Goal: Task Accomplishment & Management: Manage account settings

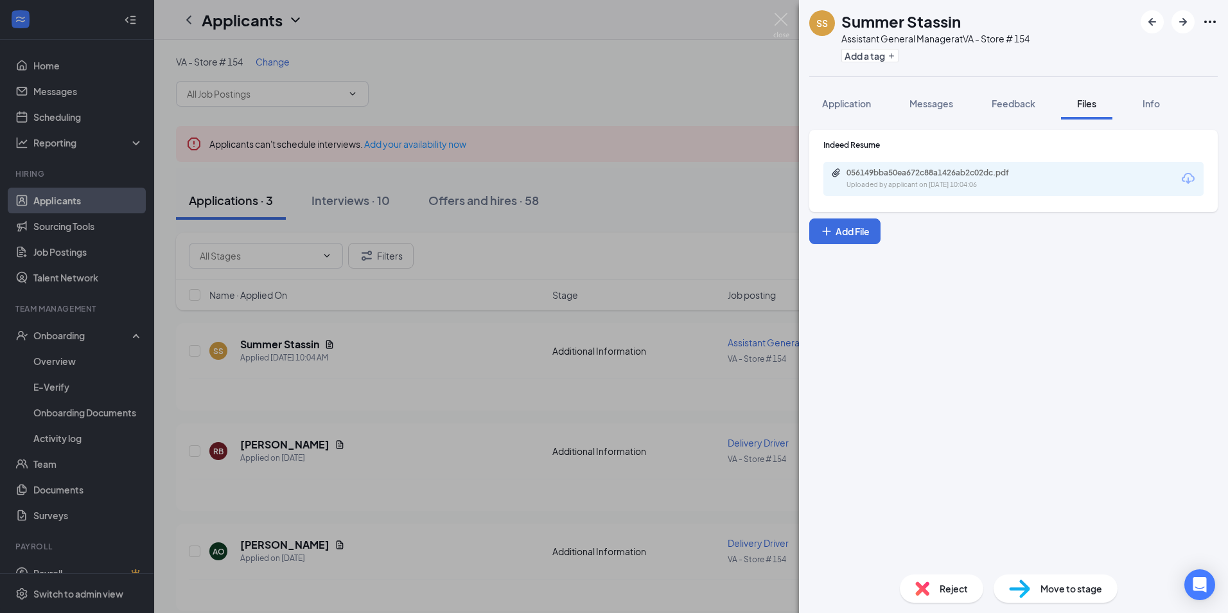
click at [775, 21] on img at bounding box center [781, 25] width 16 height 25
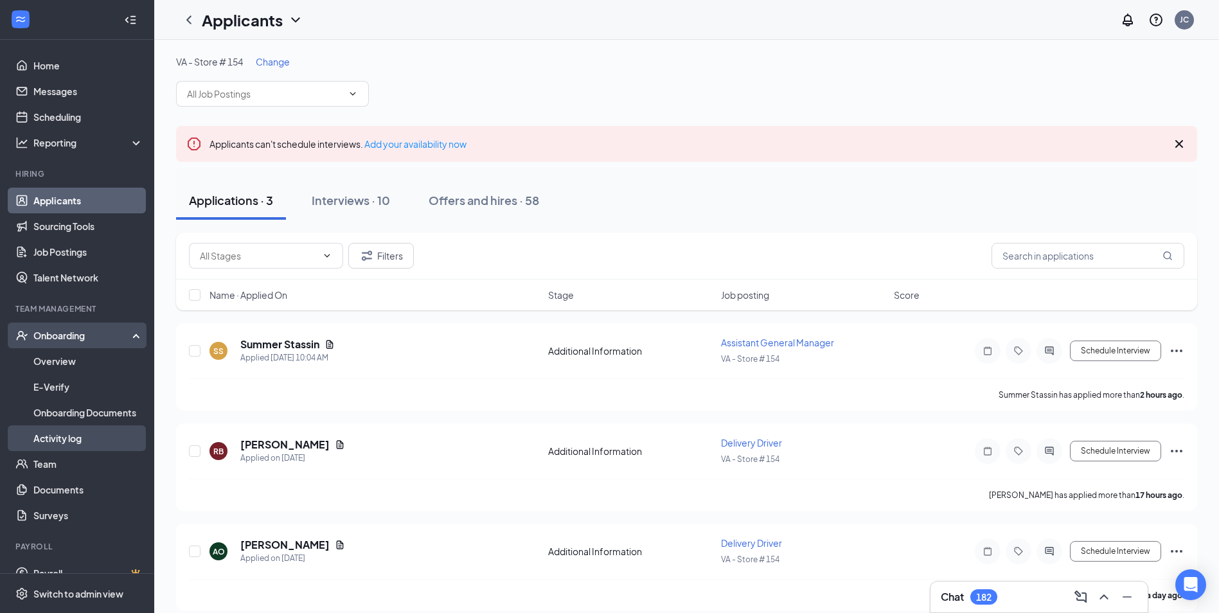
click at [49, 435] on link "Activity log" at bounding box center [88, 438] width 110 height 26
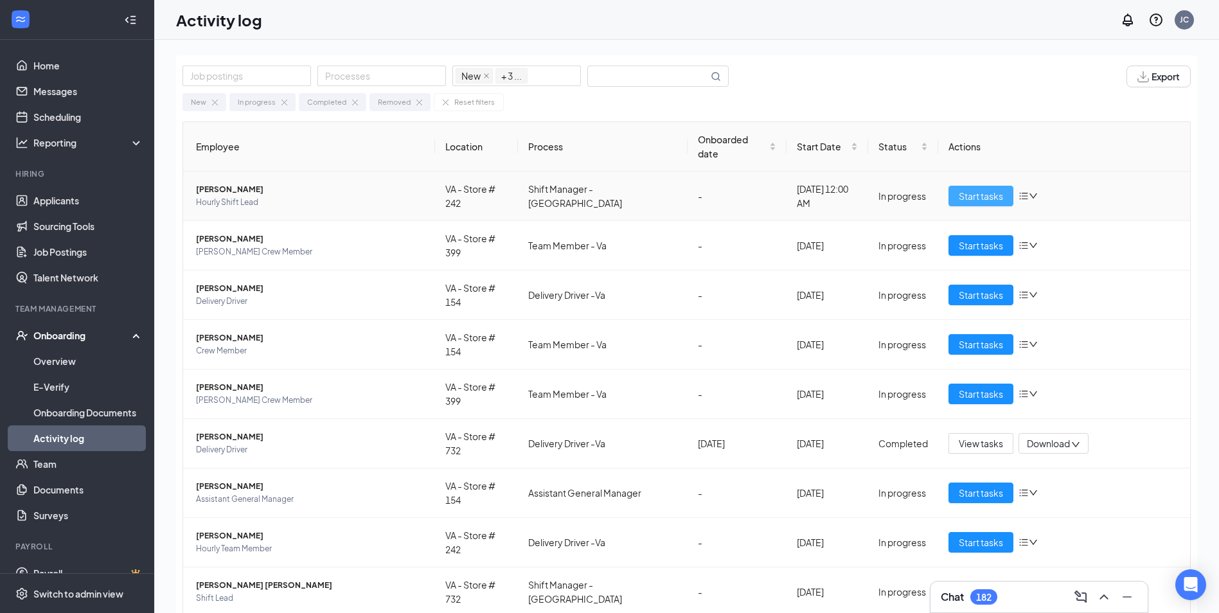
click at [962, 186] on button "Start tasks" at bounding box center [980, 196] width 65 height 21
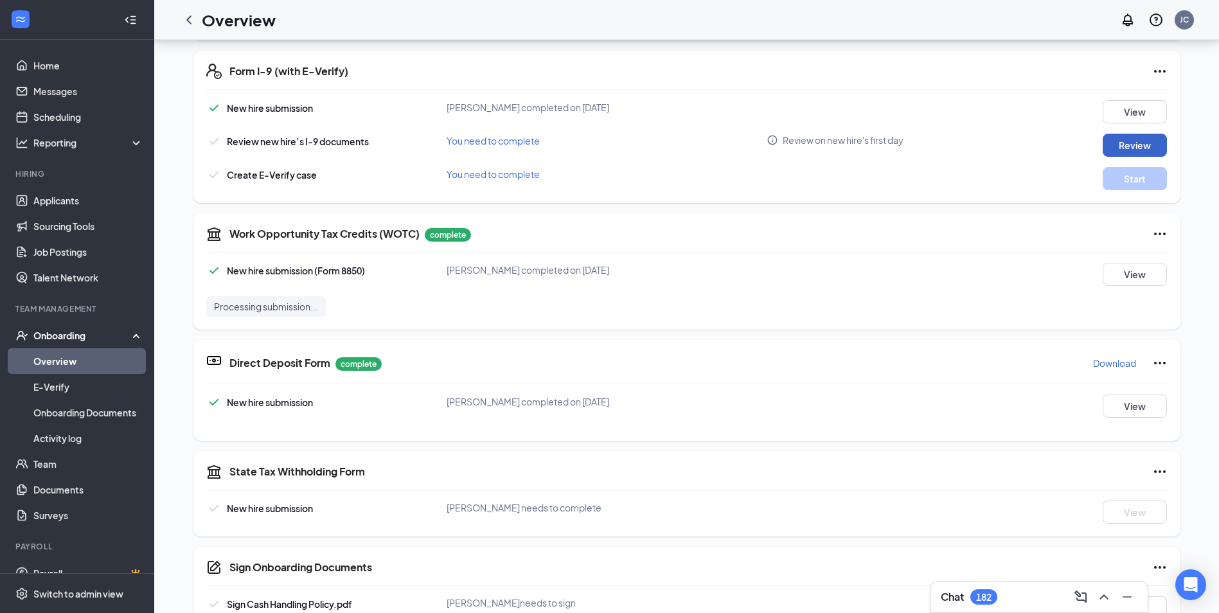
click at [1132, 149] on button "Review" at bounding box center [1134, 145] width 64 height 23
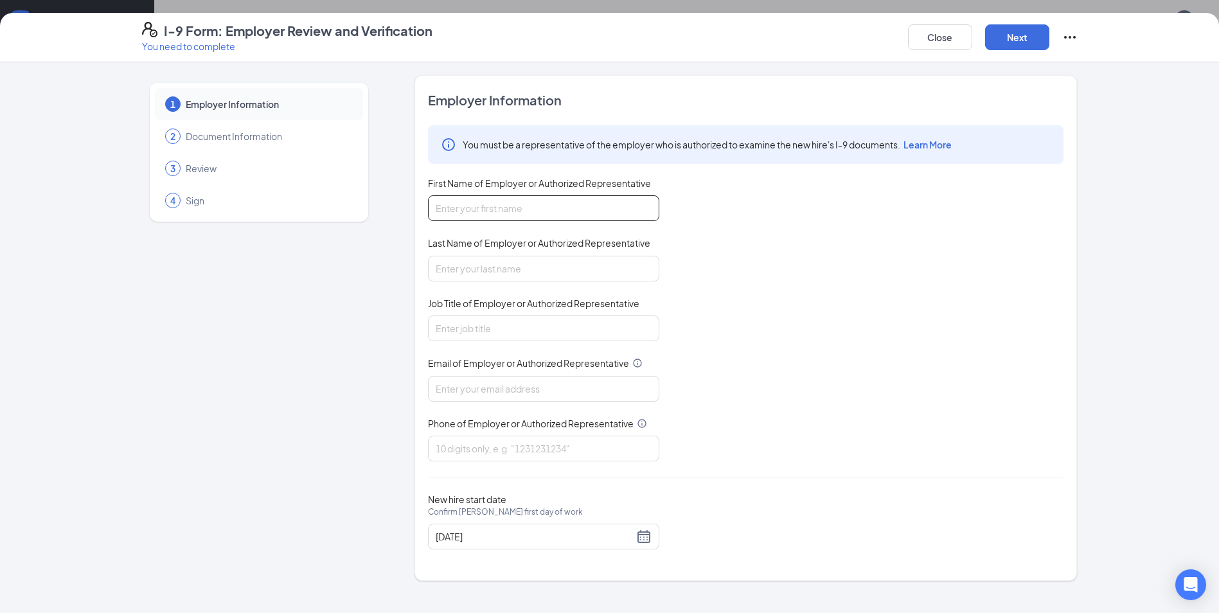
click at [526, 209] on input "First Name of Employer or Authorized Representative" at bounding box center [543, 208] width 231 height 26
type input "jason"
type input "clark"
type input "area supervisor"
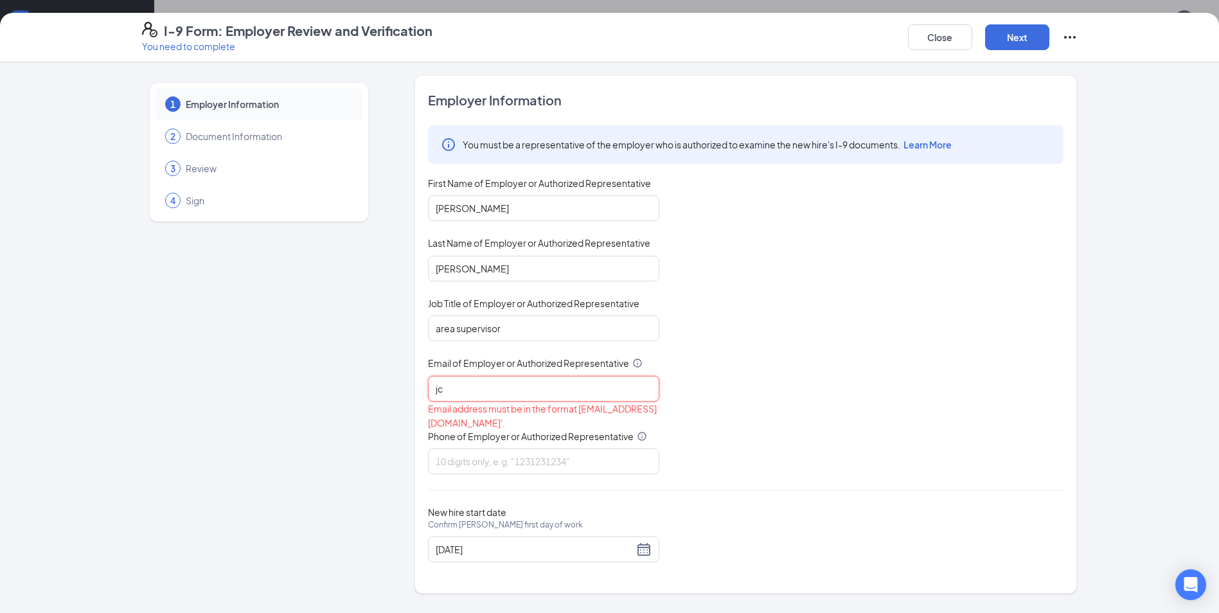
type input "j"
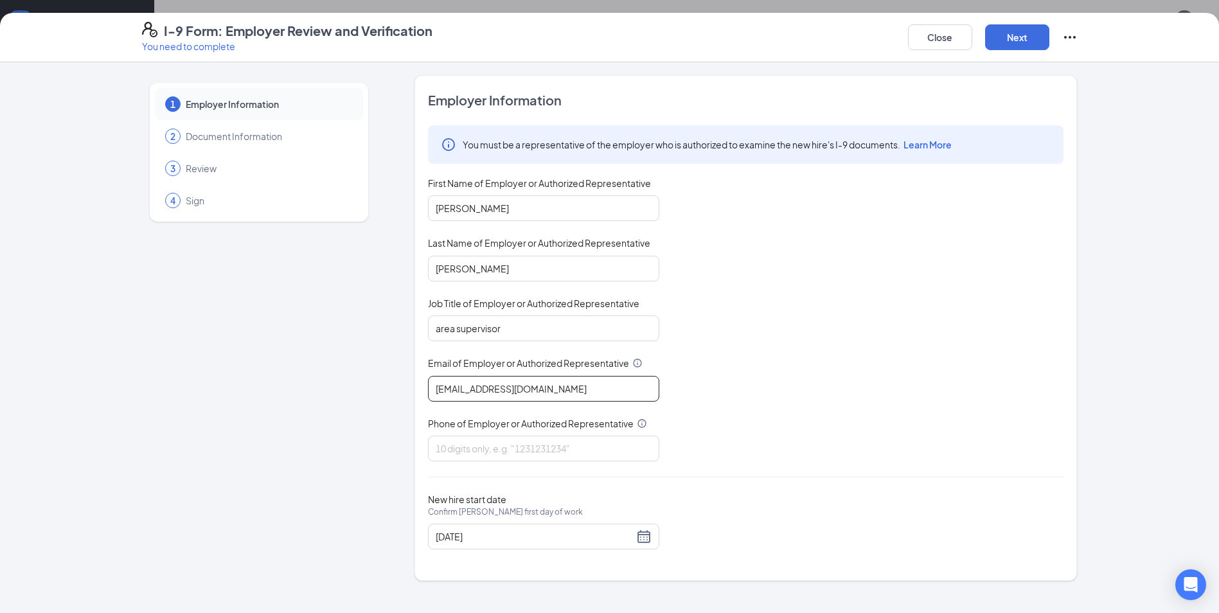
type input "jclark@wflmgt.com"
type input "5023434476"
click at [1023, 33] on button "Next" at bounding box center [1017, 37] width 64 height 26
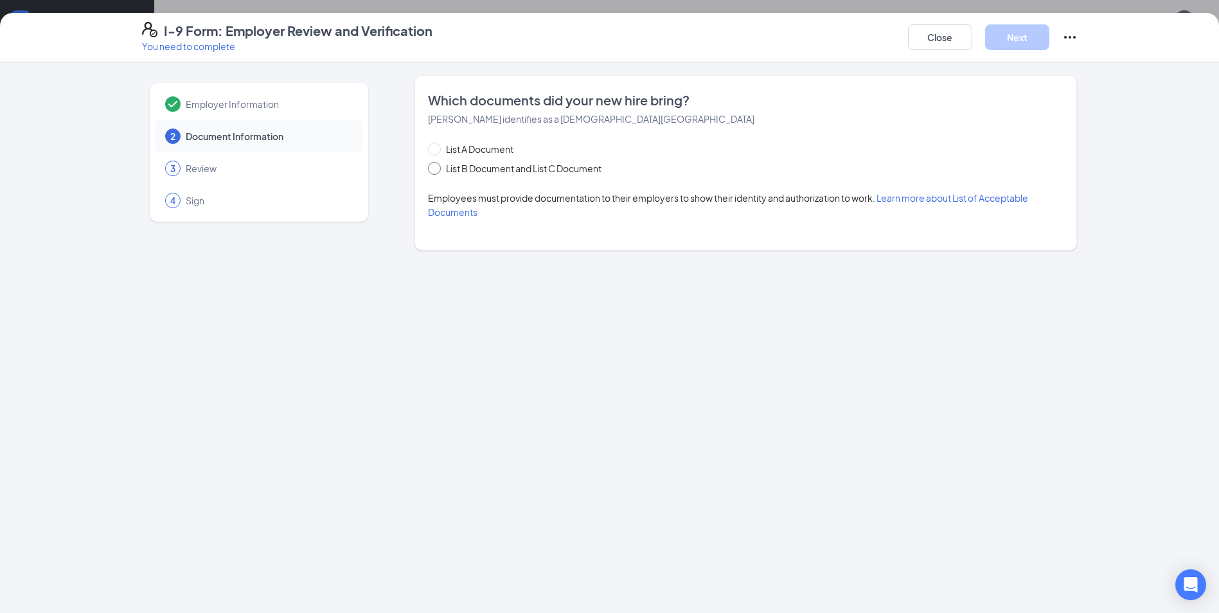
click at [554, 170] on span "List B Document and List C Document" at bounding box center [524, 168] width 166 height 14
click at [437, 170] on input "List B Document and List C Document" at bounding box center [432, 166] width 9 height 9
radio input "true"
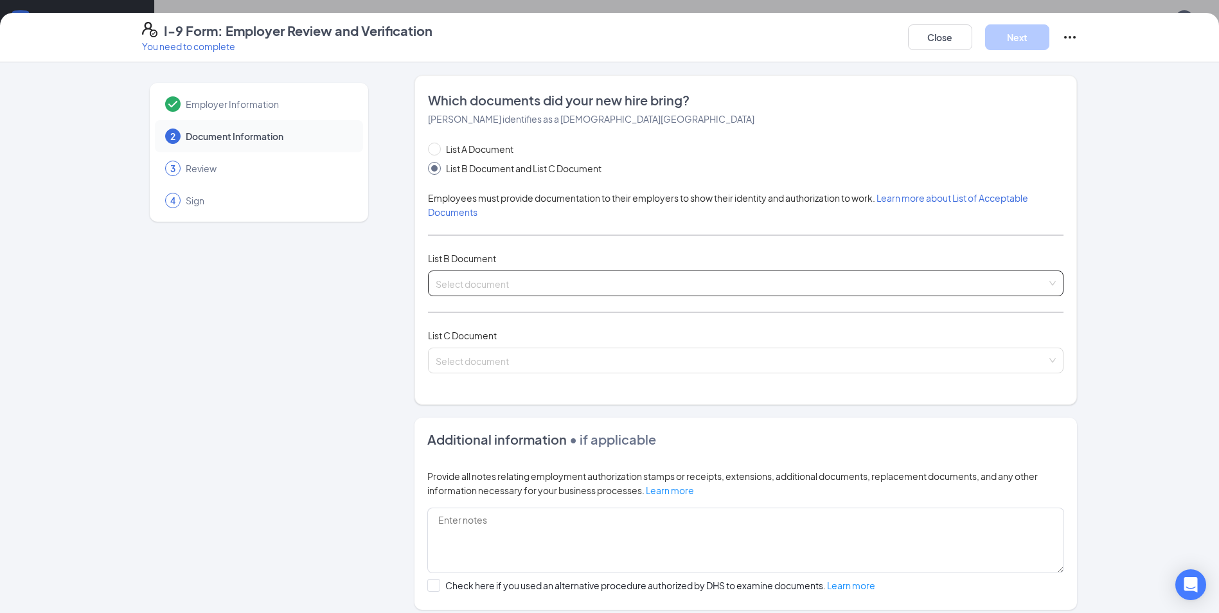
click at [696, 281] on input "search" at bounding box center [741, 280] width 611 height 19
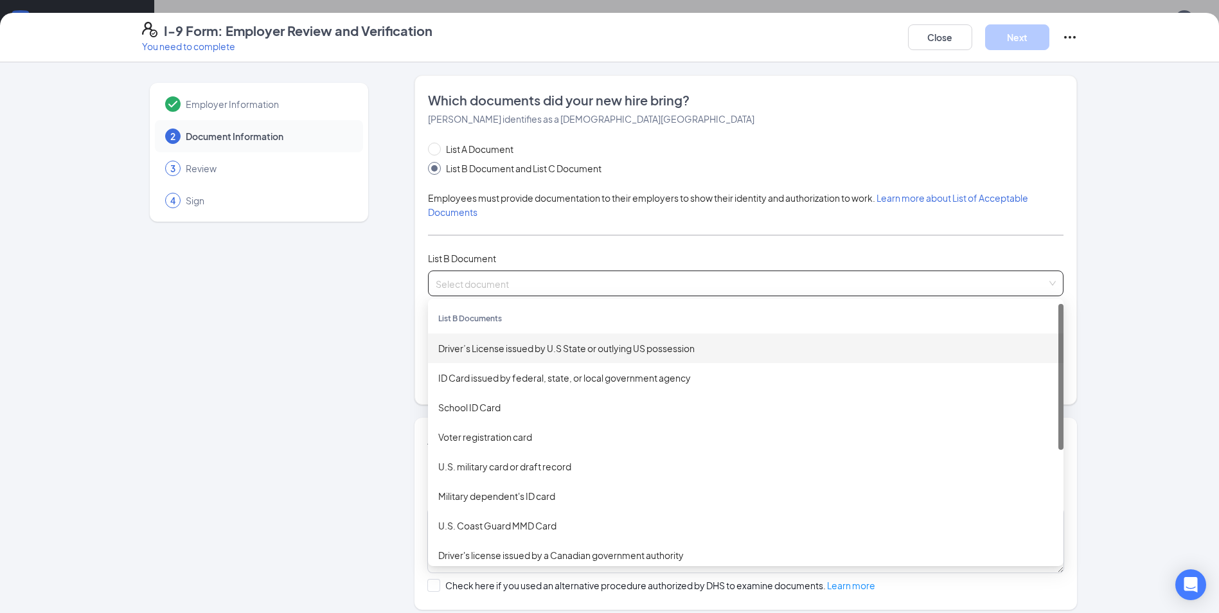
click at [507, 349] on div "Driver’s License issued by U.S State or outlying US possession" at bounding box center [745, 348] width 615 height 14
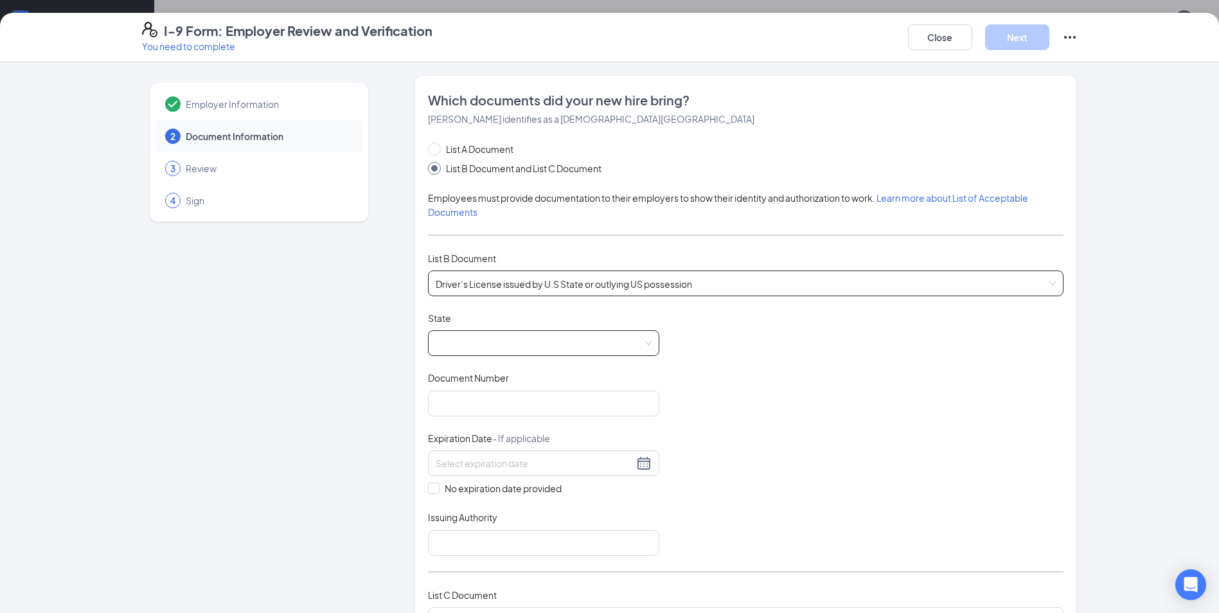
click at [516, 337] on span at bounding box center [544, 343] width 216 height 24
click at [466, 421] on div "Virginia" at bounding box center [543, 413] width 231 height 30
click at [476, 401] on input "Document Number" at bounding box center [543, 404] width 231 height 26
type input "T64349392"
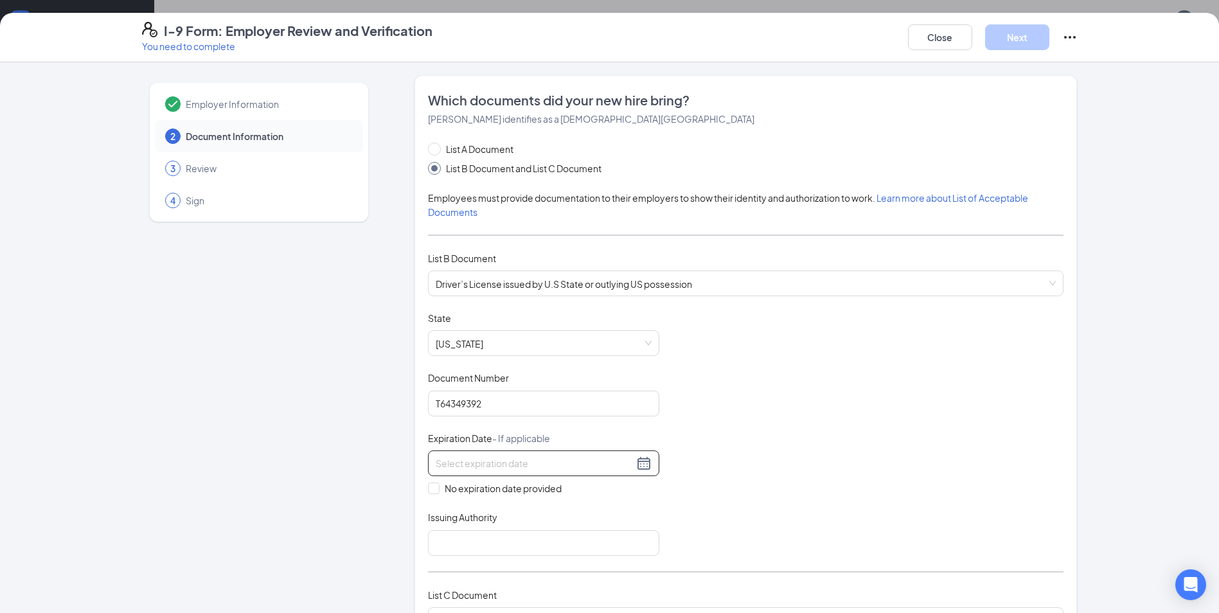
click at [537, 468] on input at bounding box center [535, 463] width 198 height 14
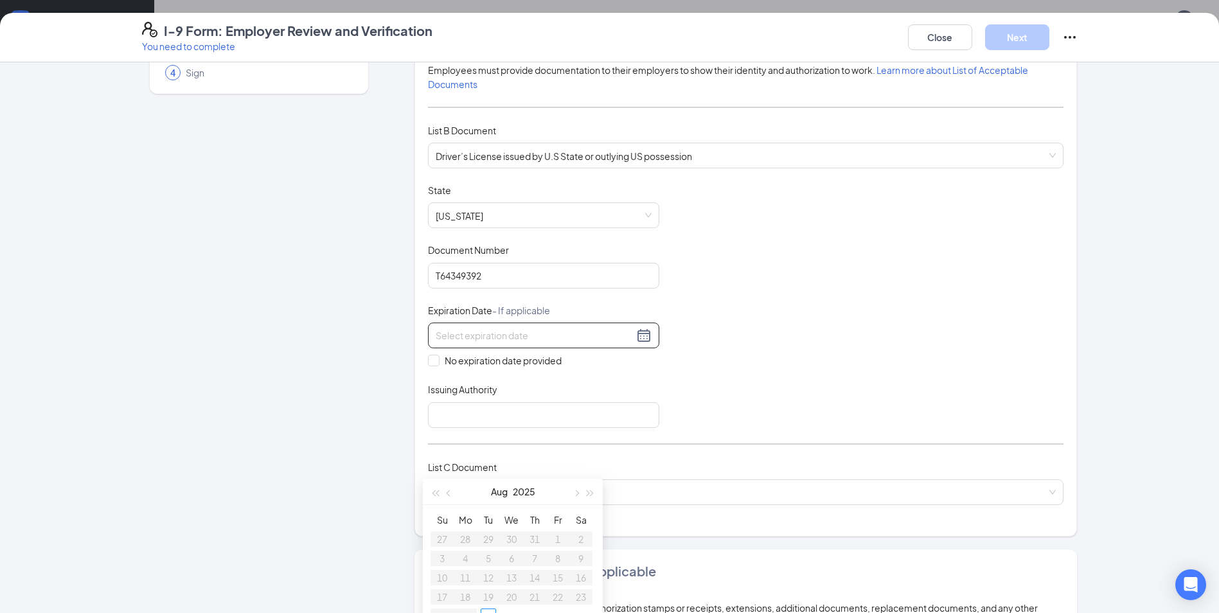
scroll to position [128, 0]
click at [587, 494] on span "button" at bounding box center [590, 493] width 6 height 6
click at [450, 491] on span "button" at bounding box center [449, 493] width 6 height 6
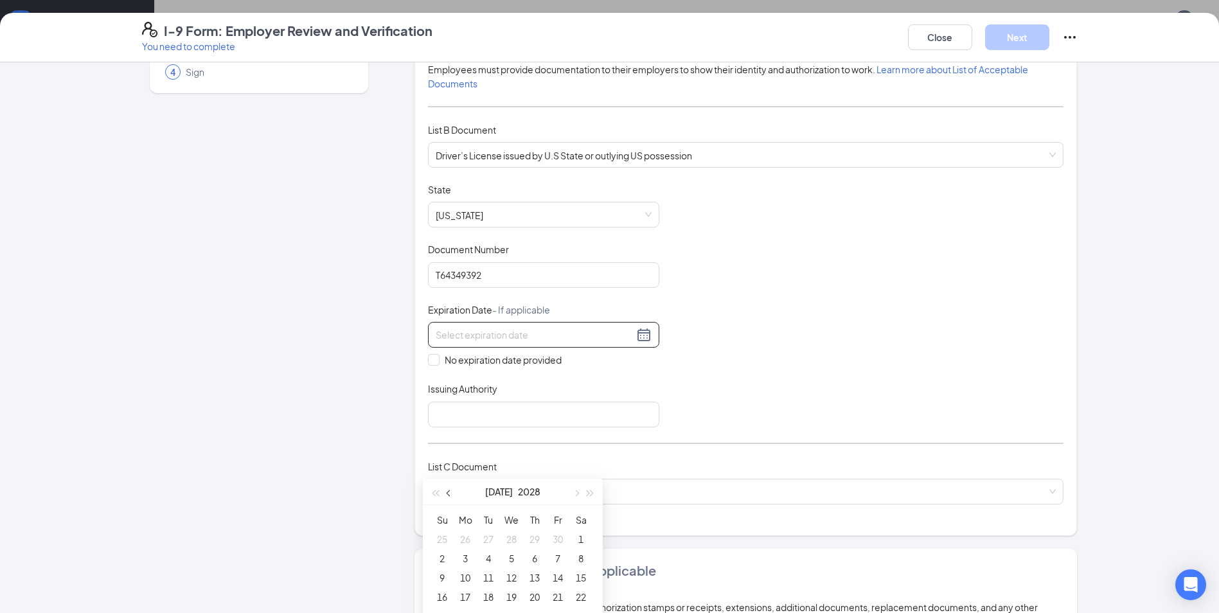
click at [450, 491] on span "button" at bounding box center [449, 493] width 6 height 6
type input "03/03/2028"
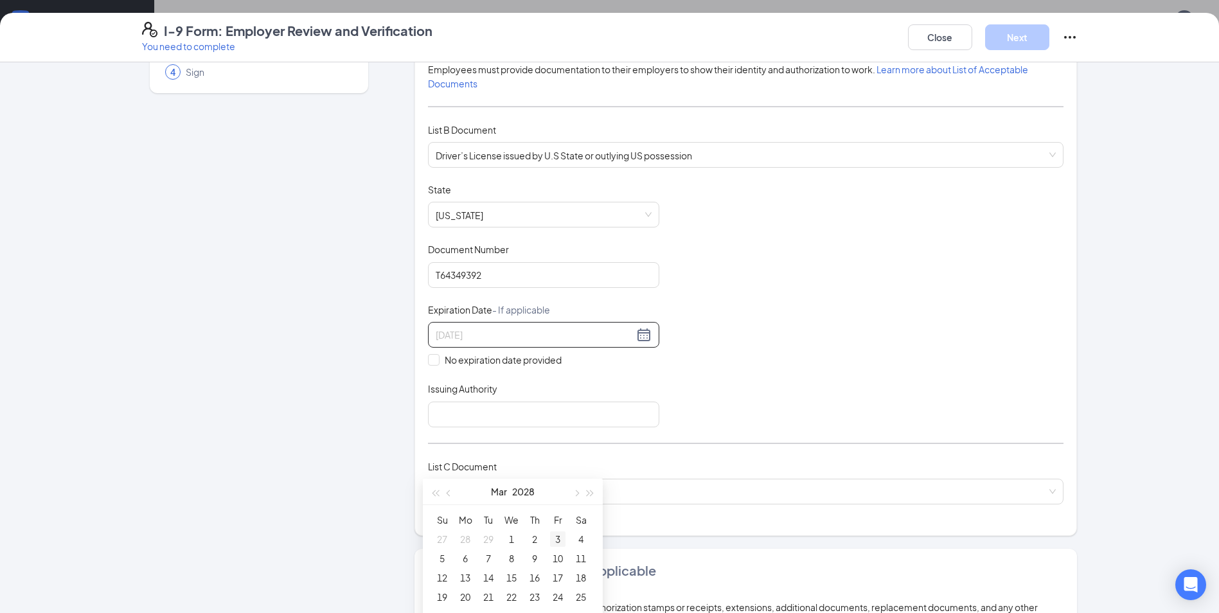
click at [556, 539] on div "3" at bounding box center [557, 538] width 15 height 15
click at [482, 413] on input "Issuing Authority" at bounding box center [543, 414] width 231 height 26
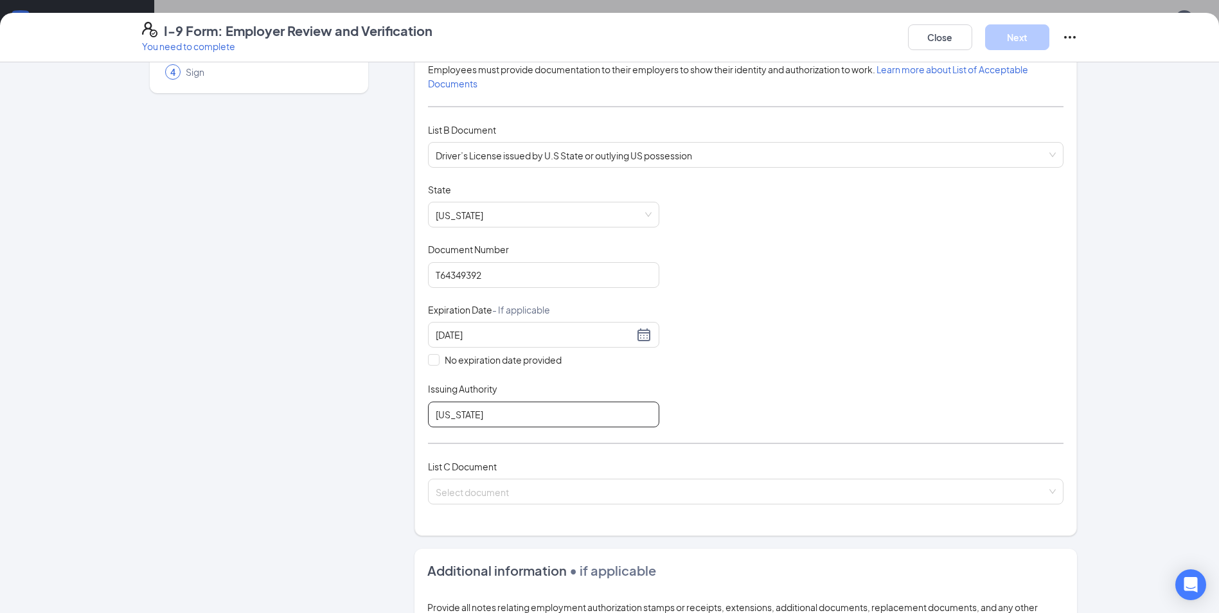
type input "virginia"
click at [705, 474] on div "List C Document Select document" at bounding box center [745, 489] width 635 height 60
click at [703, 485] on input "search" at bounding box center [741, 488] width 611 height 19
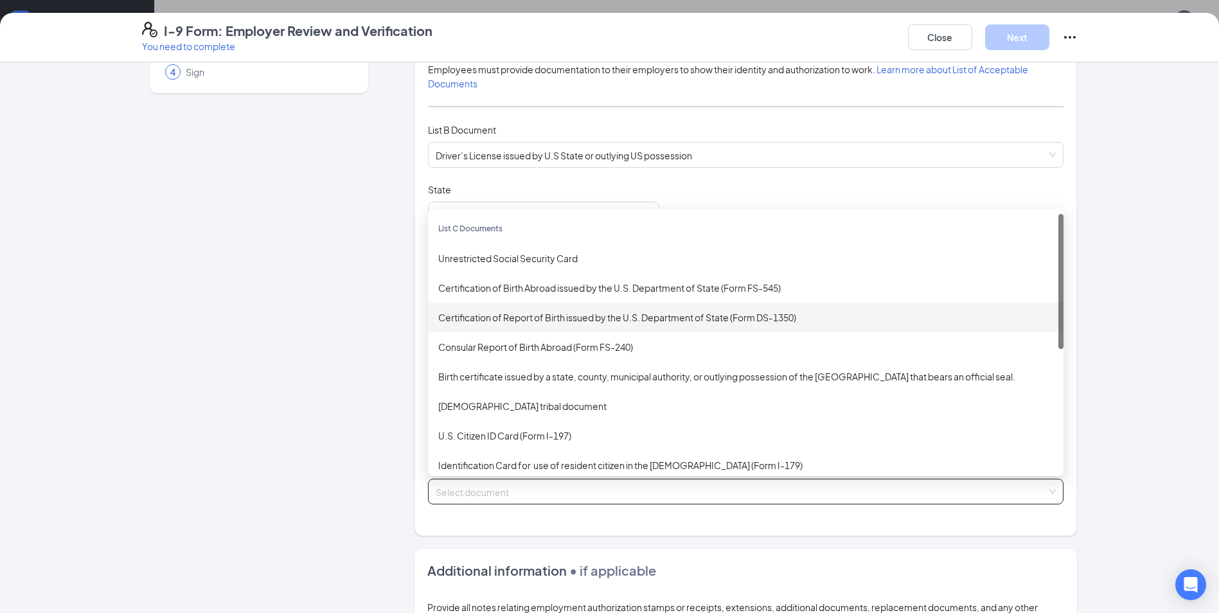
click at [517, 318] on div "Certification of Report of Birth issued by the U.S. Department of State (Form D…" at bounding box center [745, 317] width 615 height 14
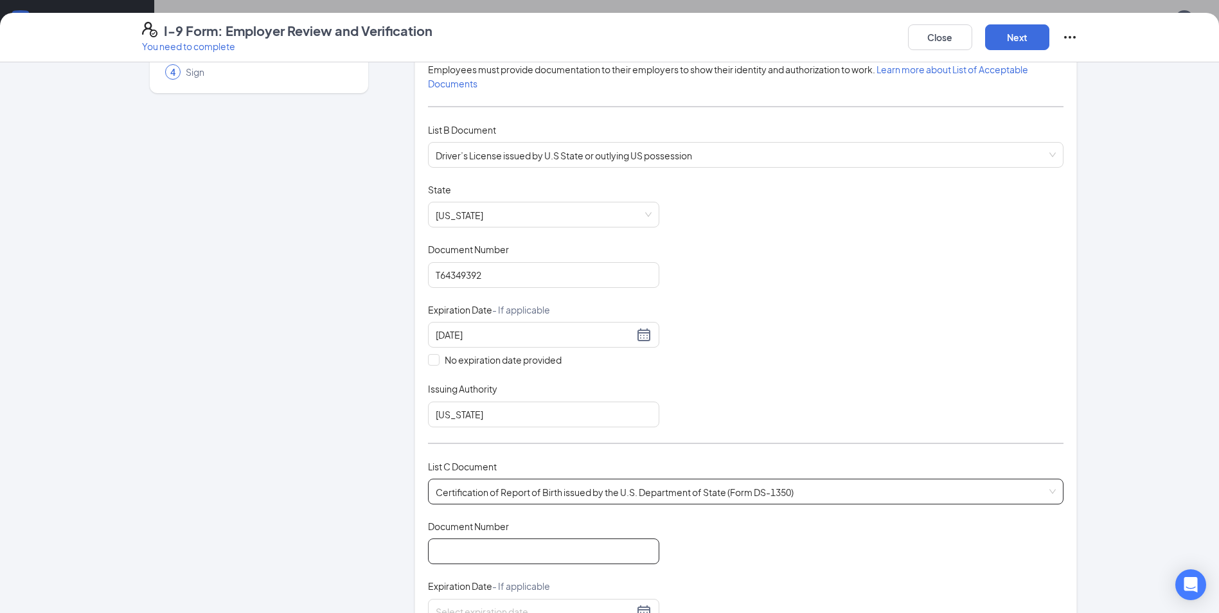
click at [539, 550] on input "Document Number" at bounding box center [543, 551] width 231 height 26
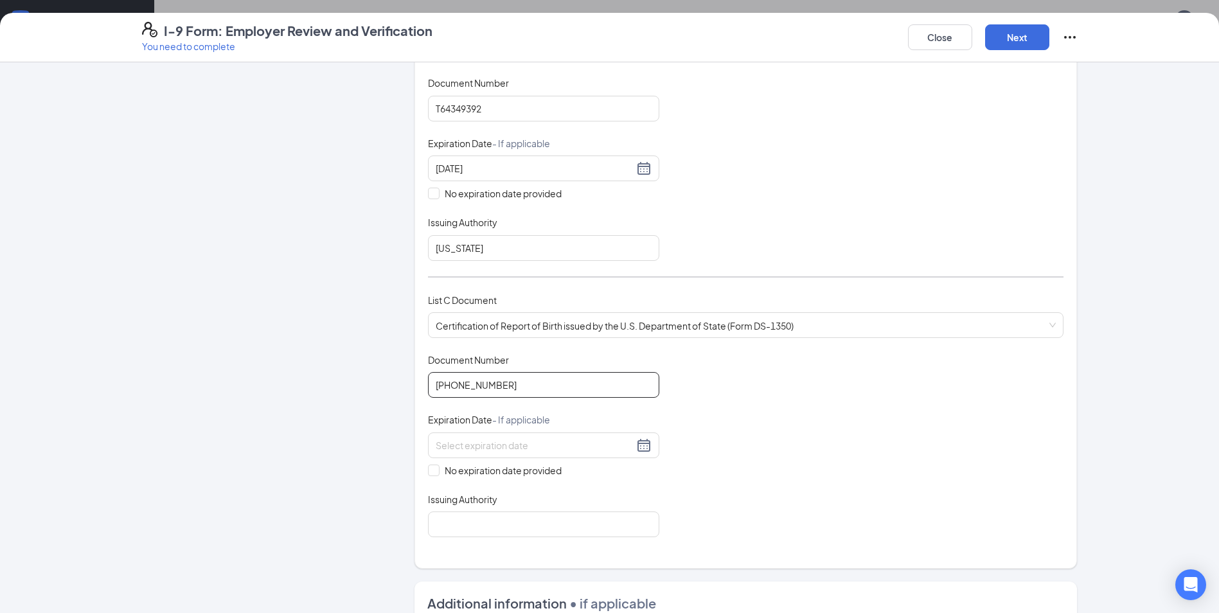
scroll to position [321, 0]
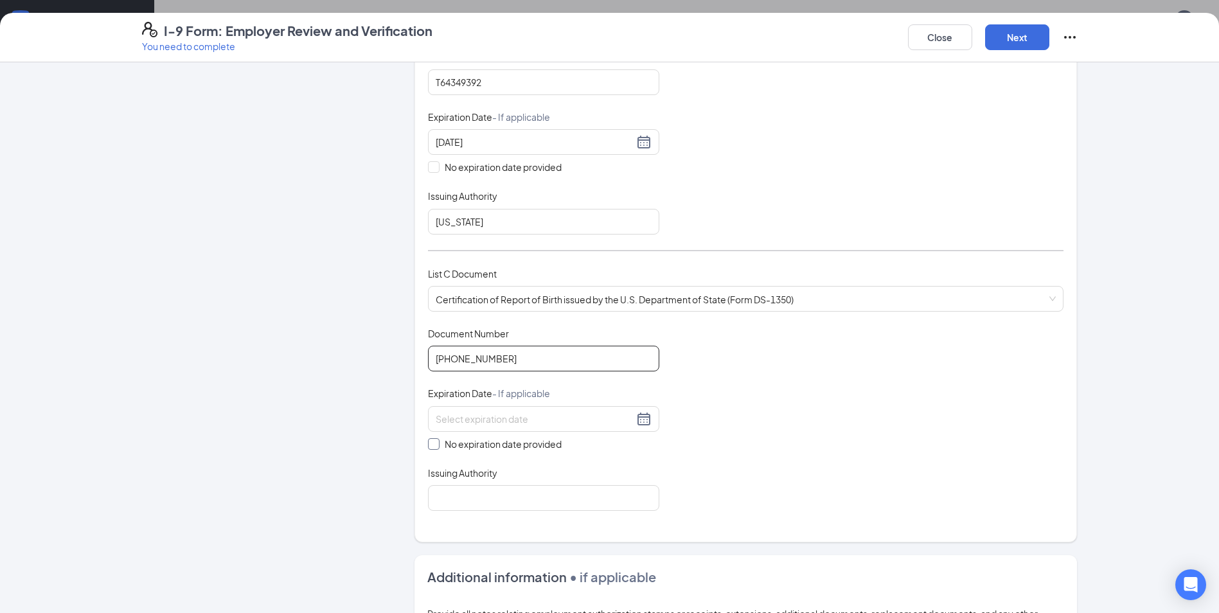
type input "145-00-013313"
click at [428, 438] on input "No expiration date provided" at bounding box center [432, 442] width 9 height 9
checkbox input "true"
click at [479, 500] on input "Issuing Authority" at bounding box center [543, 501] width 231 height 26
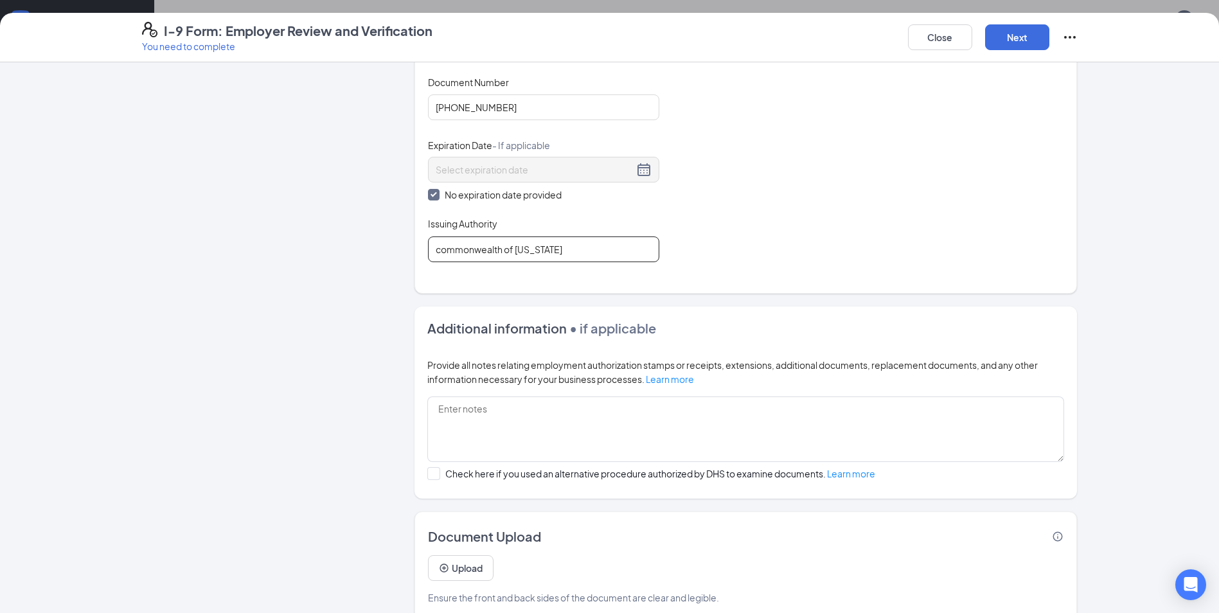
scroll to position [593, 0]
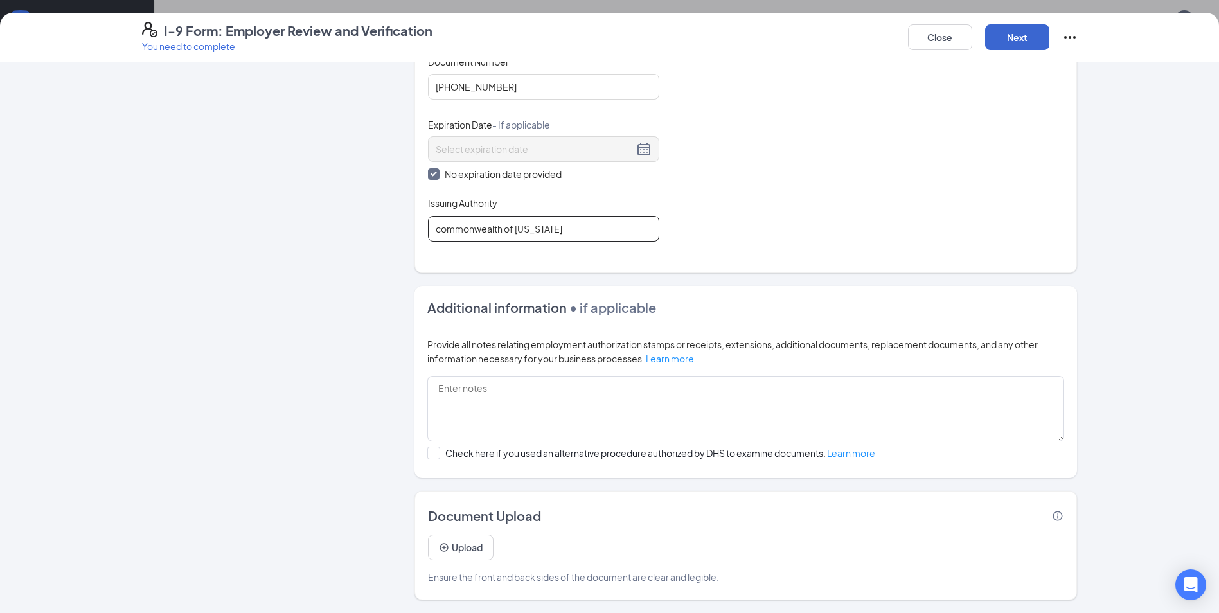
type input "commonwealth of virginia"
click at [1039, 35] on button "Next" at bounding box center [1017, 37] width 64 height 26
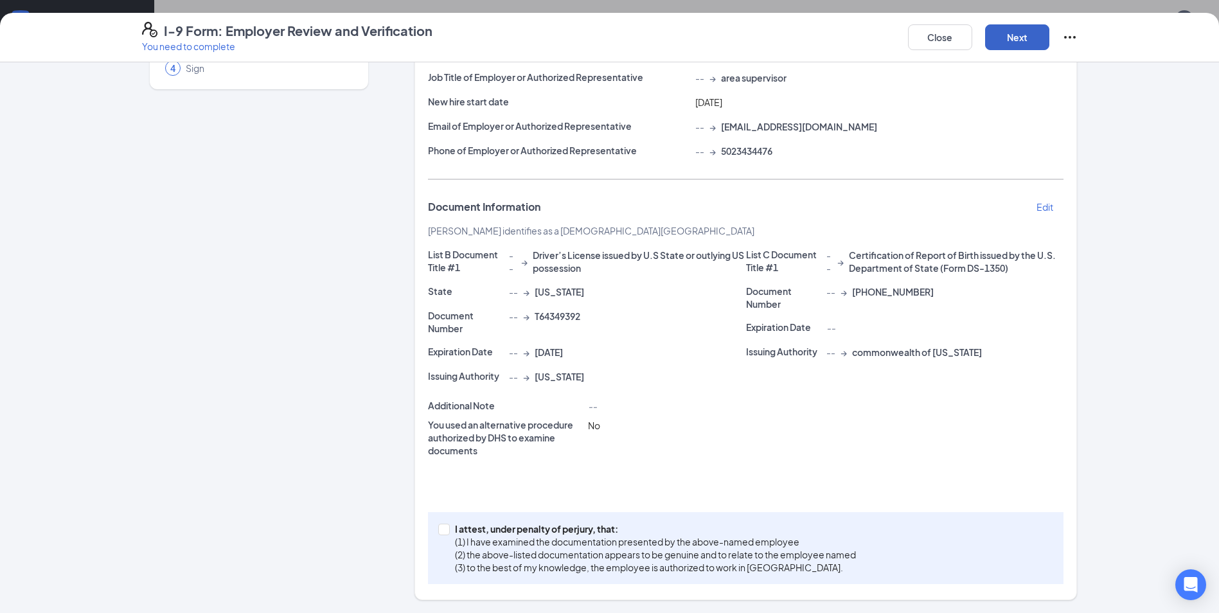
scroll to position [642, 0]
click at [430, 528] on div "I attest, under penalty of perjury, that: (1) I have examined the documentation…" at bounding box center [745, 548] width 635 height 72
click at [438, 528] on input "I attest, under penalty of perjury, that: (1) I have examined the documentation…" at bounding box center [442, 528] width 9 height 9
checkbox input "true"
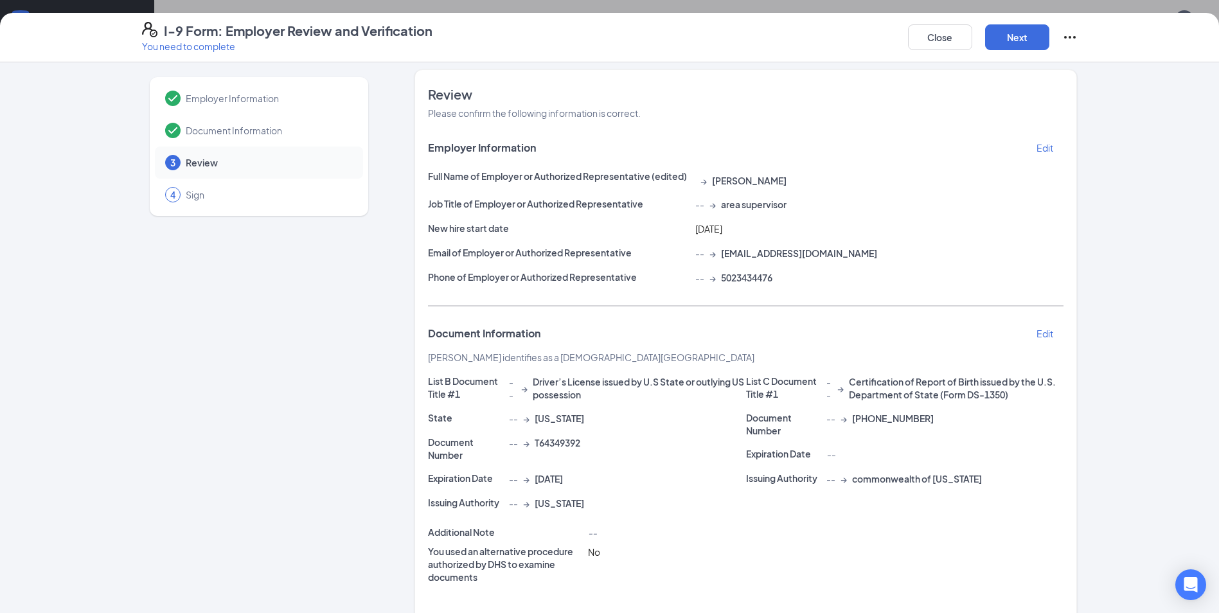
scroll to position [0, 0]
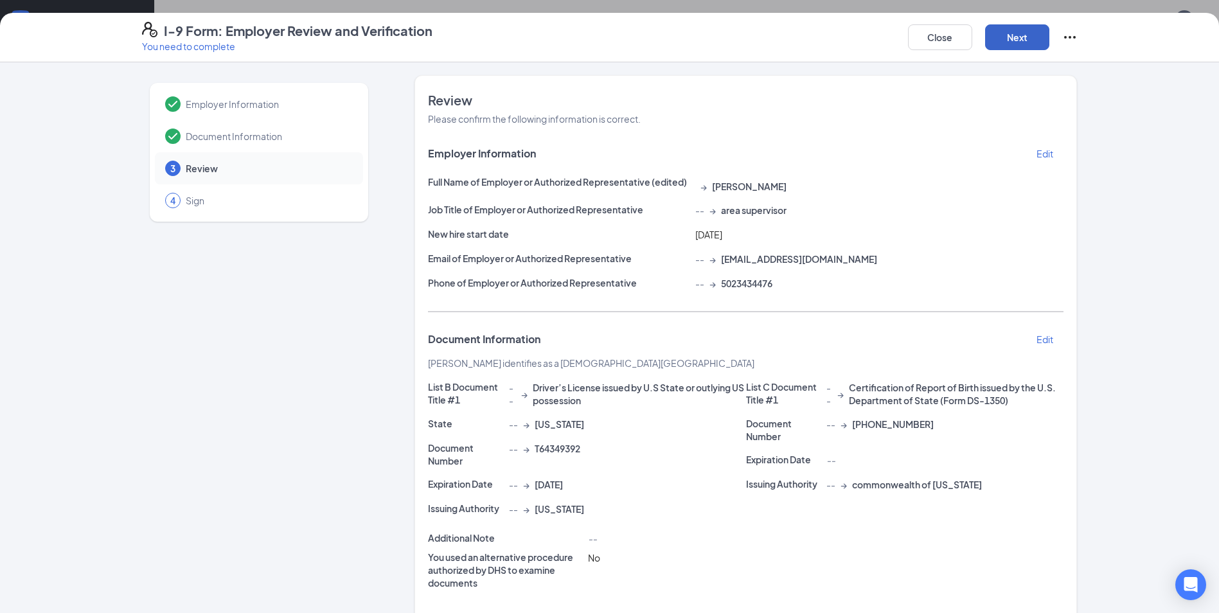
click at [1017, 39] on button "Next" at bounding box center [1017, 37] width 64 height 26
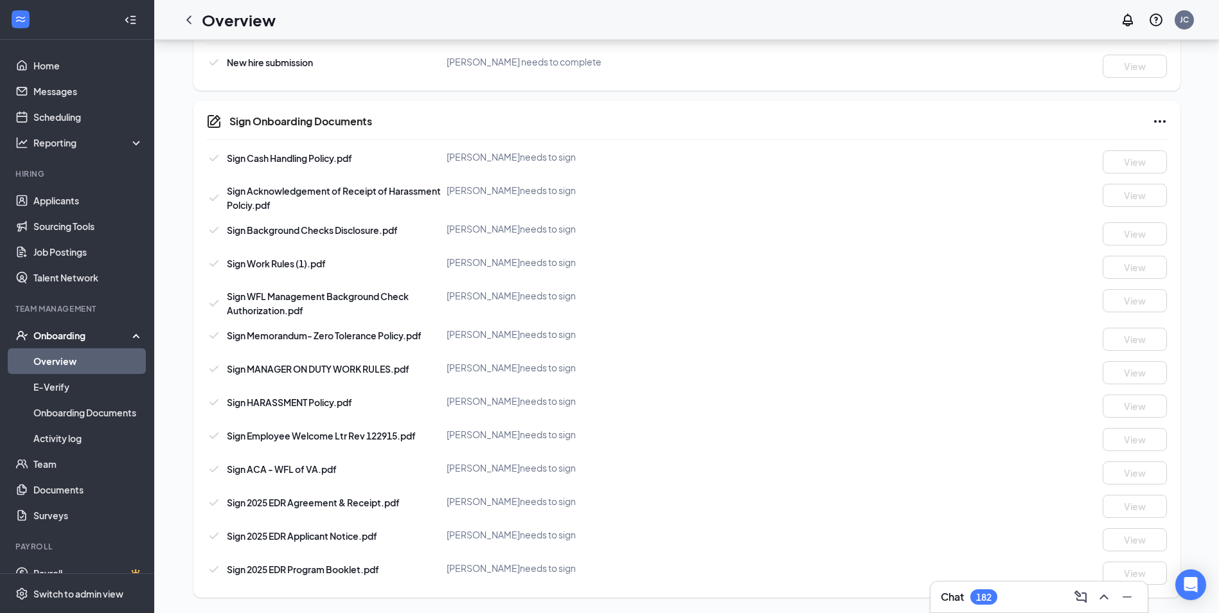
scroll to position [224, 0]
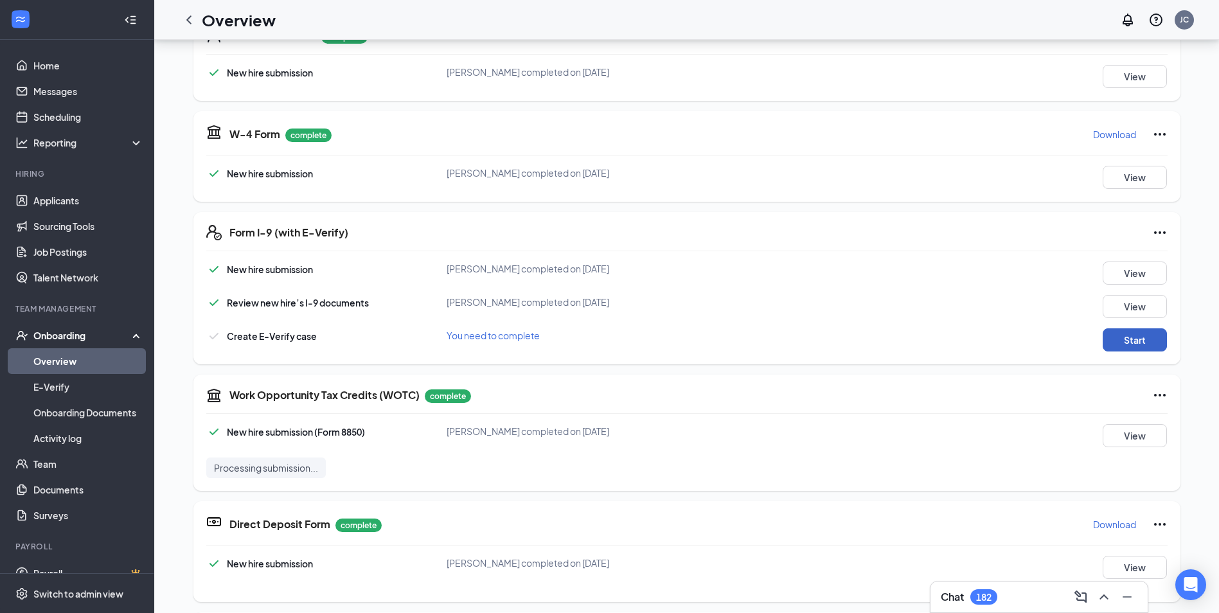
click at [1122, 340] on button "Start" at bounding box center [1134, 339] width 64 height 23
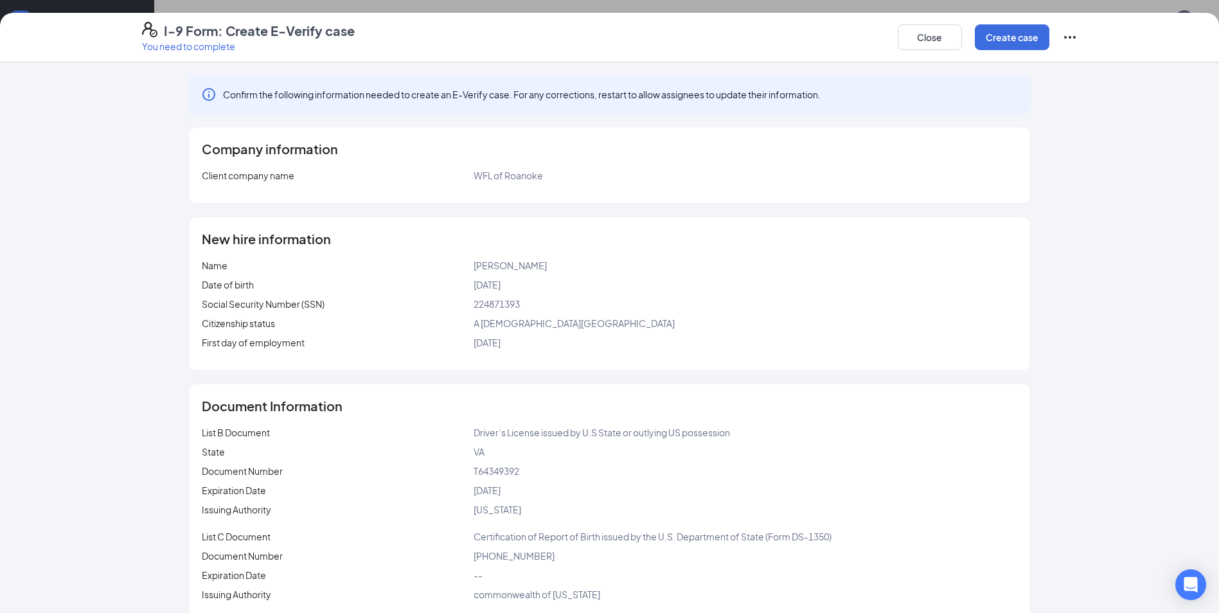
click at [1027, 22] on div "Close Create case" at bounding box center [987, 37] width 180 height 31
click at [1024, 28] on button "Create case" at bounding box center [1011, 37] width 75 height 26
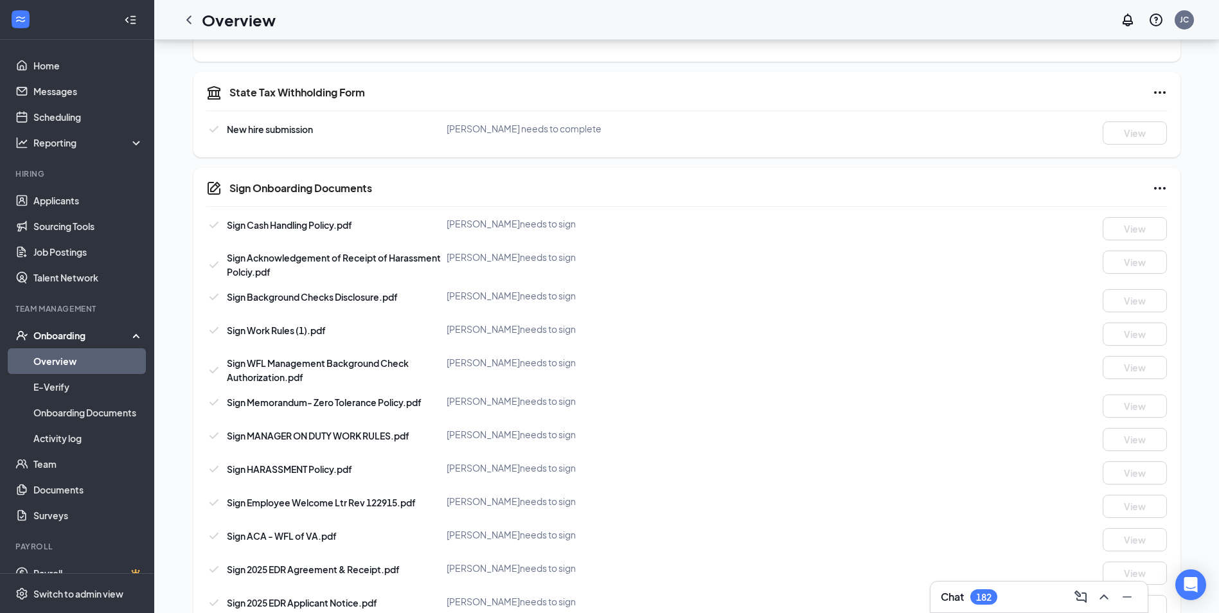
scroll to position [0, 0]
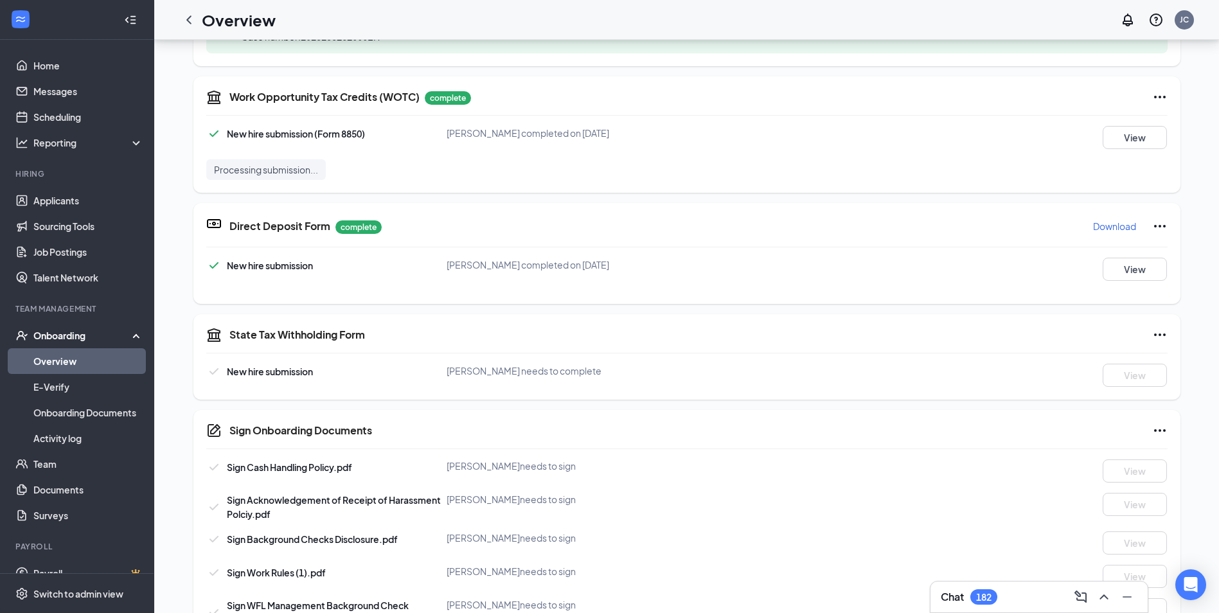
scroll to position [450, 0]
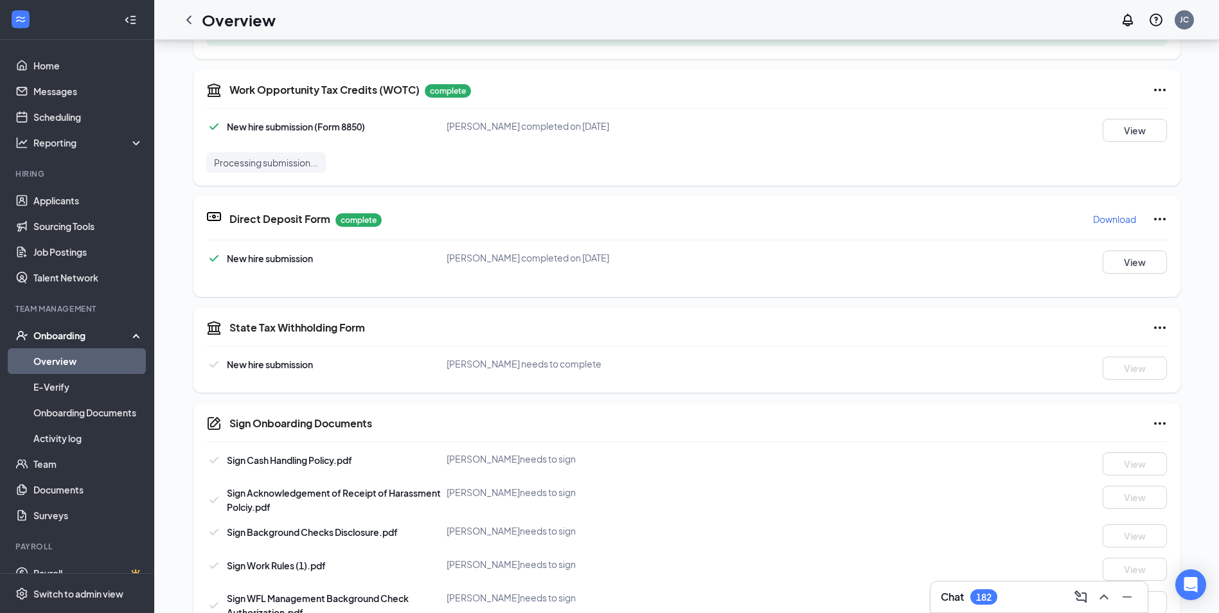
click at [1036, 590] on div "Chat 182" at bounding box center [1038, 596] width 197 height 21
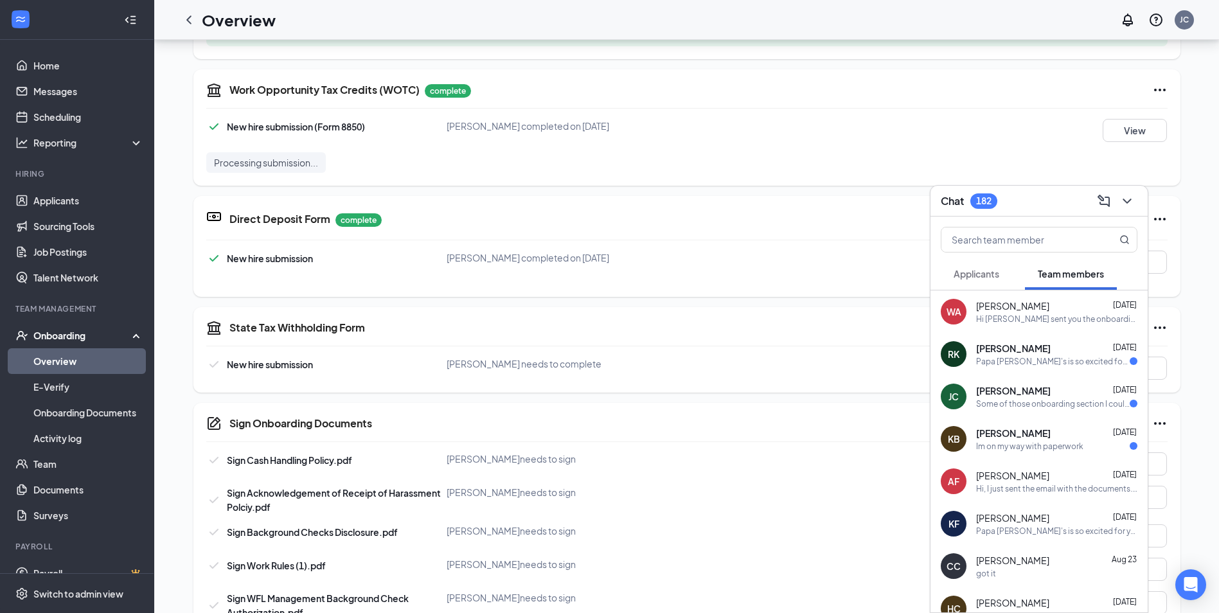
click at [1032, 398] on div "Some of those onboarding section I couldn't finish what should I do about it" at bounding box center [1053, 403] width 154 height 11
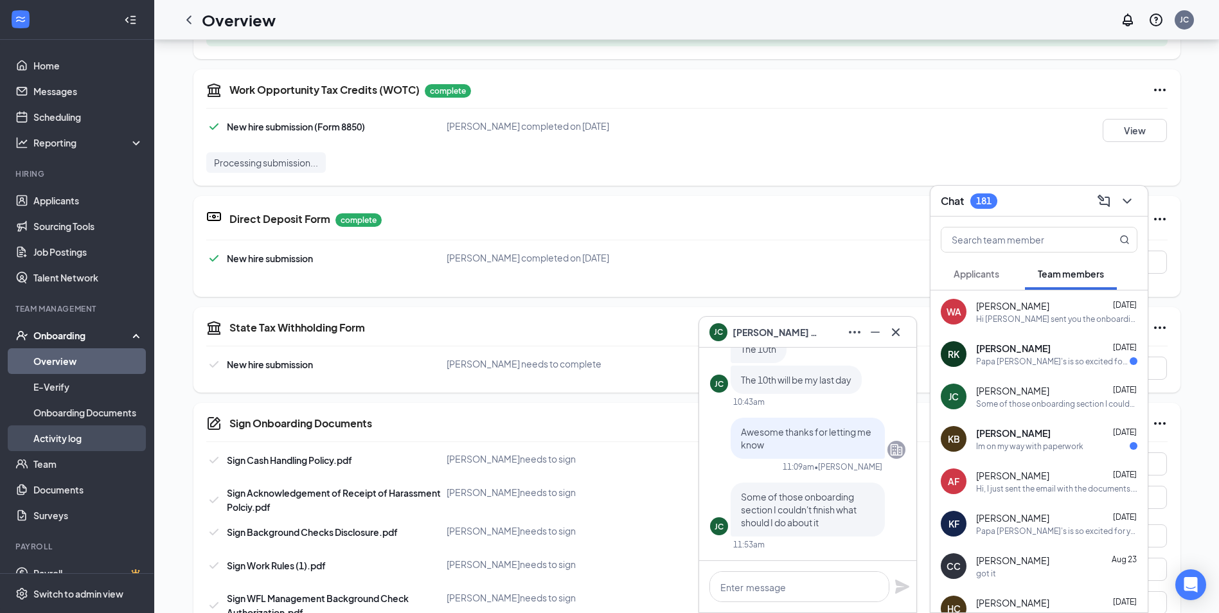
click at [70, 440] on link "Activity log" at bounding box center [88, 438] width 110 height 26
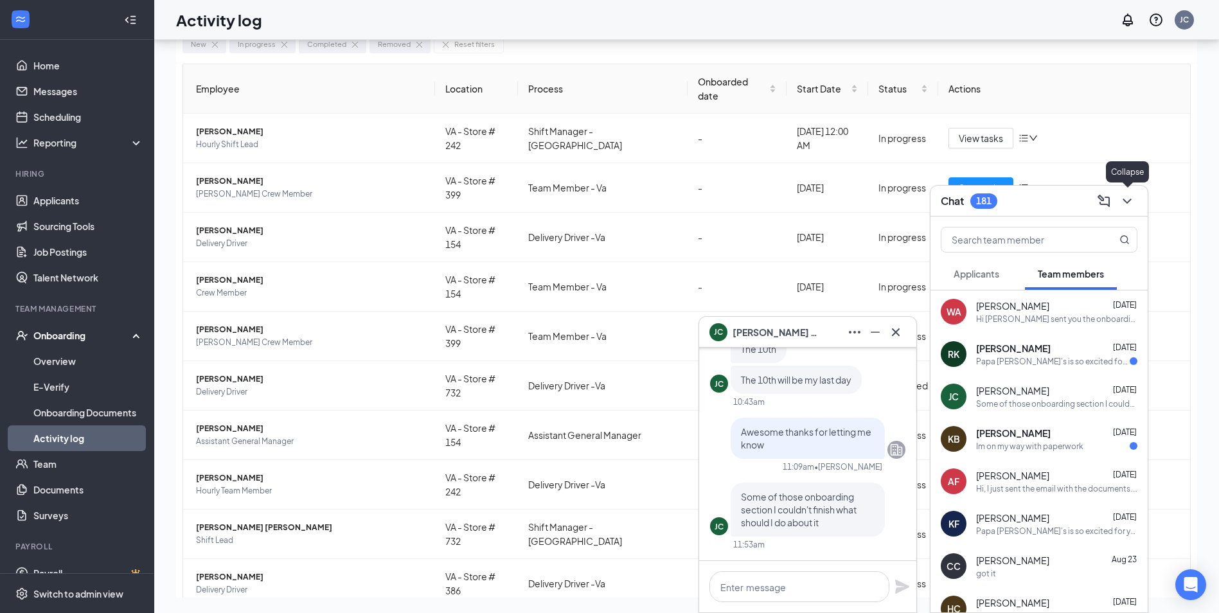
click at [1129, 203] on icon "ChevronDown" at bounding box center [1126, 200] width 15 height 15
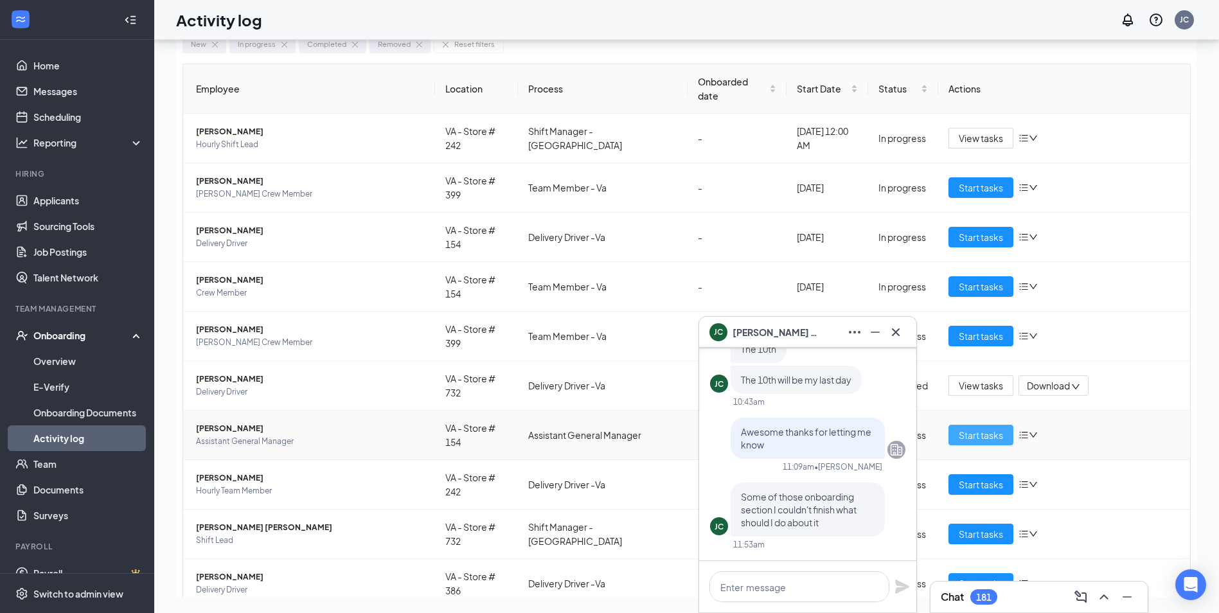
click at [976, 428] on span "Start tasks" at bounding box center [980, 435] width 44 height 14
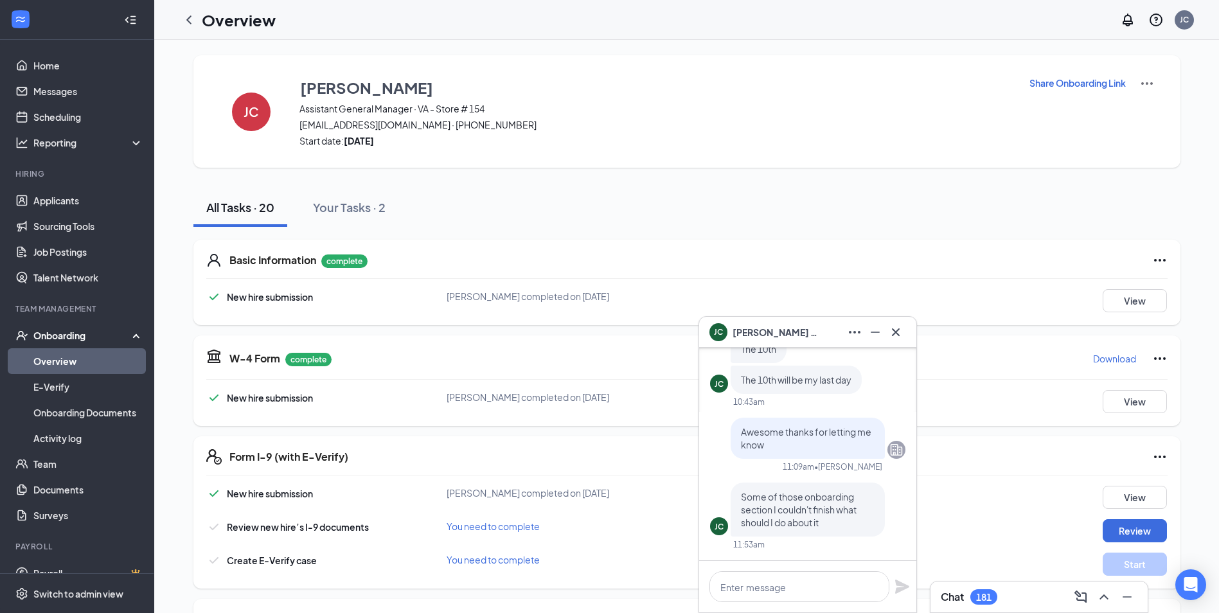
click at [1096, 85] on p "Share Onboarding Link" at bounding box center [1077, 82] width 96 height 13
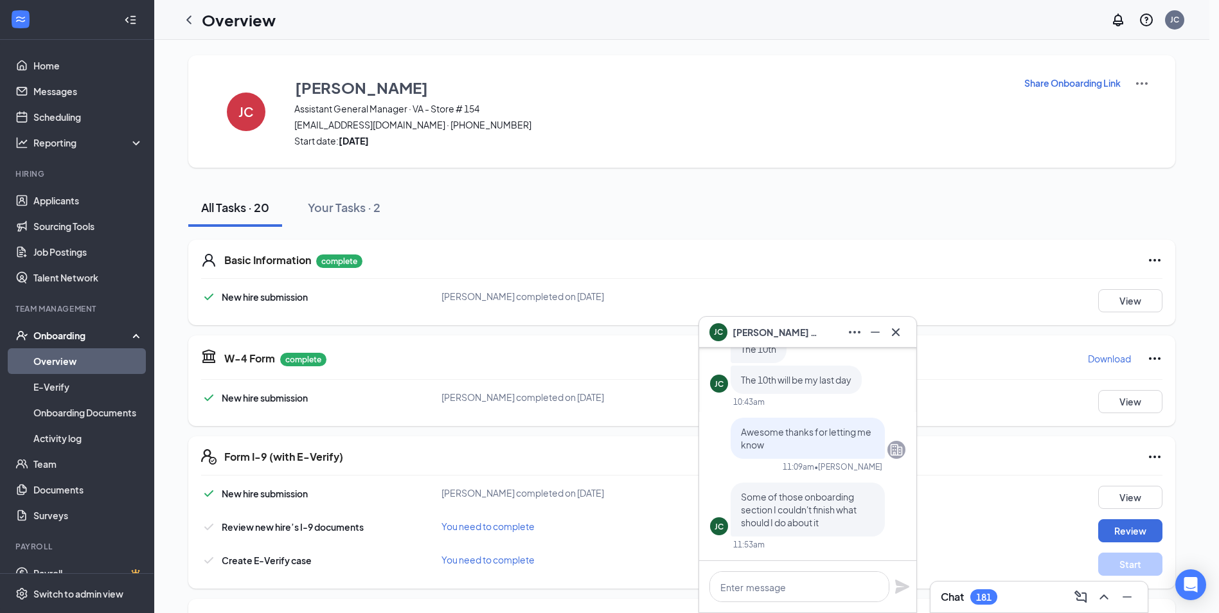
type textarea "Hi [PERSON_NAME], This is a gentle reminder to complete your onboarding before …"
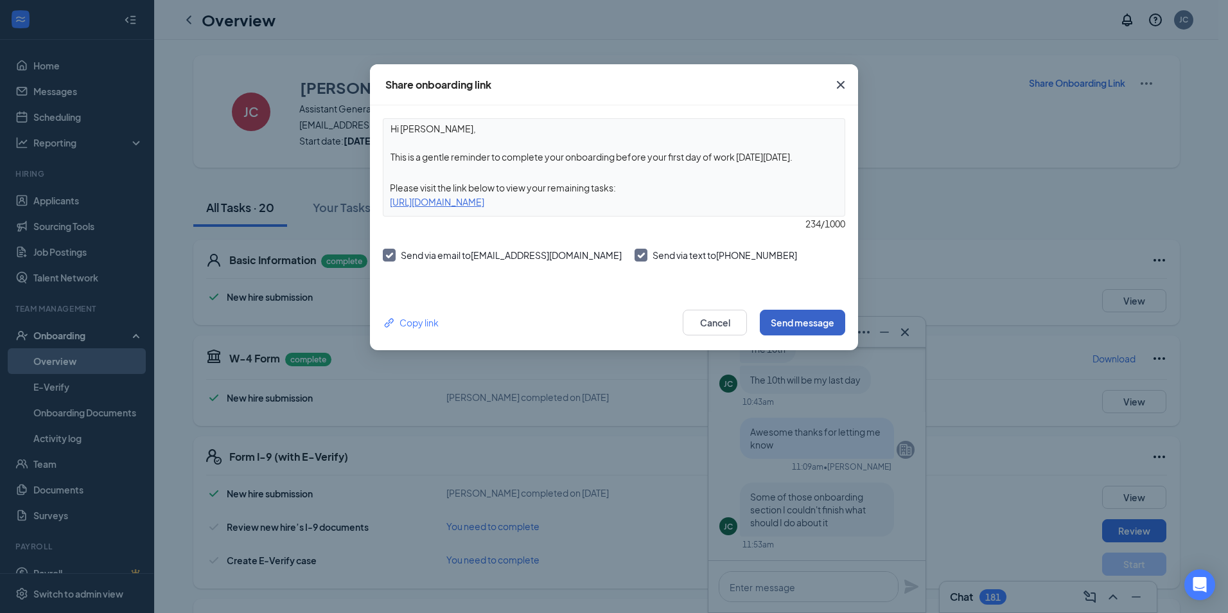
click at [835, 321] on button "Send message" at bounding box center [802, 323] width 85 height 26
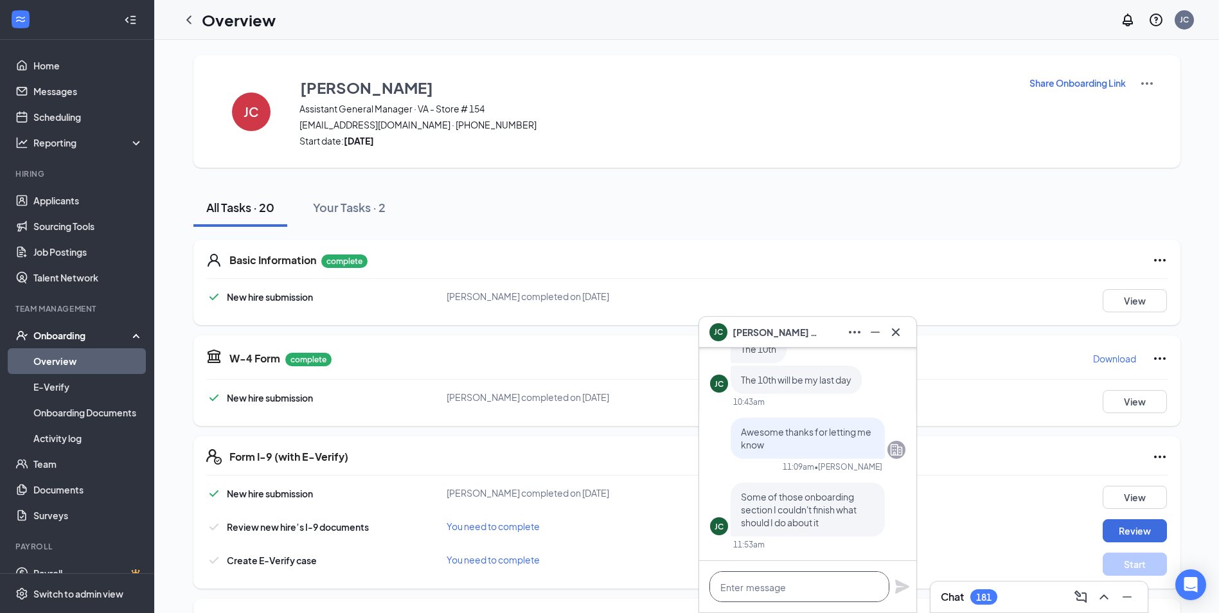
click at [782, 590] on textarea at bounding box center [799, 586] width 180 height 31
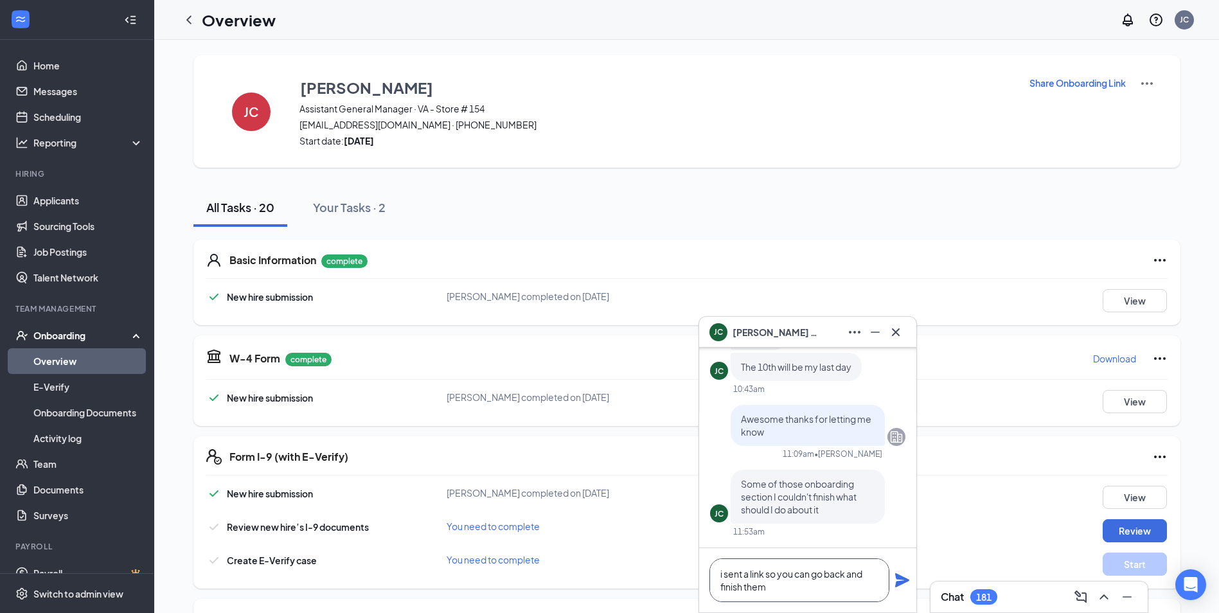
type textarea "i sent a link so you can go back and finish them"
click at [897, 581] on icon "Plane" at bounding box center [902, 580] width 14 height 14
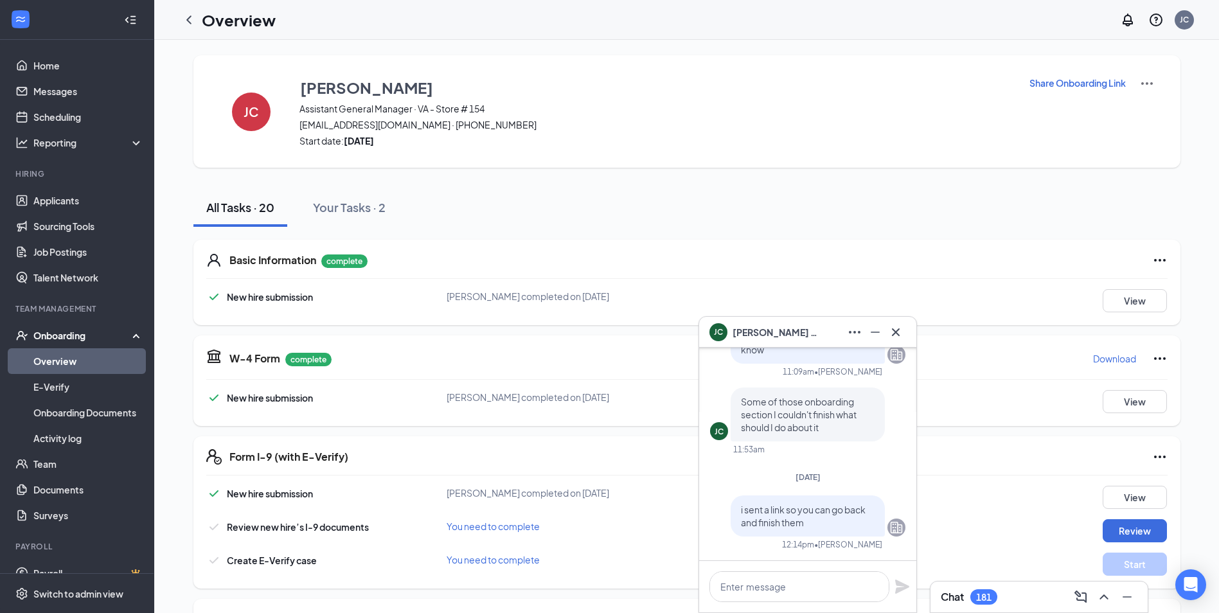
scroll to position [0, 0]
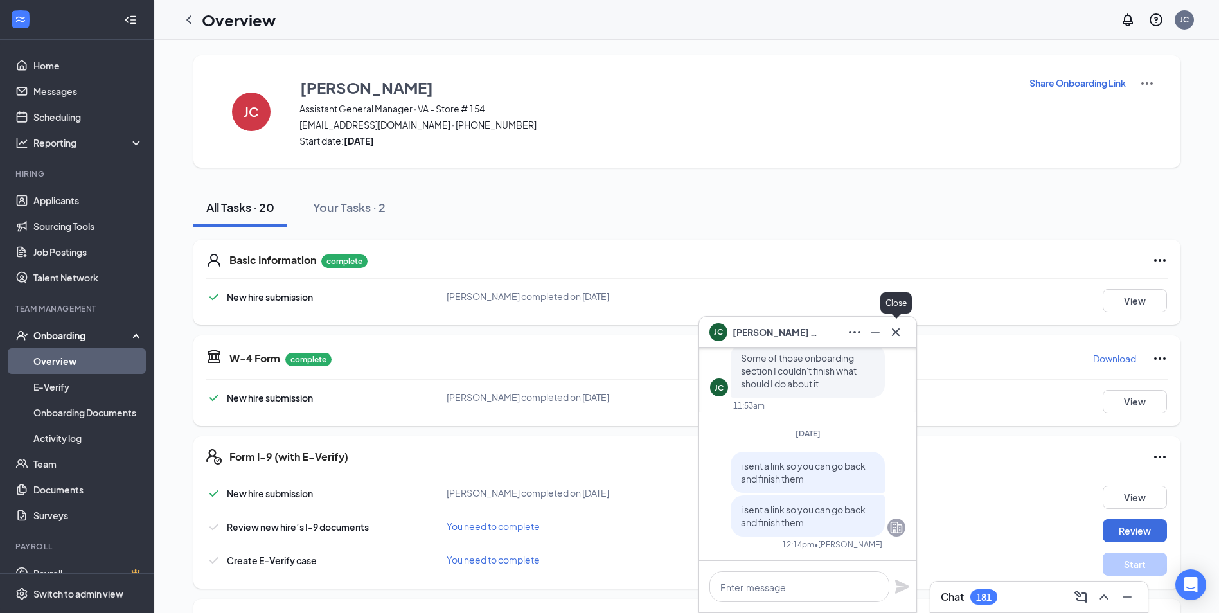
click at [897, 342] on button at bounding box center [895, 332] width 21 height 21
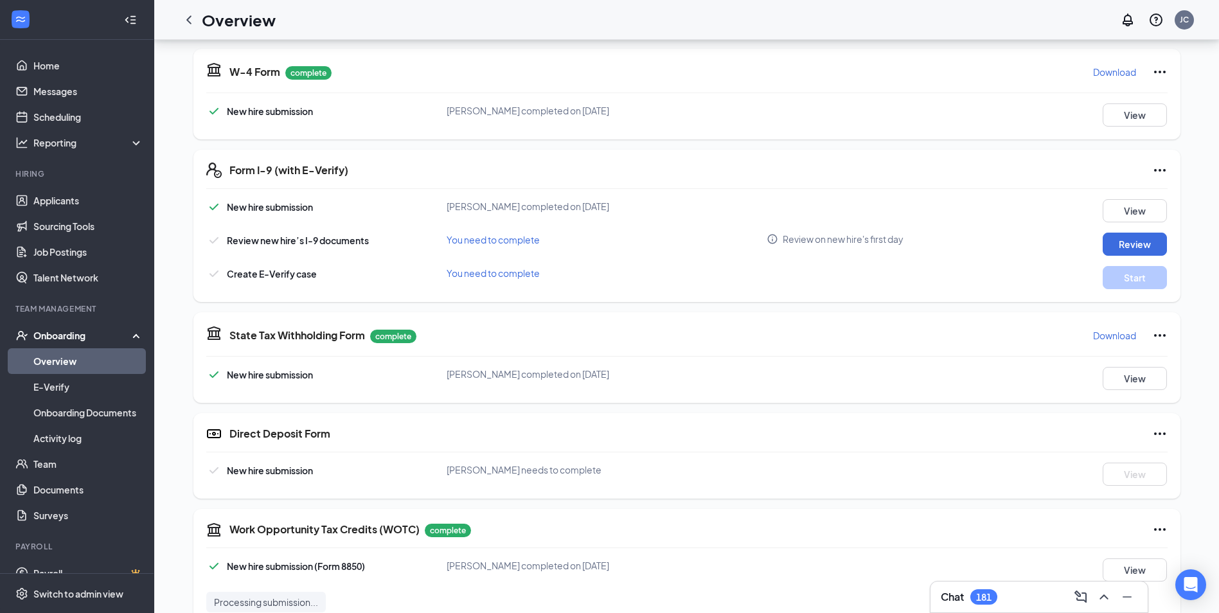
scroll to position [321, 0]
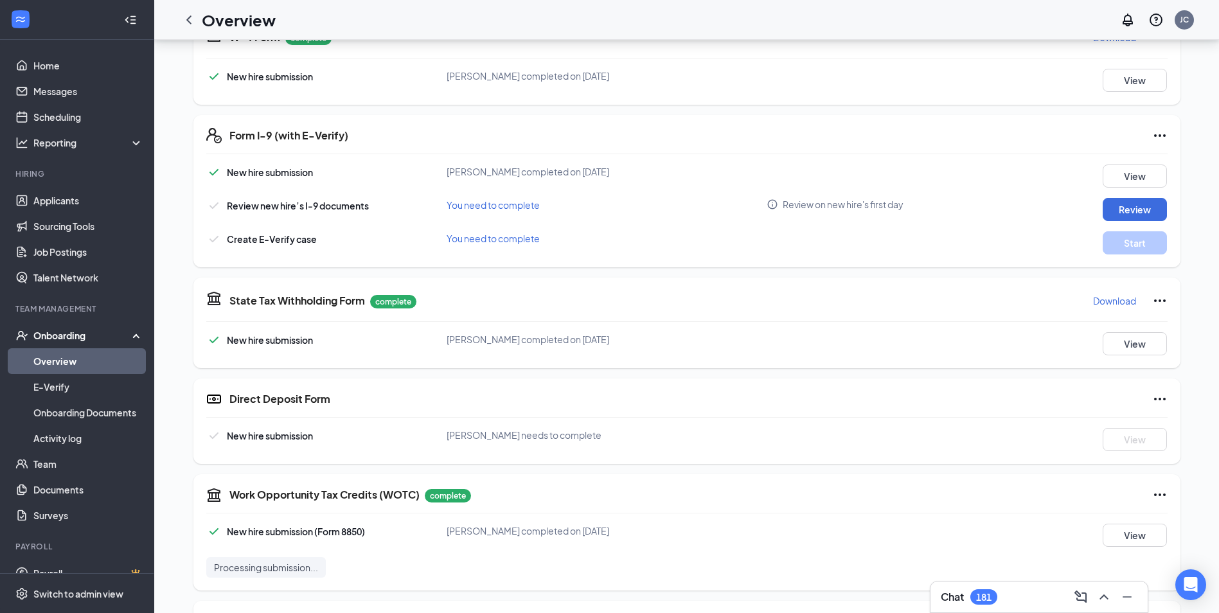
click at [1021, 601] on div "Chat 181" at bounding box center [1038, 596] width 197 height 21
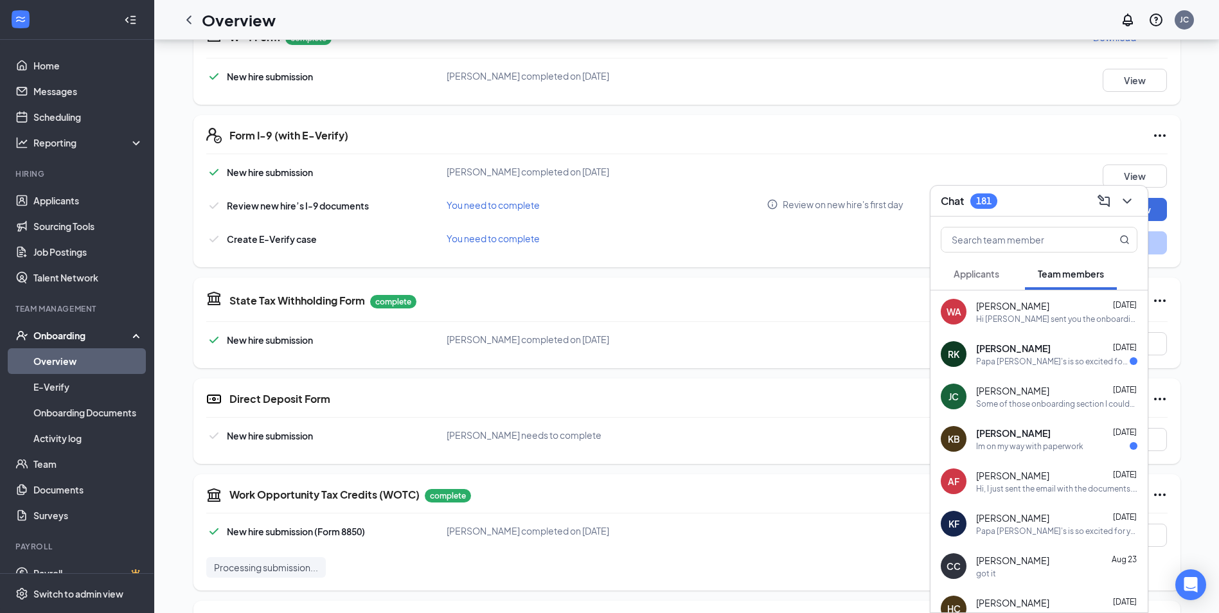
click at [955, 271] on span "Applicants" at bounding box center [976, 274] width 46 height 12
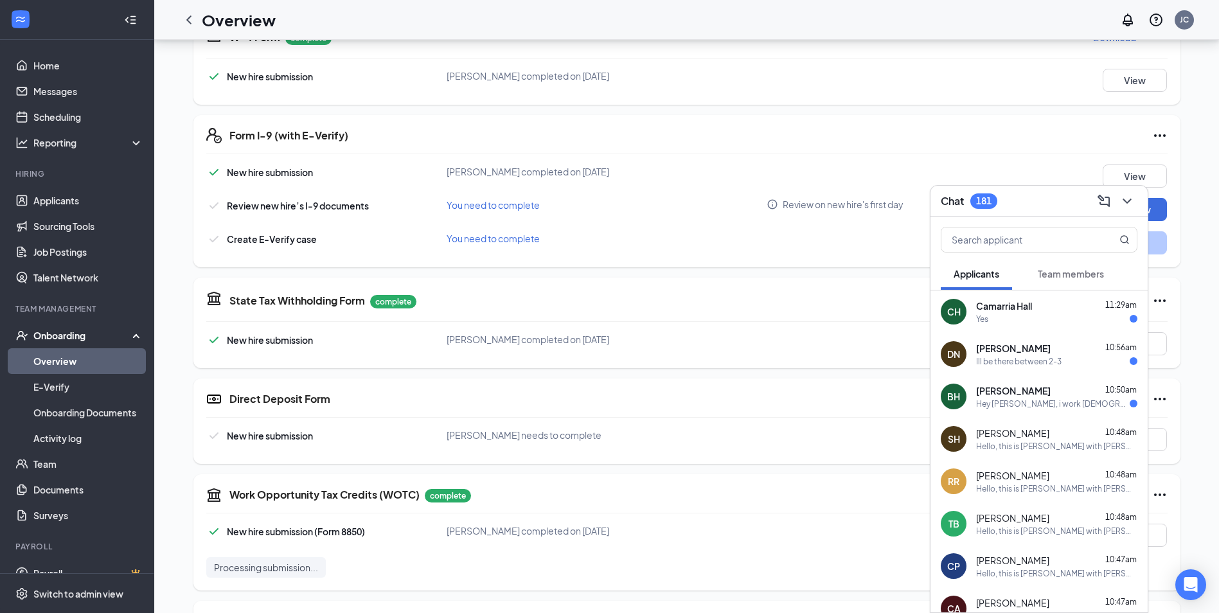
click at [1030, 317] on div "Yes" at bounding box center [1056, 318] width 161 height 11
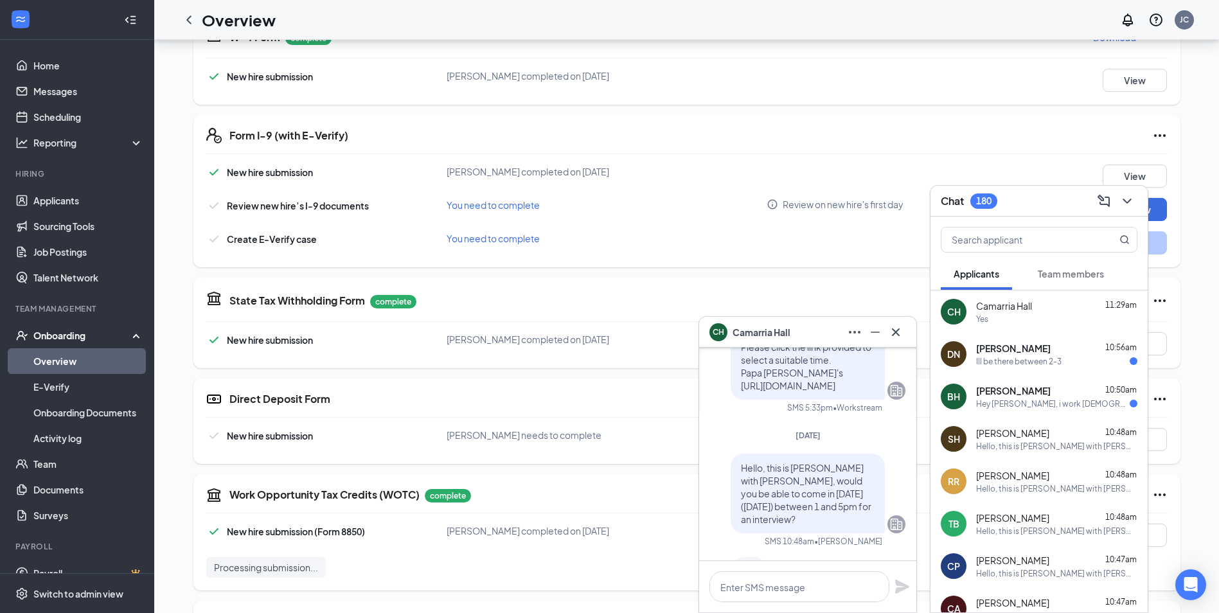
scroll to position [0, 0]
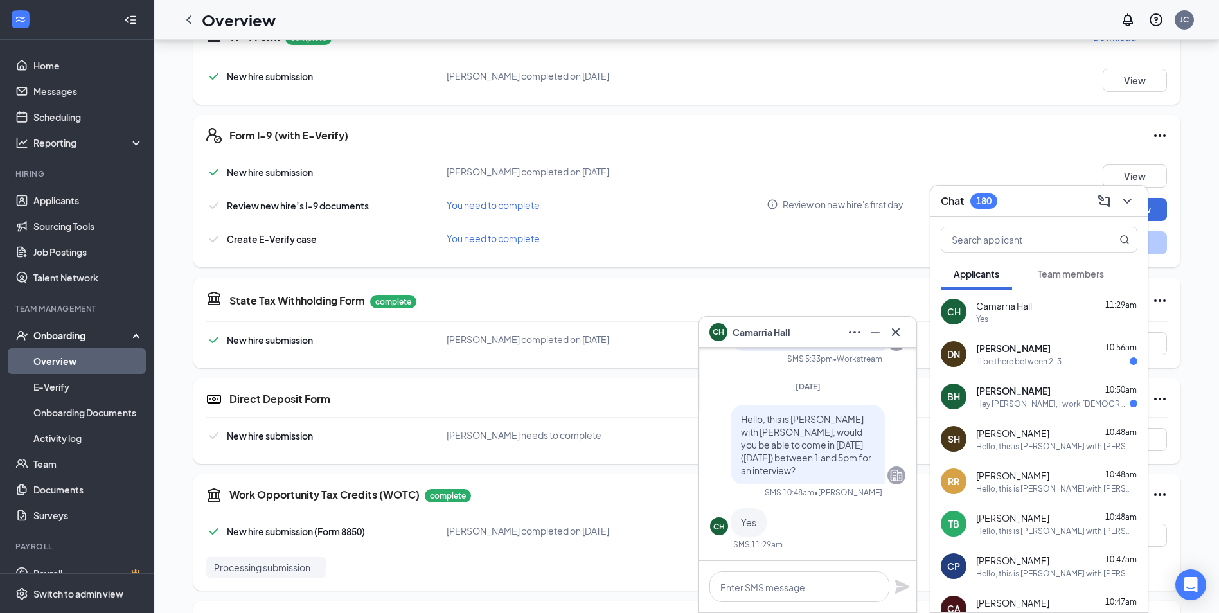
click at [992, 360] on div "Ill be there between 2-3" at bounding box center [1018, 361] width 85 height 11
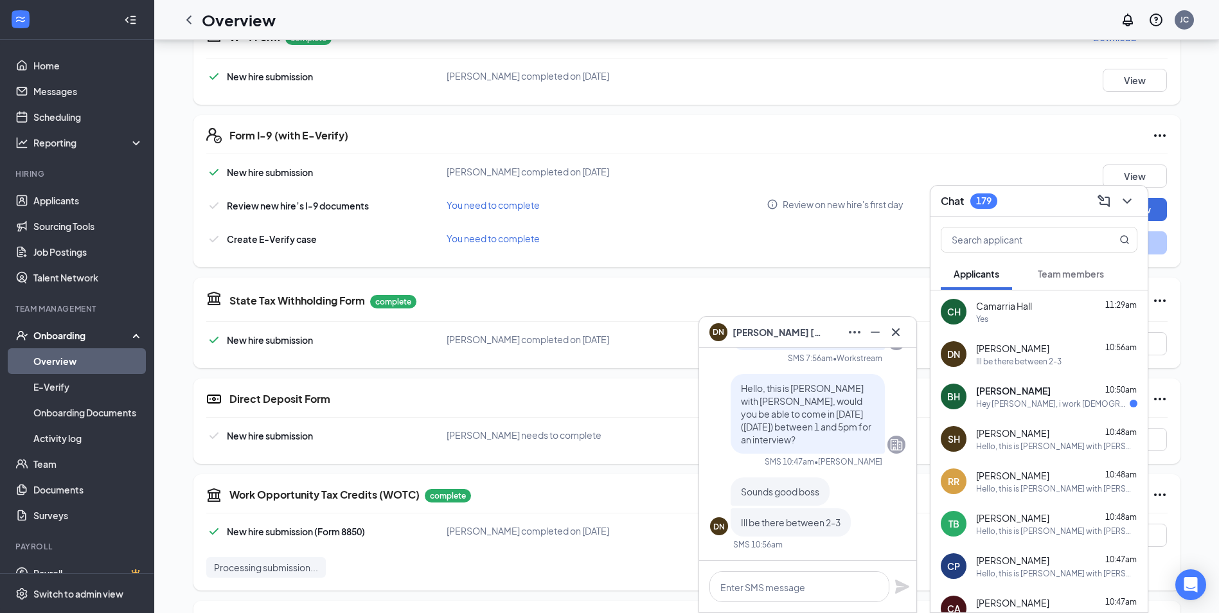
click at [1013, 401] on div "Hey [PERSON_NAME], i work [DEMOGRAPHIC_DATA] so if i came it would have to be a…" at bounding box center [1053, 403] width 154 height 11
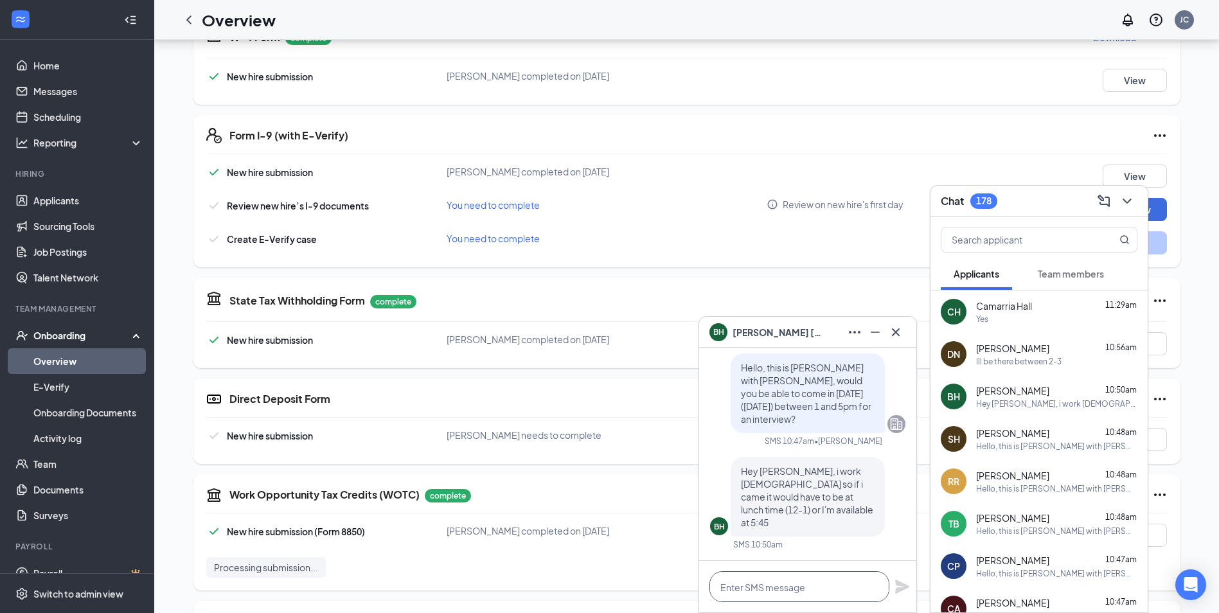
click at [792, 587] on textarea at bounding box center [799, 586] width 180 height 31
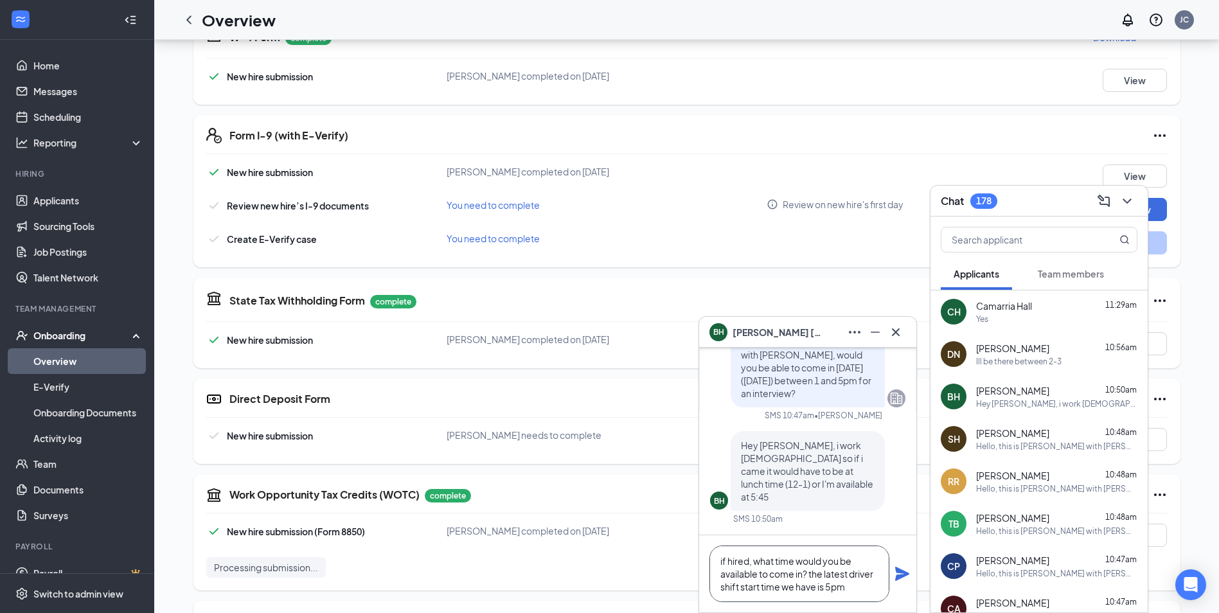
type textarea "if hired, what time would you be available to come in? the latest driver shift …"
click at [901, 571] on icon "Plane" at bounding box center [902, 574] width 14 height 14
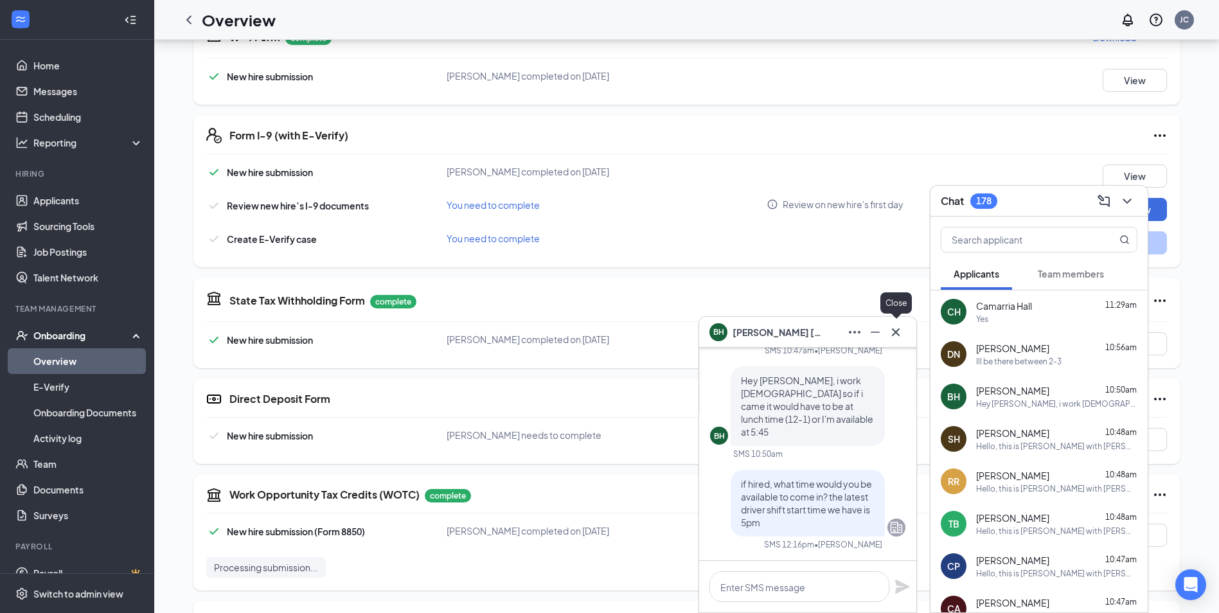
click at [899, 331] on icon "Cross" at bounding box center [895, 331] width 15 height 15
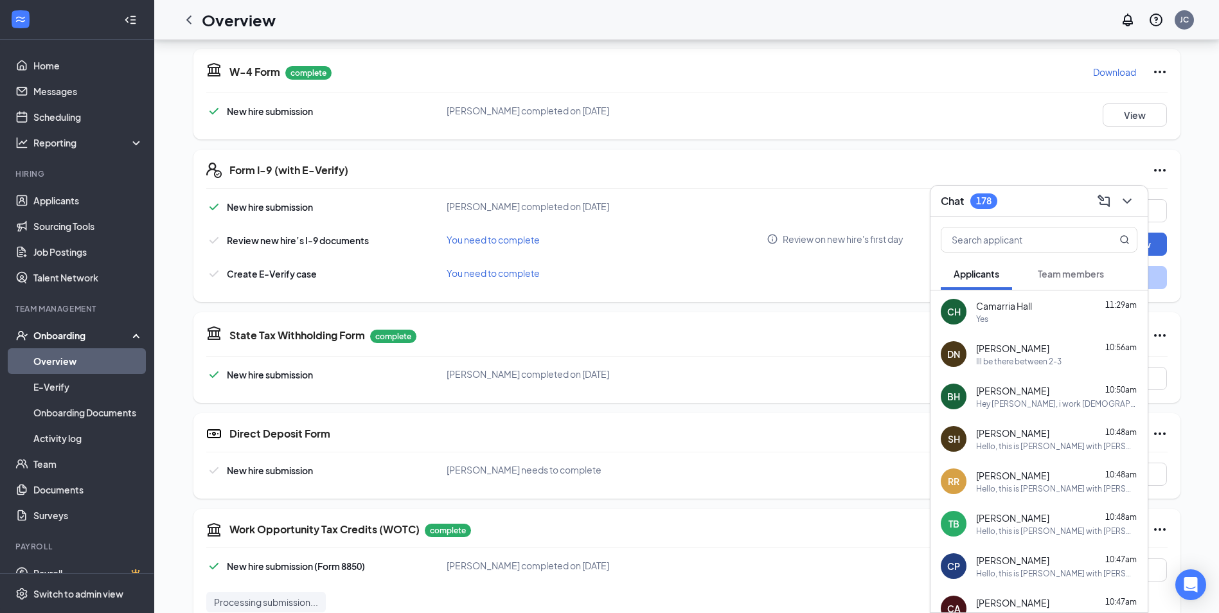
scroll to position [257, 0]
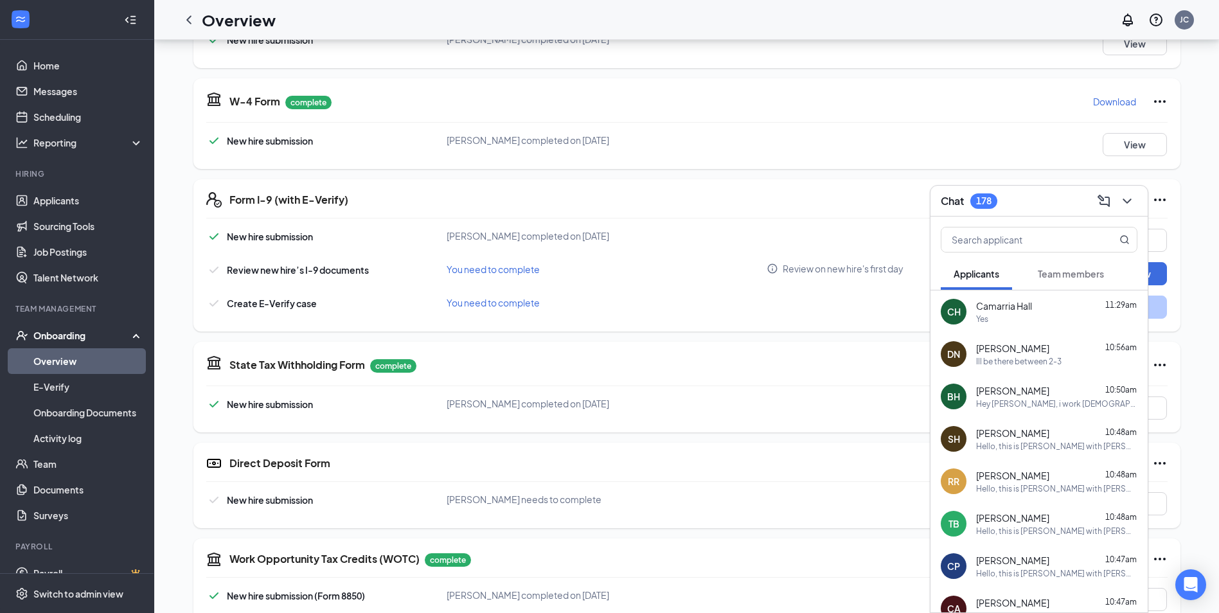
click at [1033, 362] on div "Ill be there between 2-3" at bounding box center [1018, 361] width 85 height 11
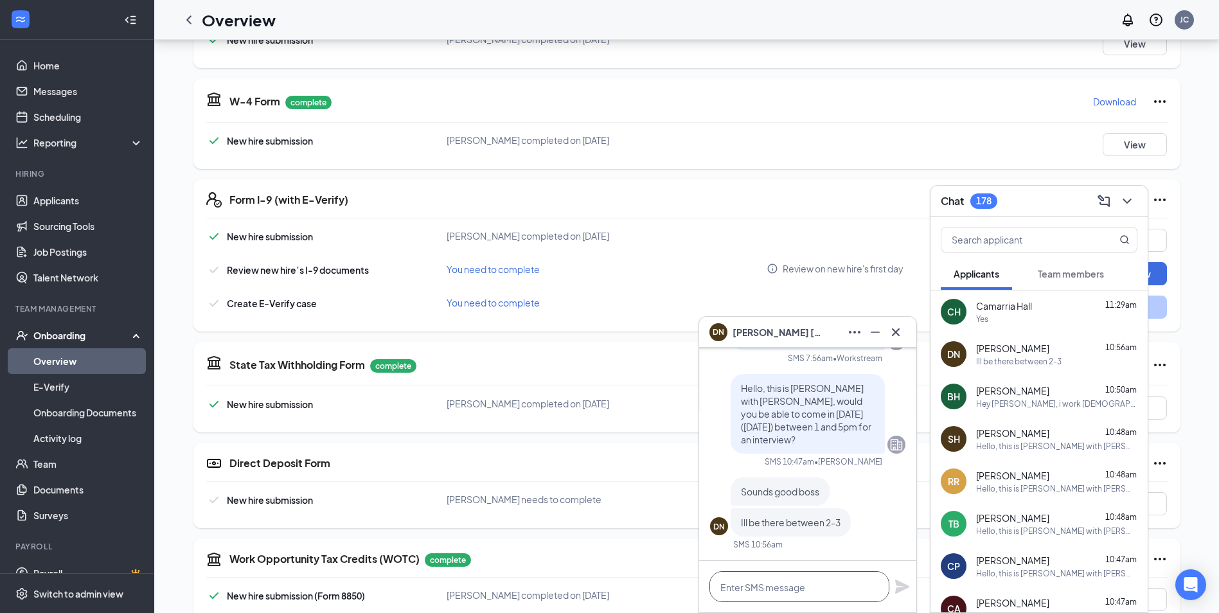
click at [824, 601] on textarea at bounding box center [799, 586] width 180 height 31
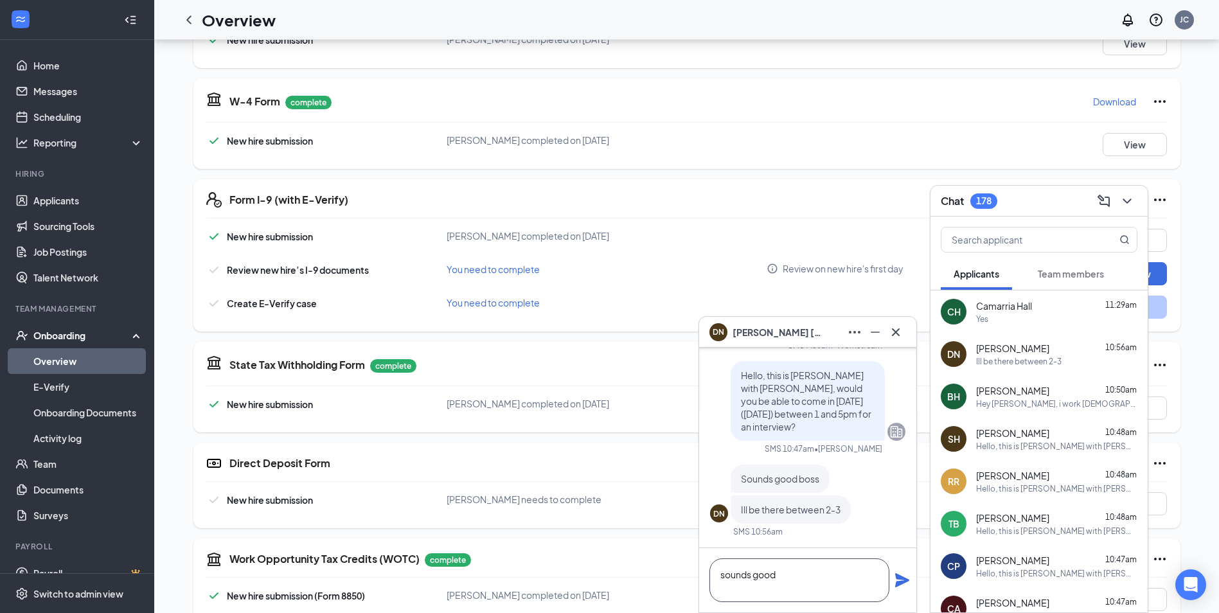
type textarea "sounds good"
click at [903, 581] on icon "Plane" at bounding box center [902, 580] width 14 height 14
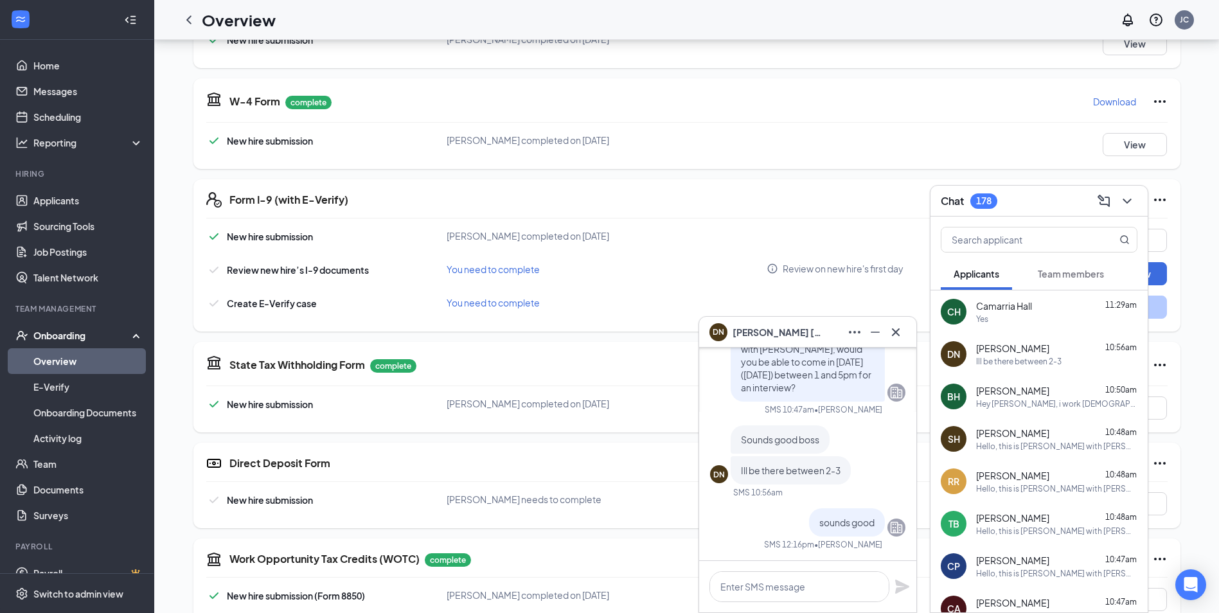
scroll to position [0, 0]
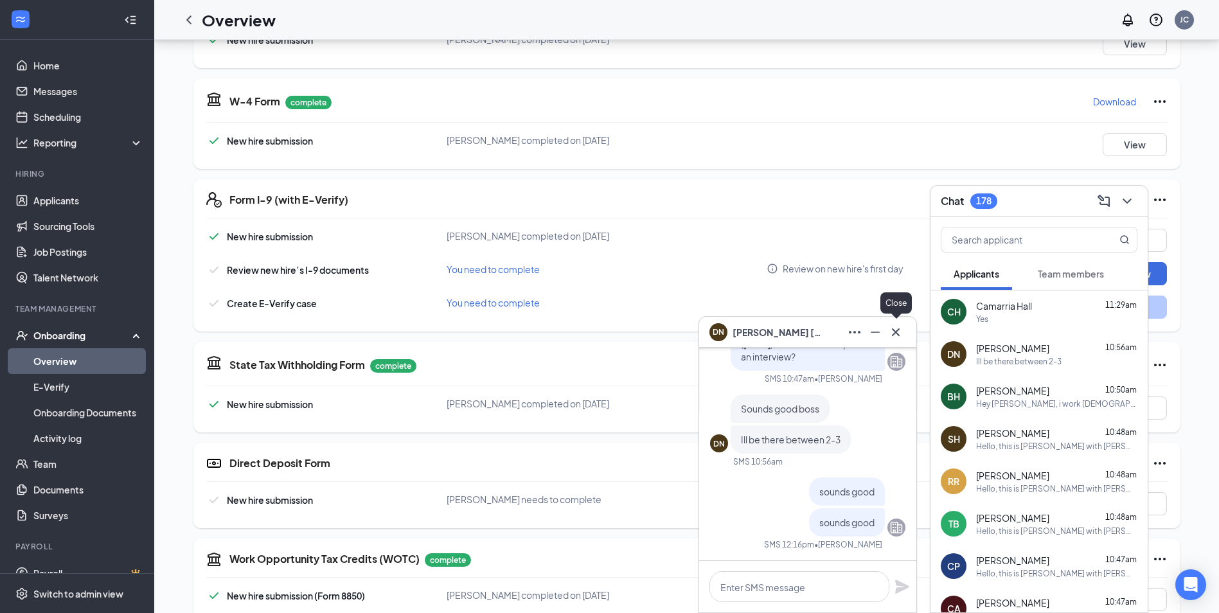
click at [899, 331] on icon "Cross" at bounding box center [895, 331] width 15 height 15
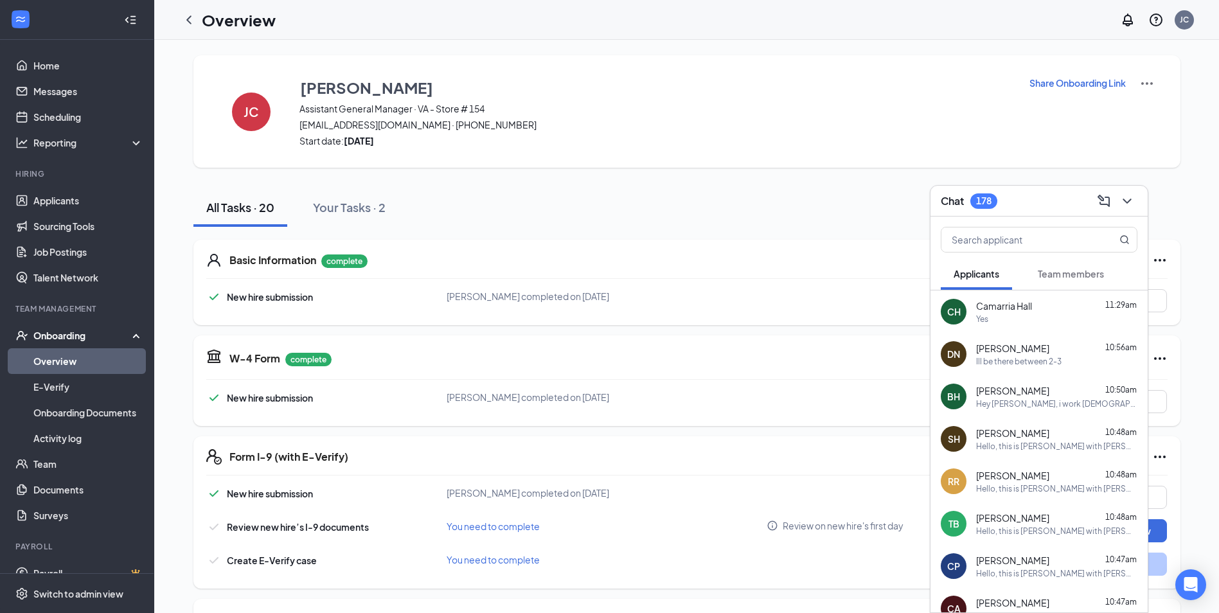
click at [1023, 309] on span "Camarria Hall" at bounding box center [1004, 305] width 56 height 13
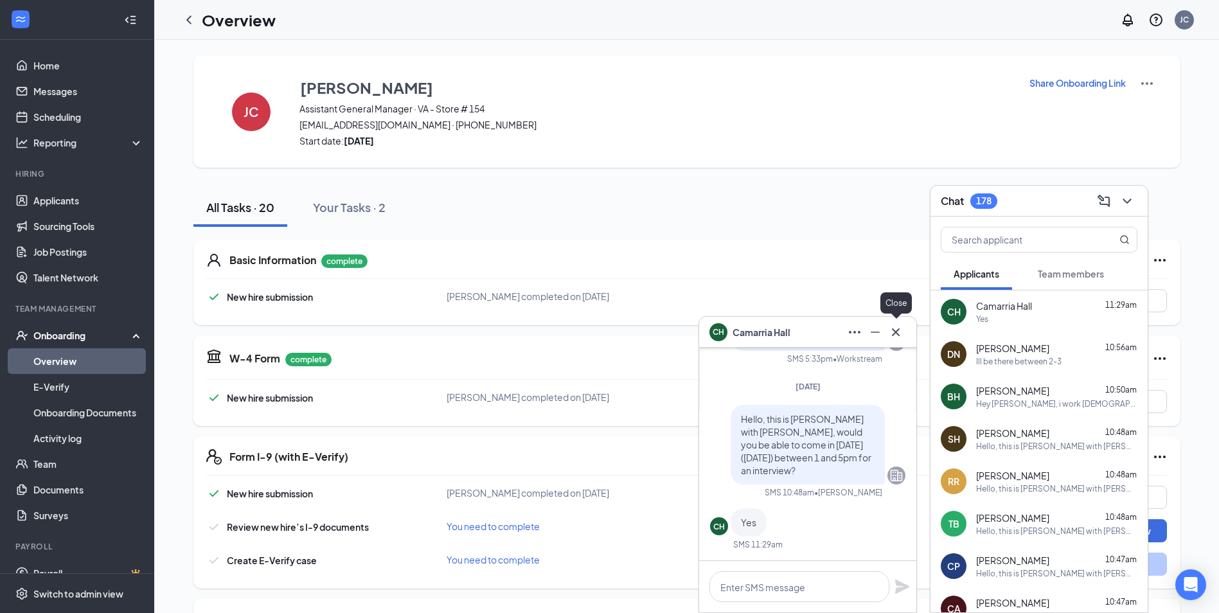
click at [898, 332] on icon "Cross" at bounding box center [895, 331] width 15 height 15
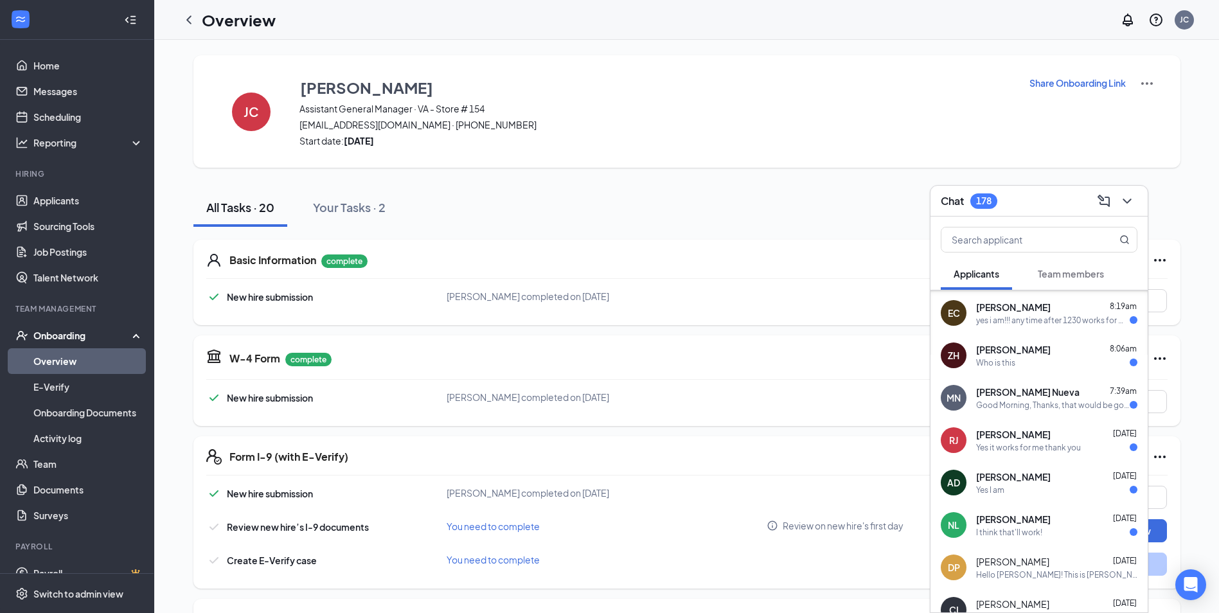
scroll to position [450, 0]
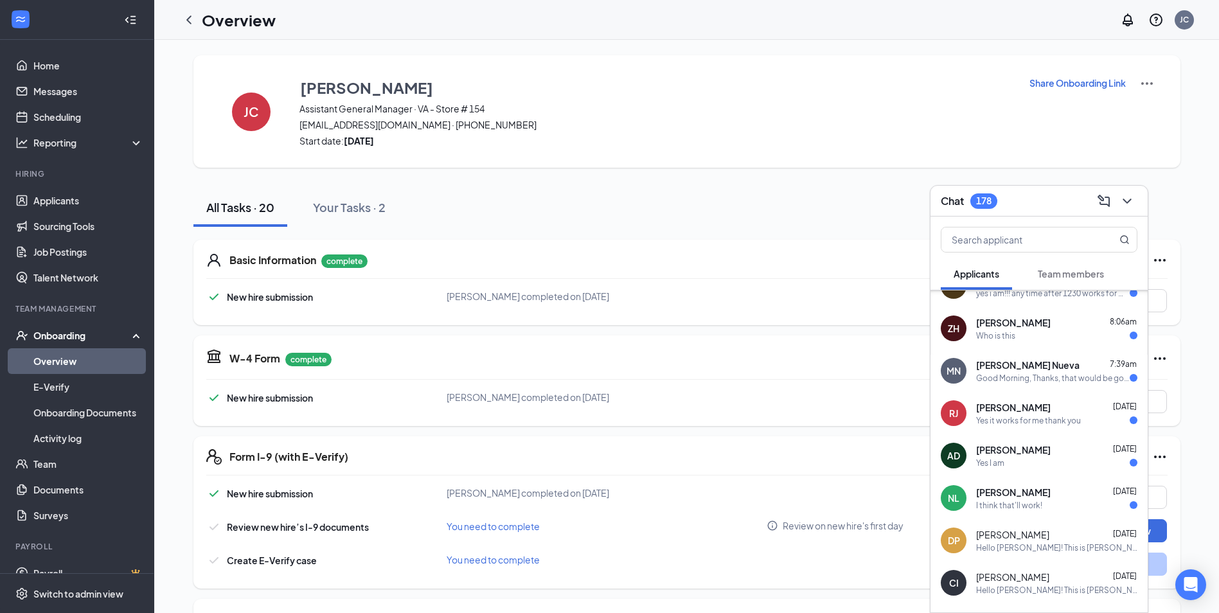
click at [1057, 323] on div "[PERSON_NAME] 8:06am" at bounding box center [1056, 322] width 161 height 13
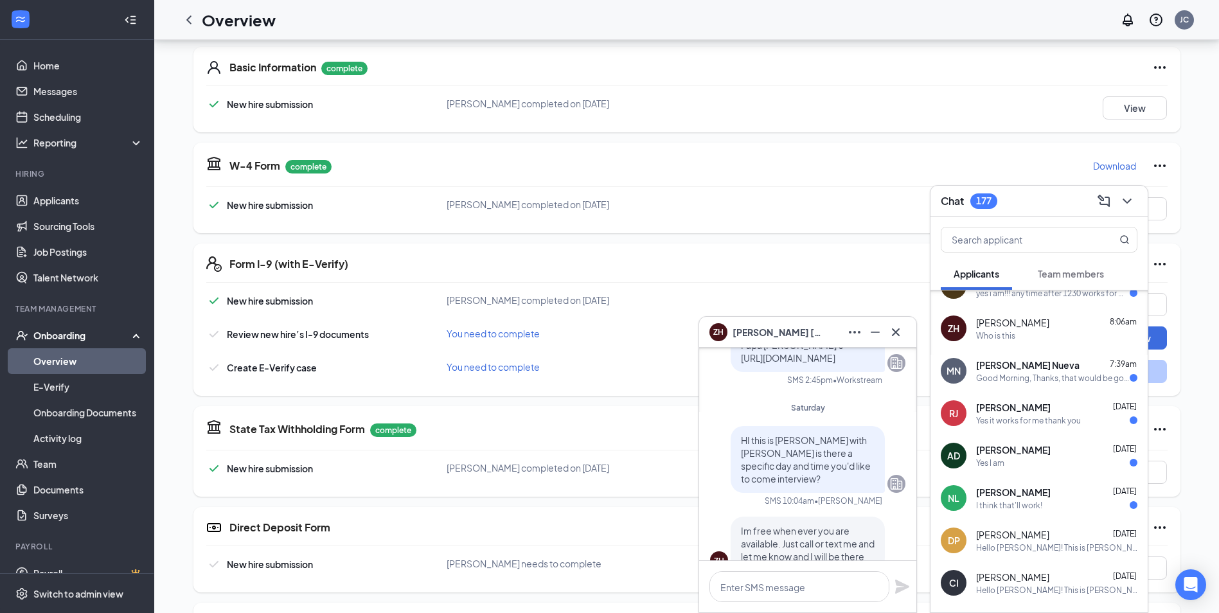
scroll to position [-193, 0]
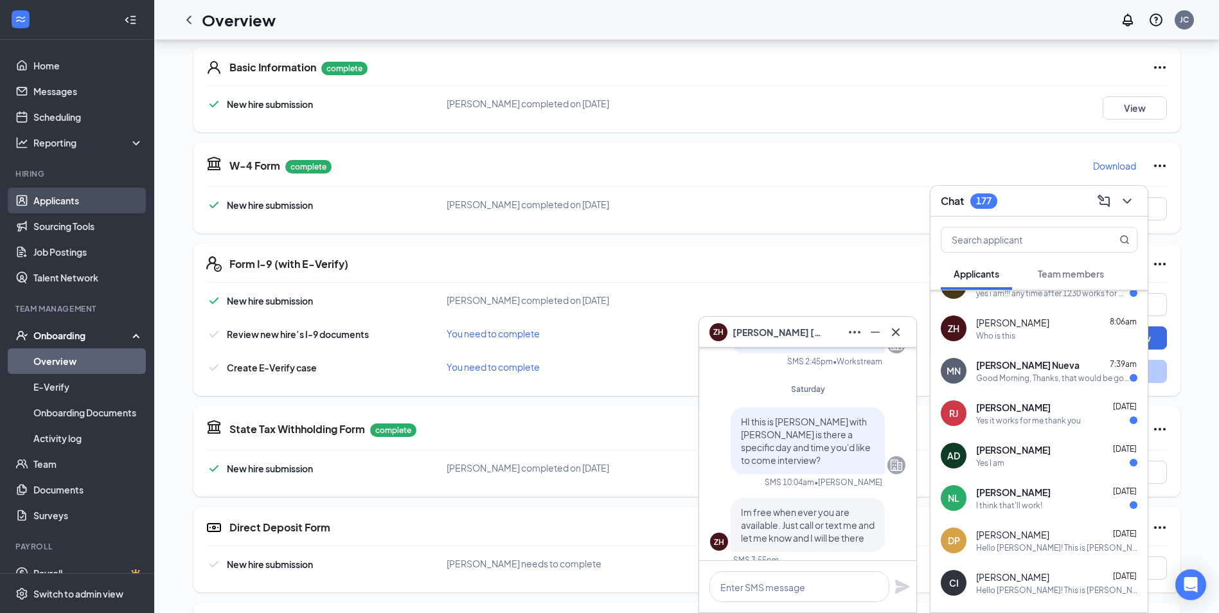
click at [70, 195] on link "Applicants" at bounding box center [88, 201] width 110 height 26
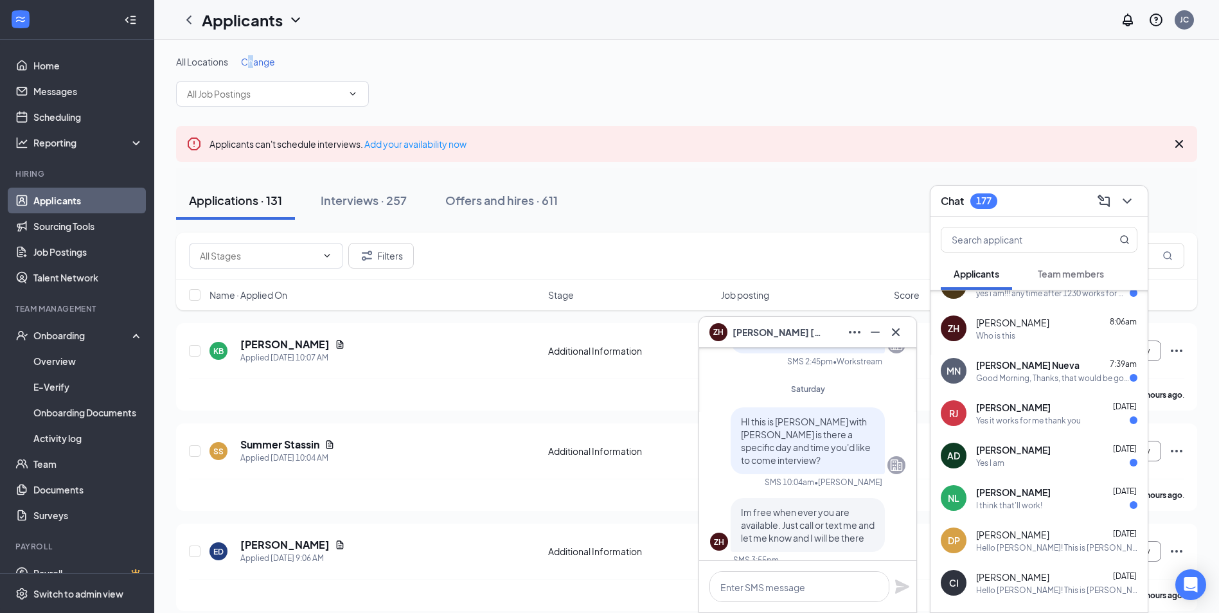
click at [252, 61] on span "Change" at bounding box center [258, 62] width 34 height 12
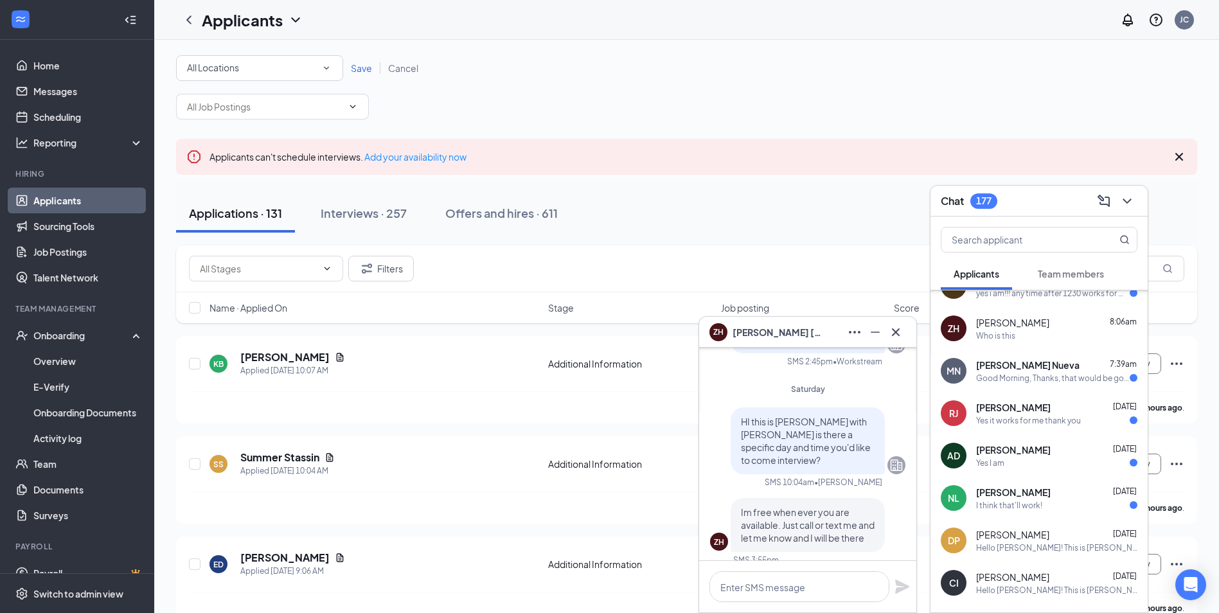
click at [256, 73] on div "All Locations" at bounding box center [259, 67] width 145 height 15
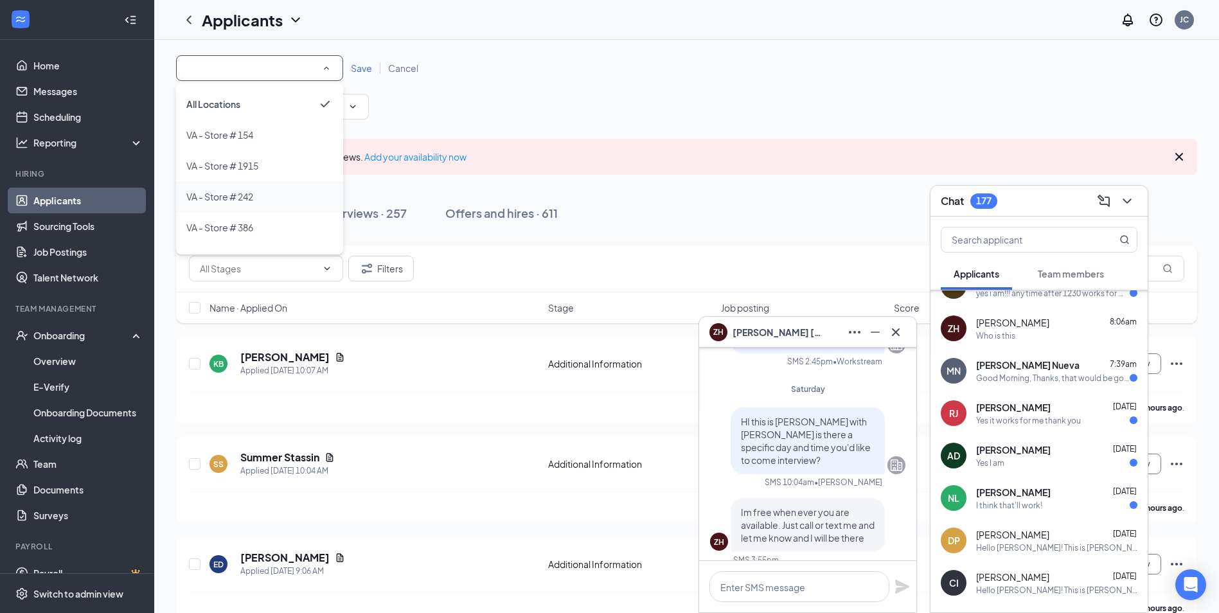
click at [240, 202] on span "VA - Store # 242" at bounding box center [219, 196] width 67 height 15
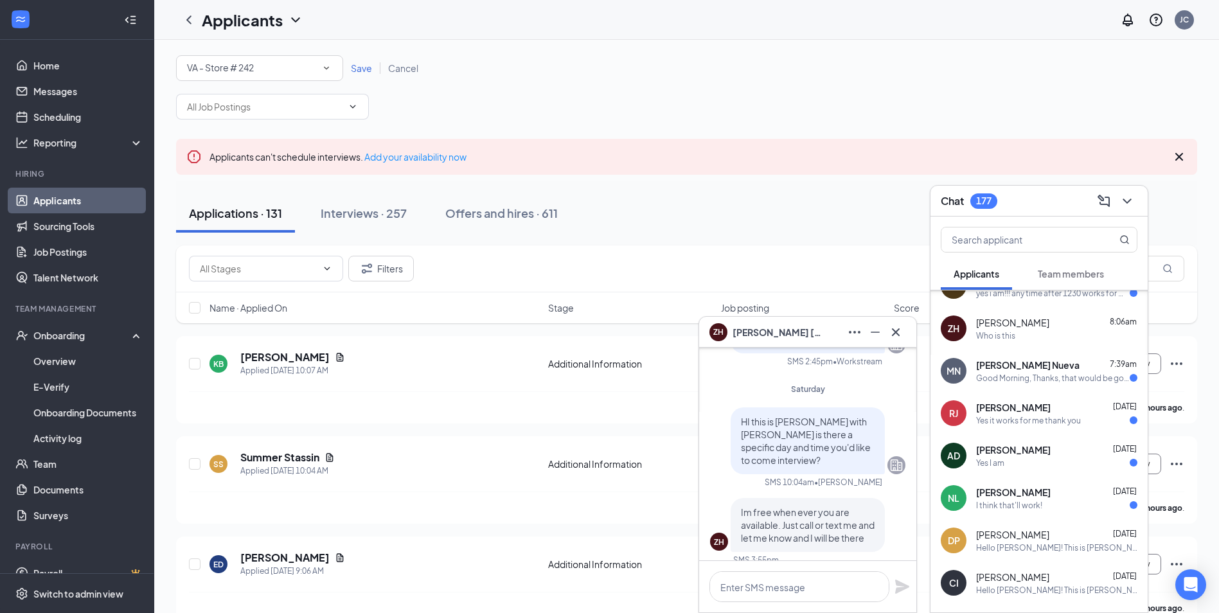
click at [901, 321] on div "ZH [PERSON_NAME]" at bounding box center [807, 332] width 217 height 31
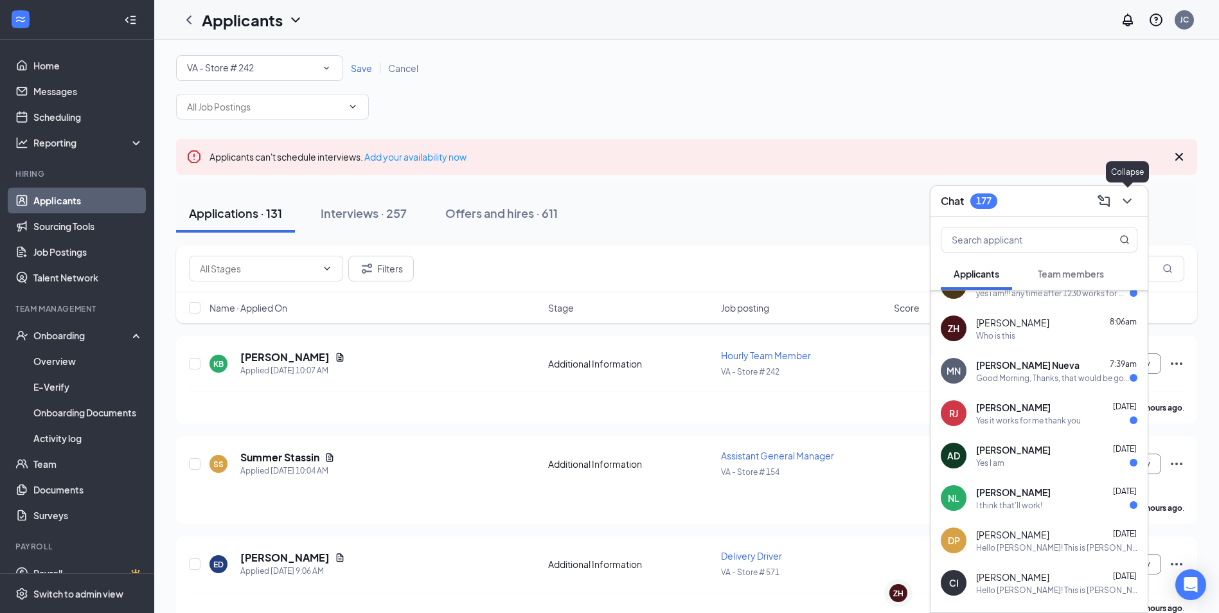
click at [1118, 198] on button at bounding box center [1126, 201] width 21 height 21
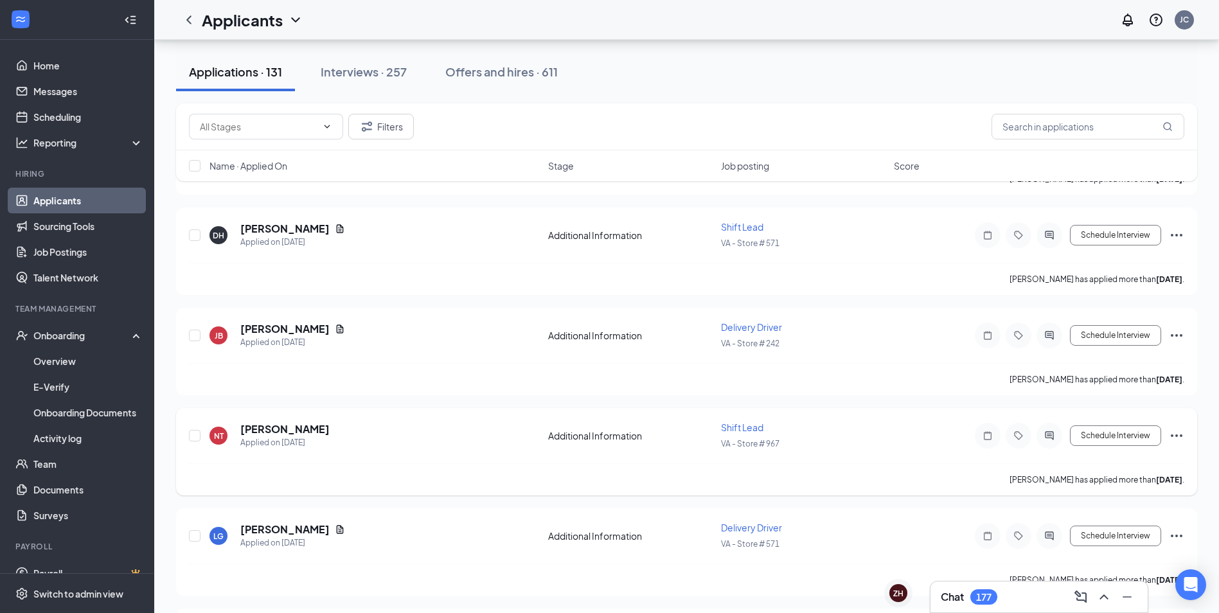
scroll to position [1991, 0]
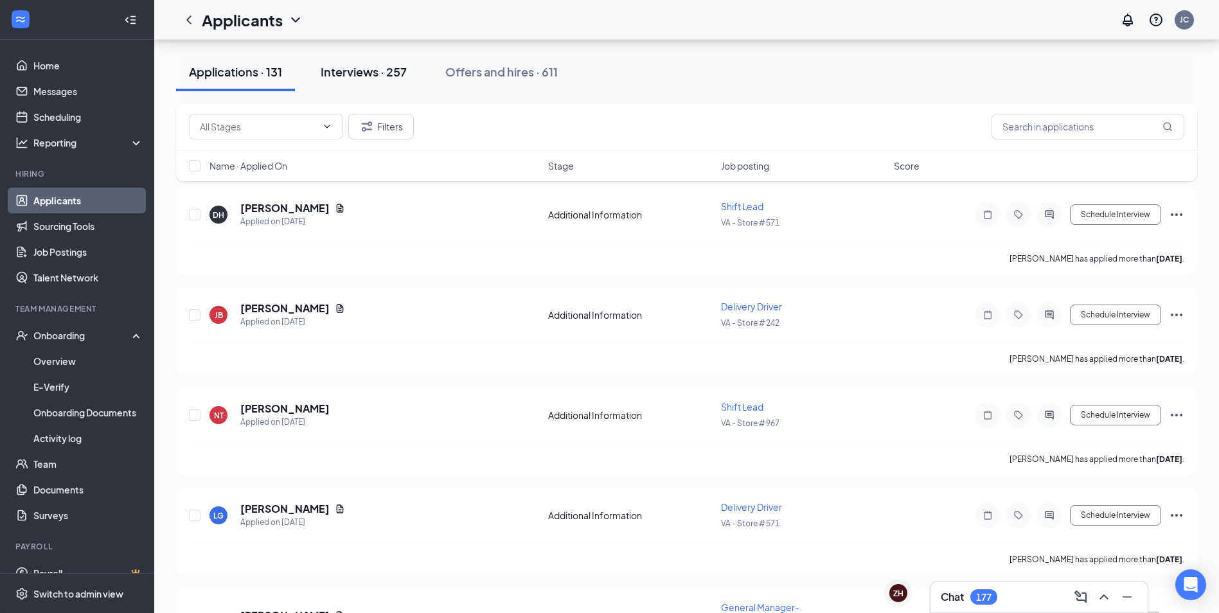
click at [362, 76] on div "Interviews · 257" at bounding box center [364, 72] width 86 height 16
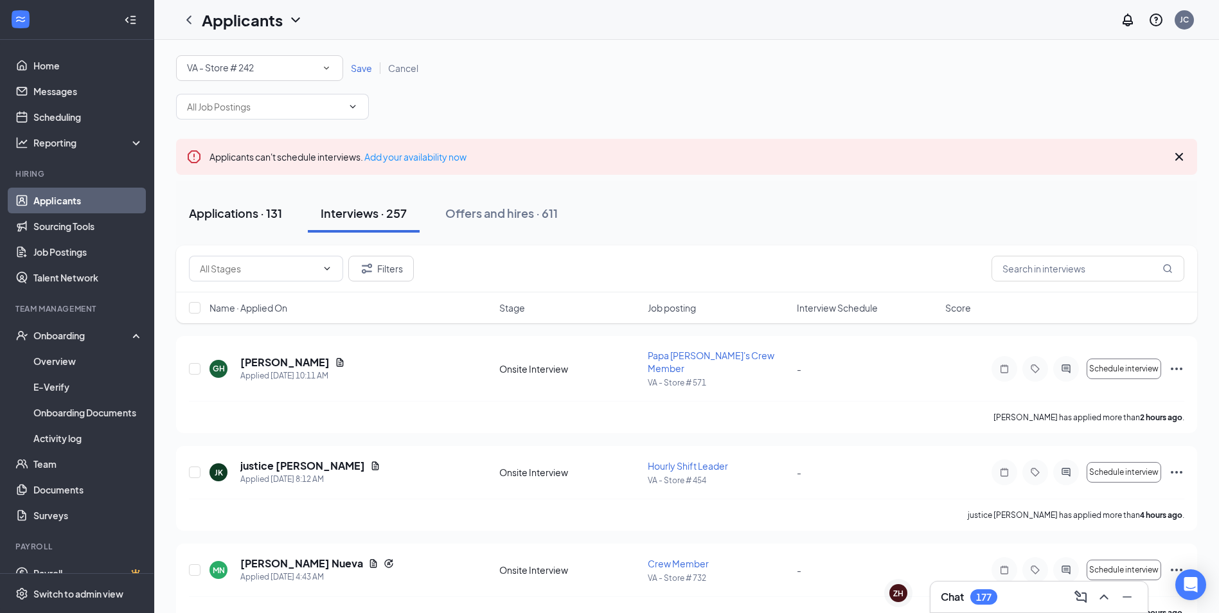
click at [263, 208] on div "Applications · 131" at bounding box center [235, 213] width 93 height 16
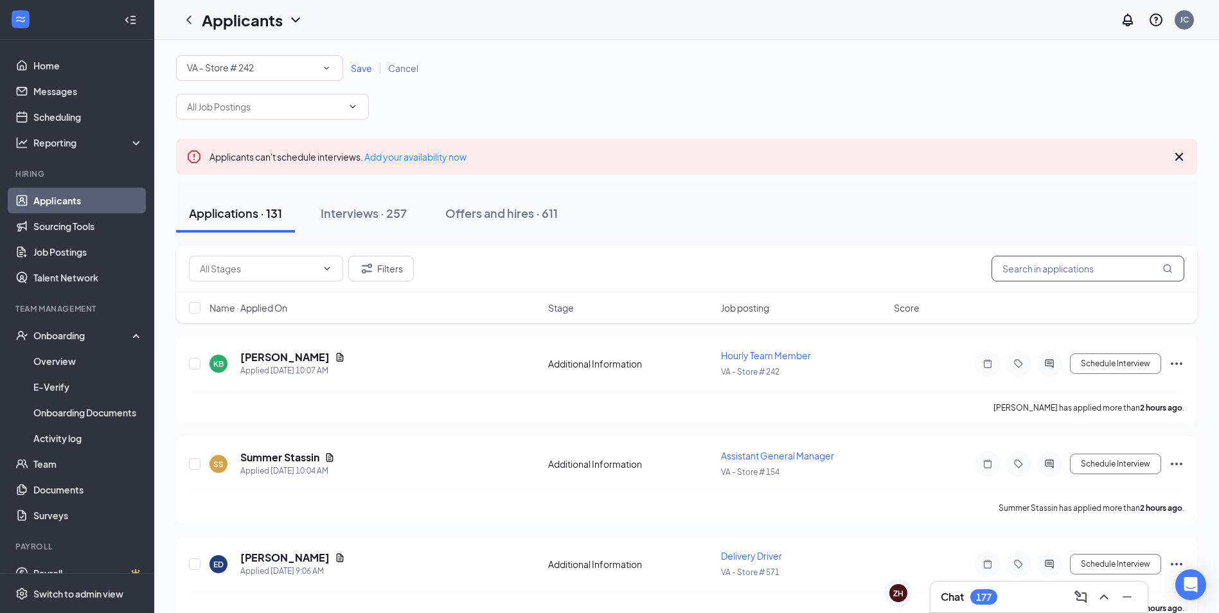
click at [1030, 258] on input "text" at bounding box center [1087, 269] width 193 height 26
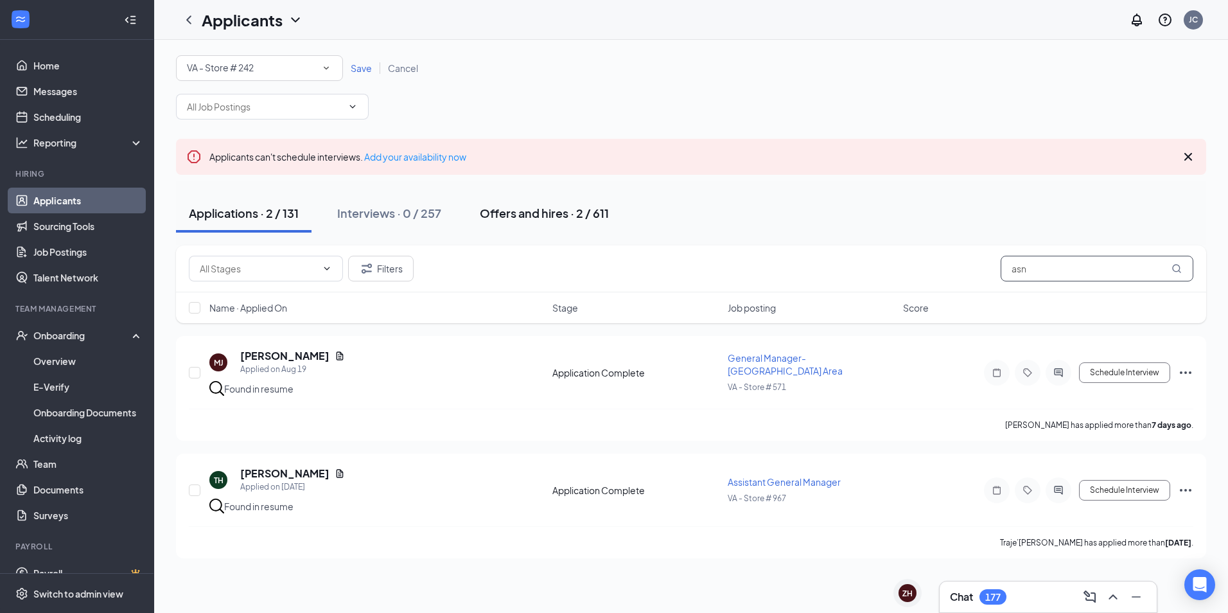
type input "asn"
click at [545, 222] on button "Offers and hires · 2 / 611" at bounding box center [544, 213] width 155 height 39
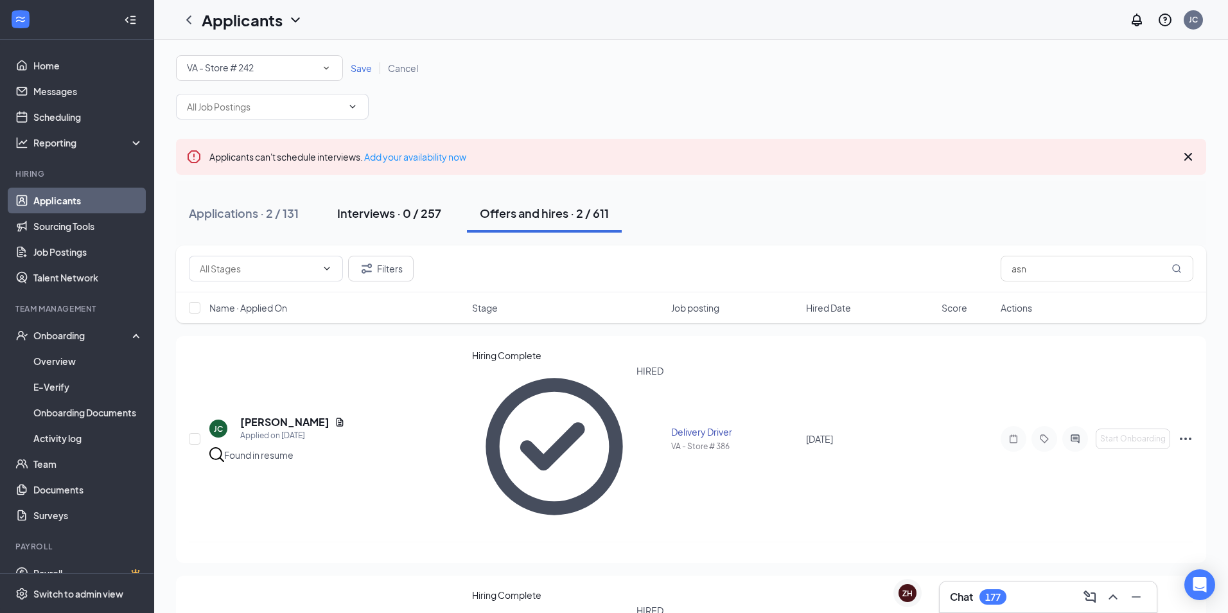
click at [400, 209] on div "Interviews · 0 / 257" at bounding box center [389, 213] width 104 height 16
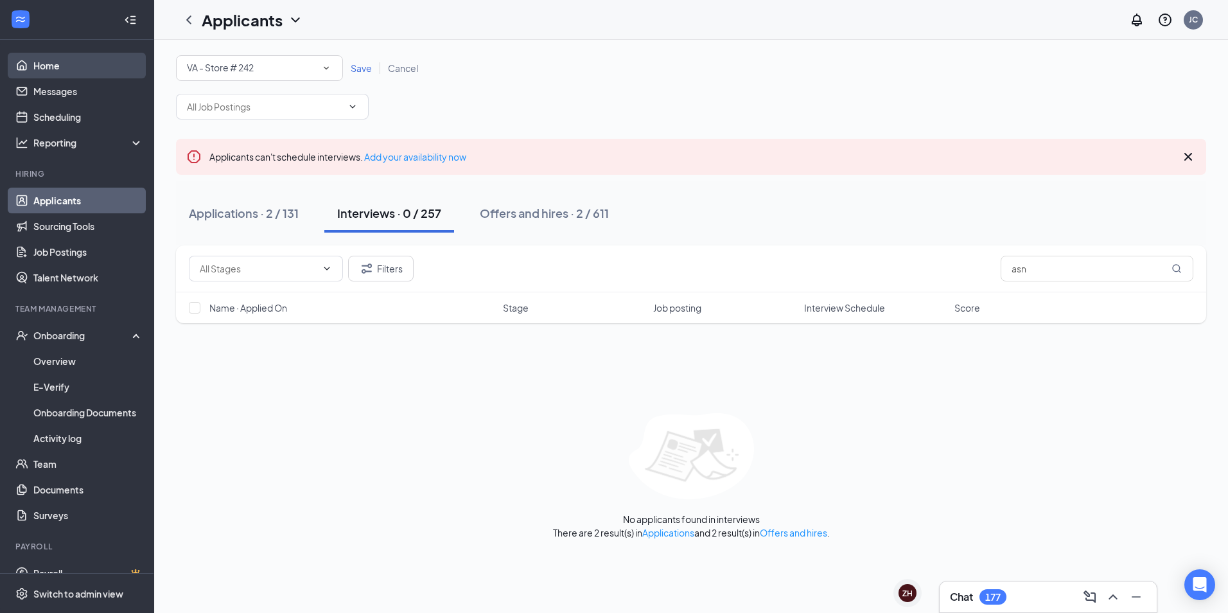
click at [61, 67] on link "Home" at bounding box center [88, 66] width 110 height 26
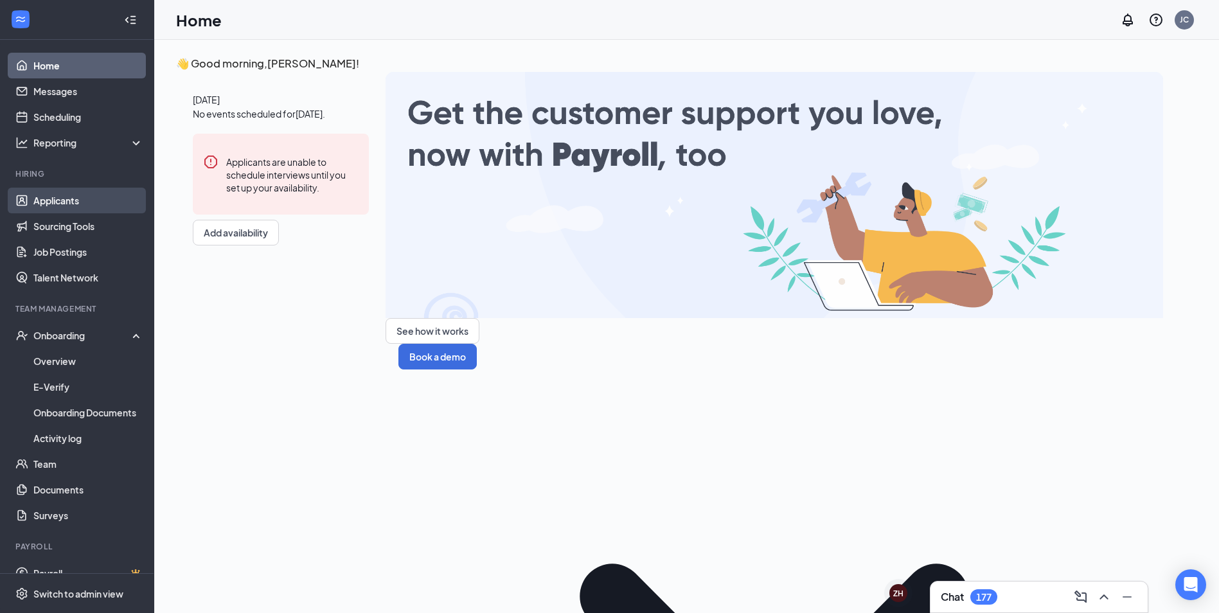
click at [66, 199] on link "Applicants" at bounding box center [88, 201] width 110 height 26
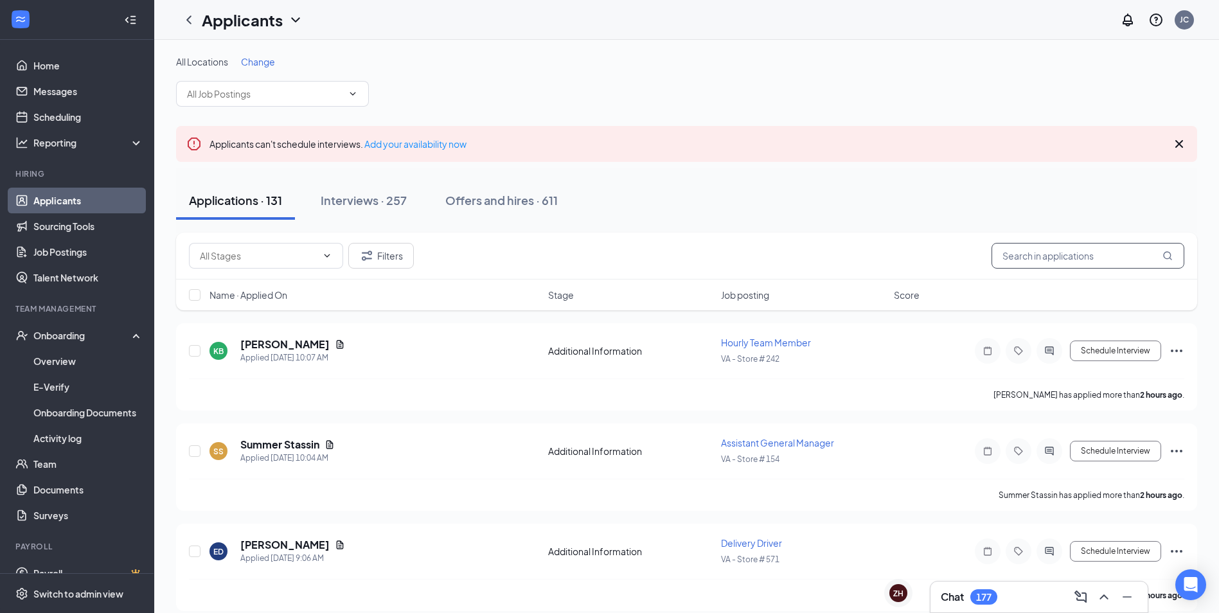
click at [1063, 259] on input "text" at bounding box center [1087, 256] width 193 height 26
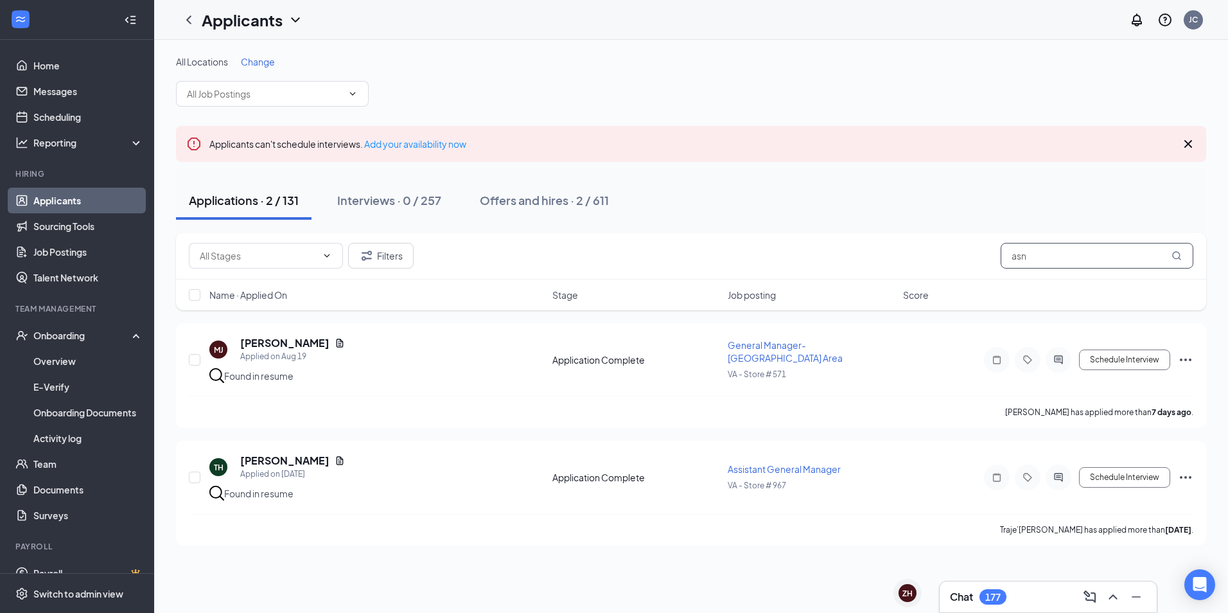
drag, startPoint x: 1034, startPoint y: 257, endPoint x: 978, endPoint y: 256, distance: 55.9
click at [978, 256] on div "Filters asn" at bounding box center [691, 256] width 1005 height 26
type input "toll"
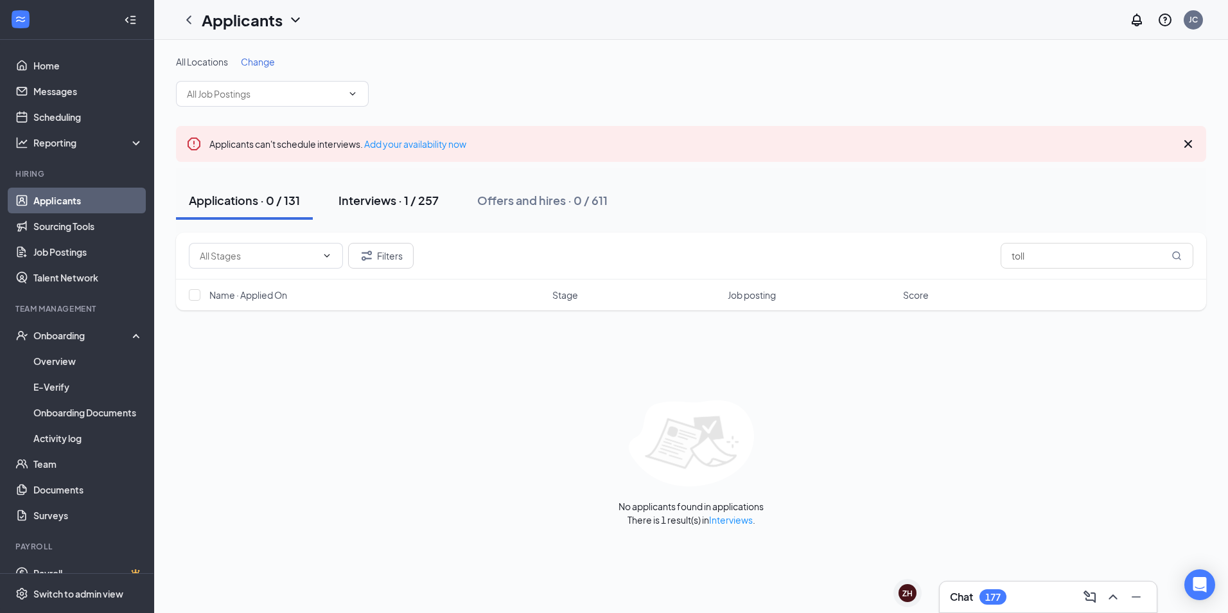
click at [420, 201] on div "Interviews · 1 / 257" at bounding box center [389, 200] width 100 height 16
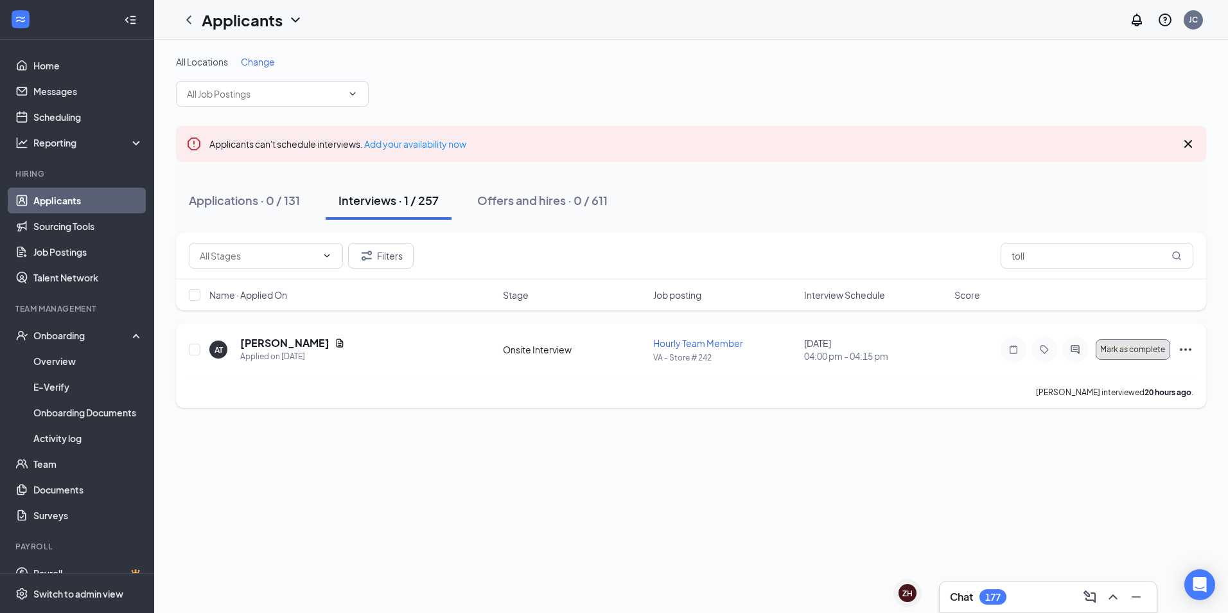
click at [1135, 348] on span "Mark as complete" at bounding box center [1132, 349] width 65 height 9
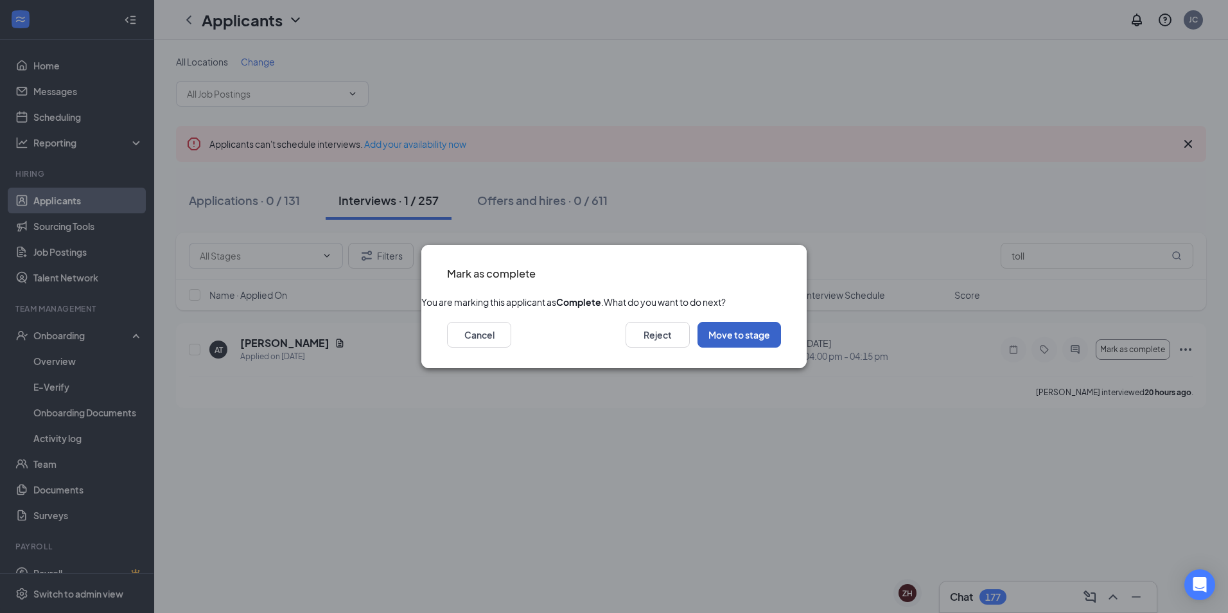
click at [741, 348] on button "Move to stage" at bounding box center [740, 335] width 84 height 26
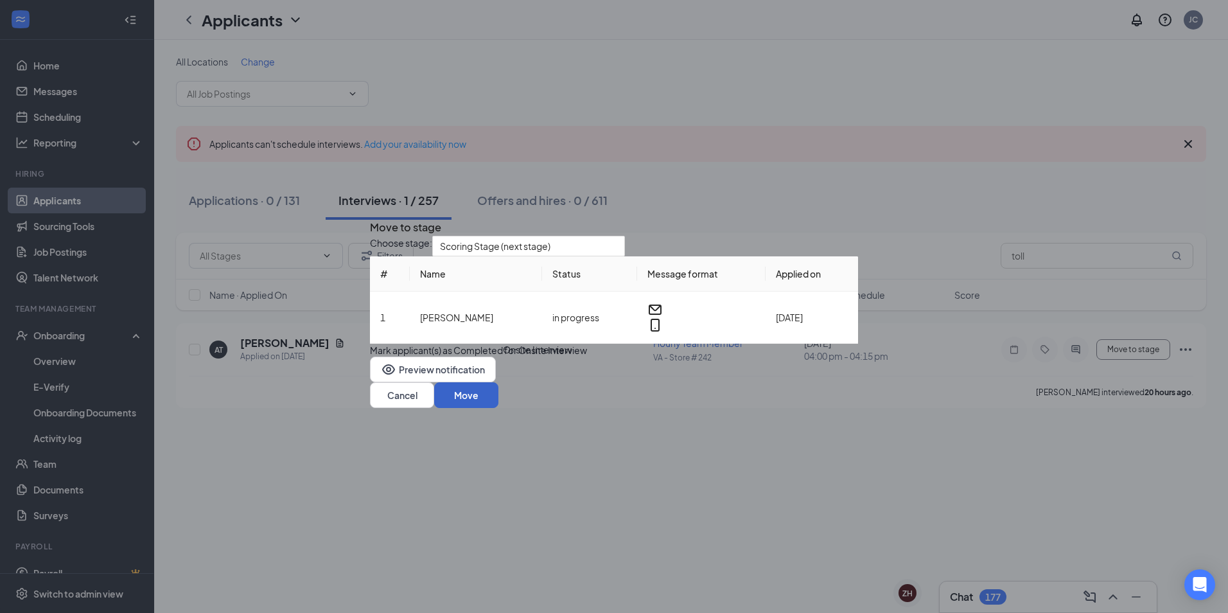
click at [498, 408] on button "Move" at bounding box center [466, 395] width 64 height 26
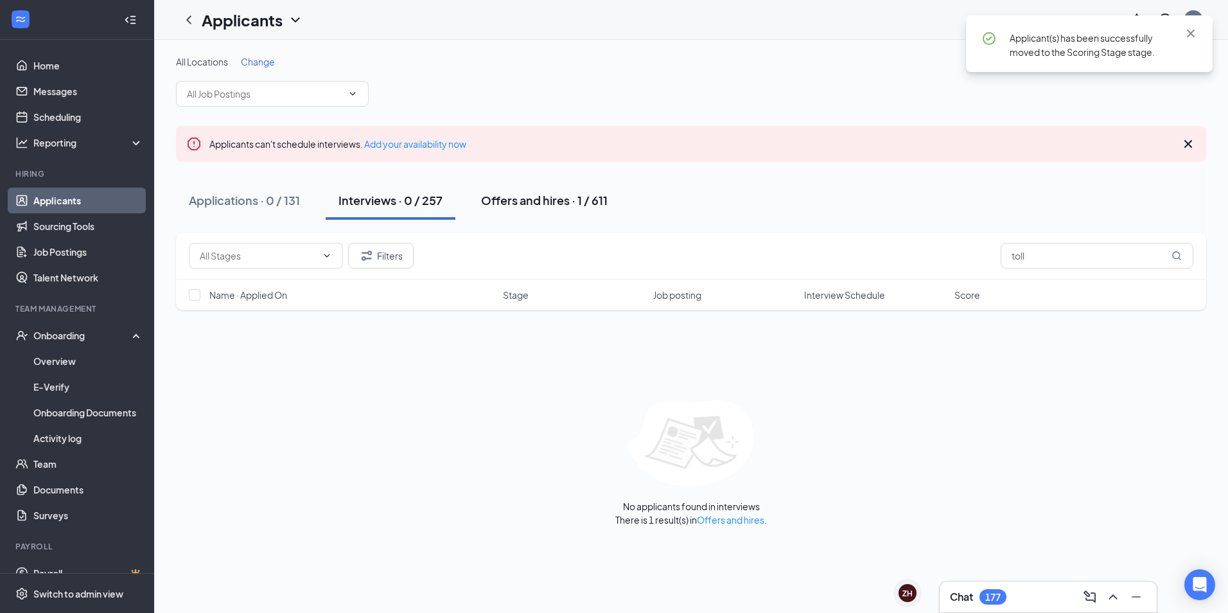
click at [533, 193] on div "Offers and hires · 1 / 611" at bounding box center [544, 200] width 127 height 16
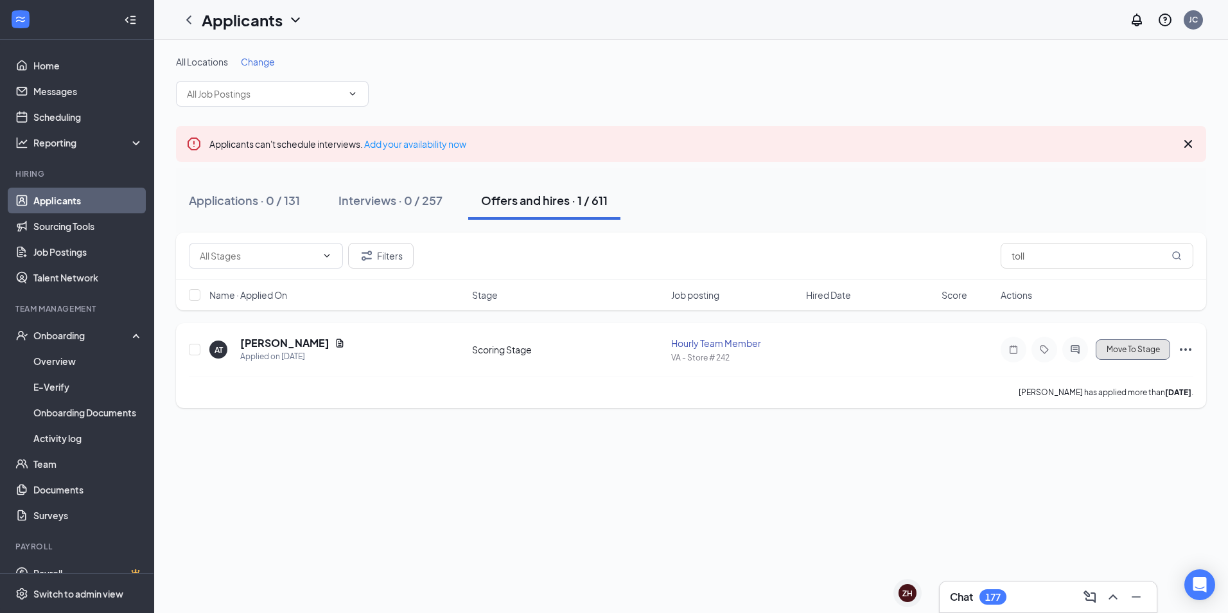
click at [1138, 346] on span "Move To Stage" at bounding box center [1133, 349] width 53 height 9
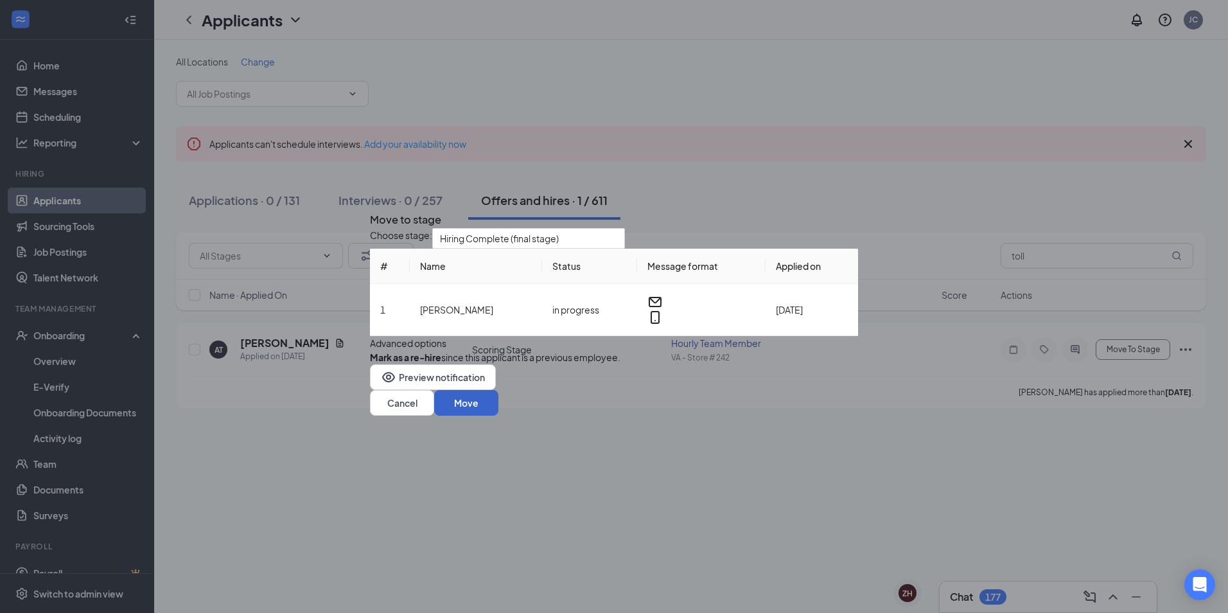
click at [498, 416] on button "Move" at bounding box center [466, 403] width 64 height 26
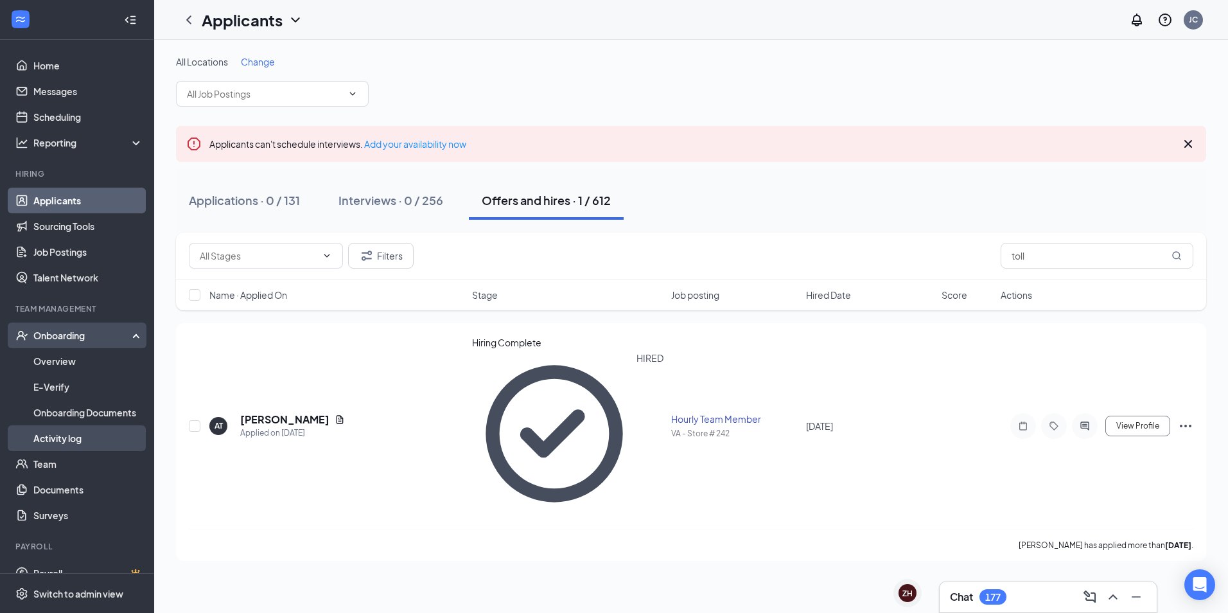
click at [49, 432] on link "Activity log" at bounding box center [88, 438] width 110 height 26
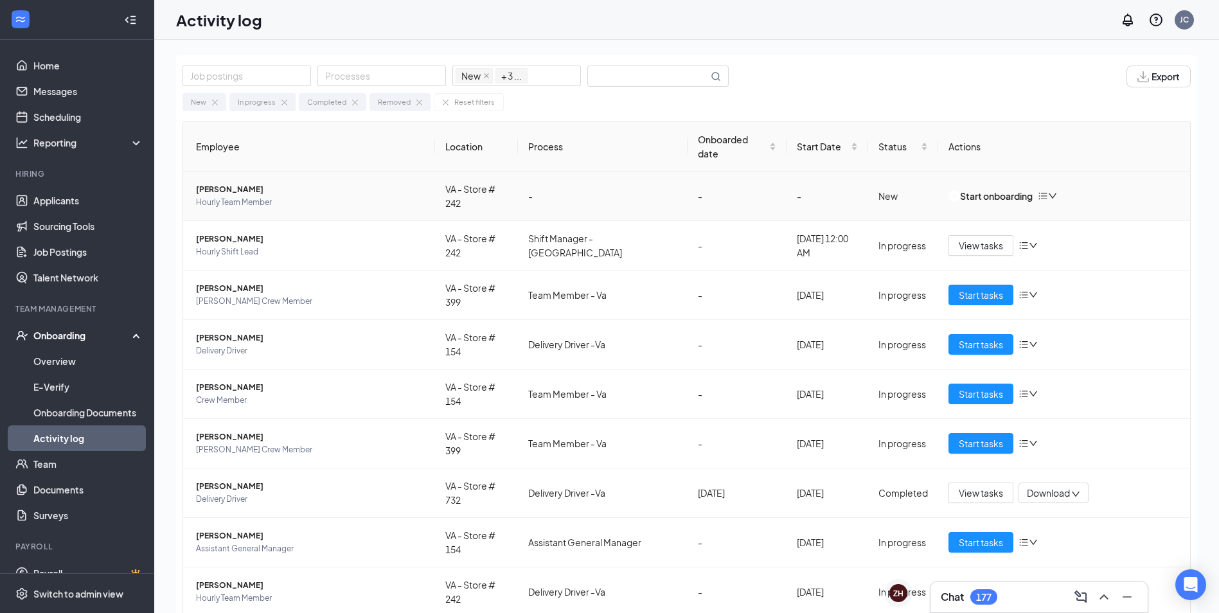
click at [1002, 172] on td "Start onboarding" at bounding box center [1064, 196] width 252 height 49
click at [1003, 189] on div "Start onboarding" at bounding box center [990, 196] width 84 height 14
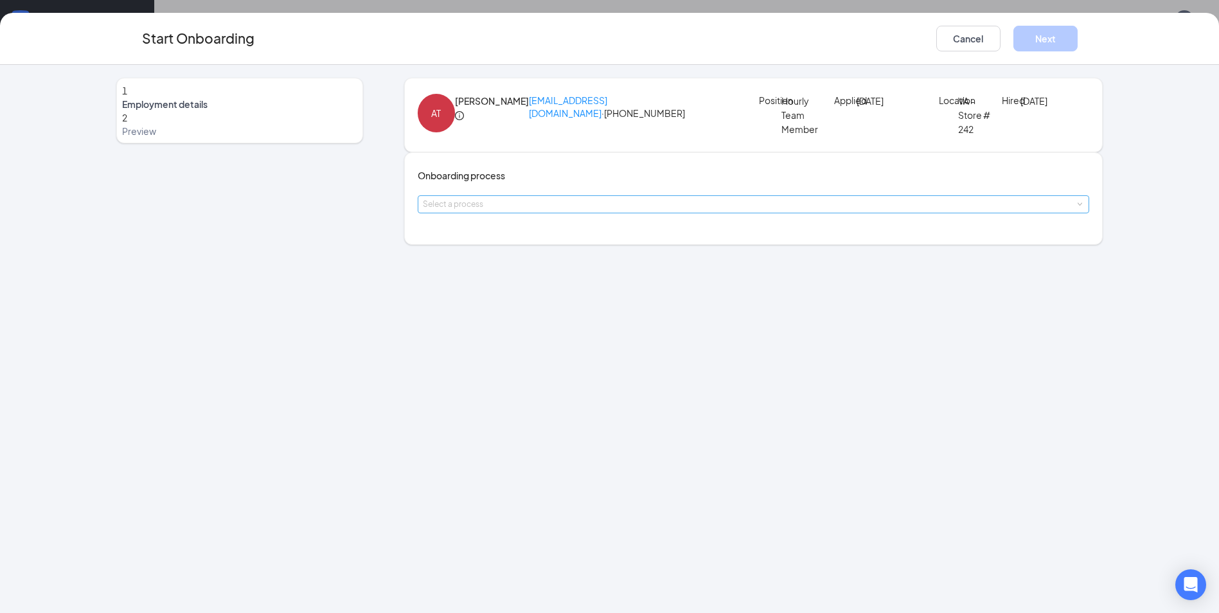
click at [489, 211] on div "Select a process" at bounding box center [751, 204] width 656 height 13
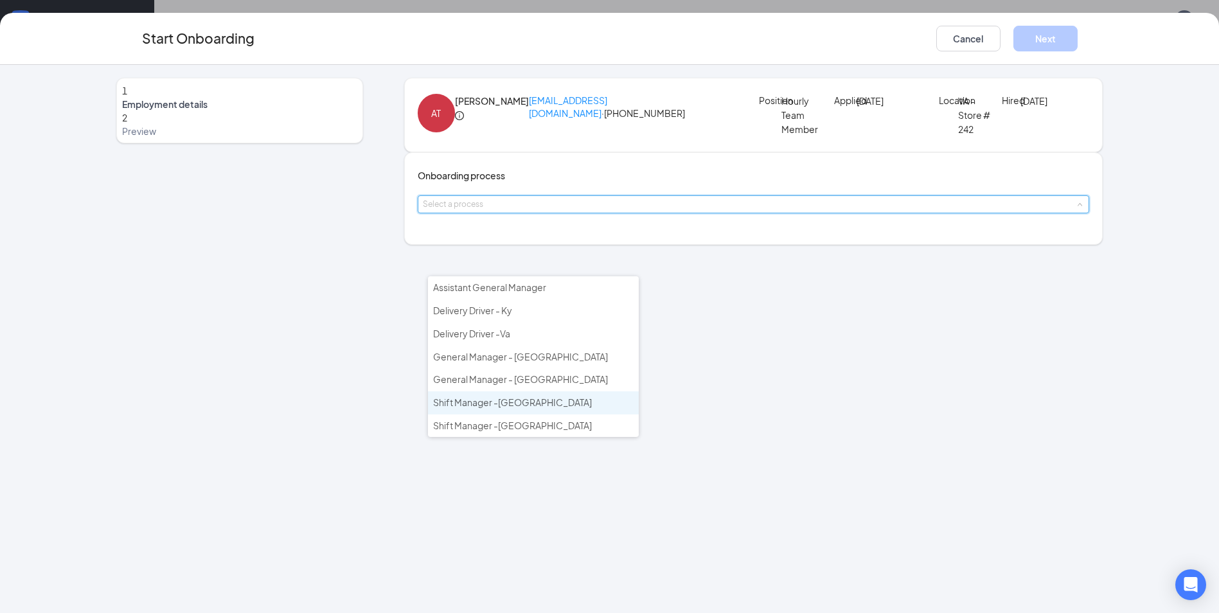
scroll to position [47, 0]
click at [489, 423] on span "Team Member - Va" at bounding box center [472, 425] width 78 height 12
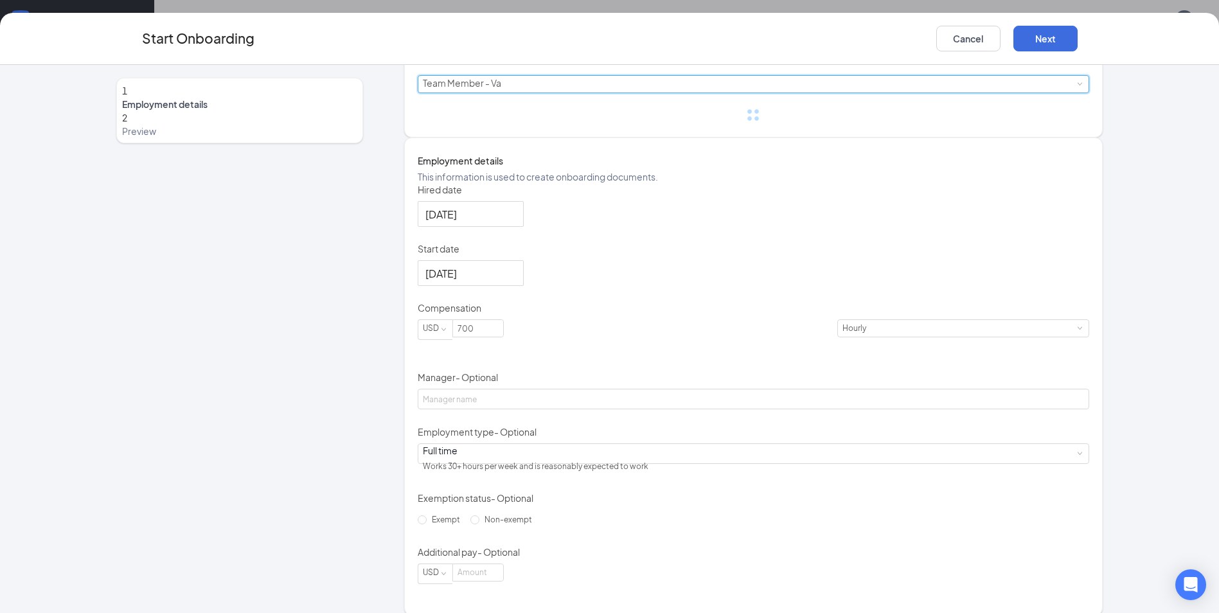
scroll to position [193, 0]
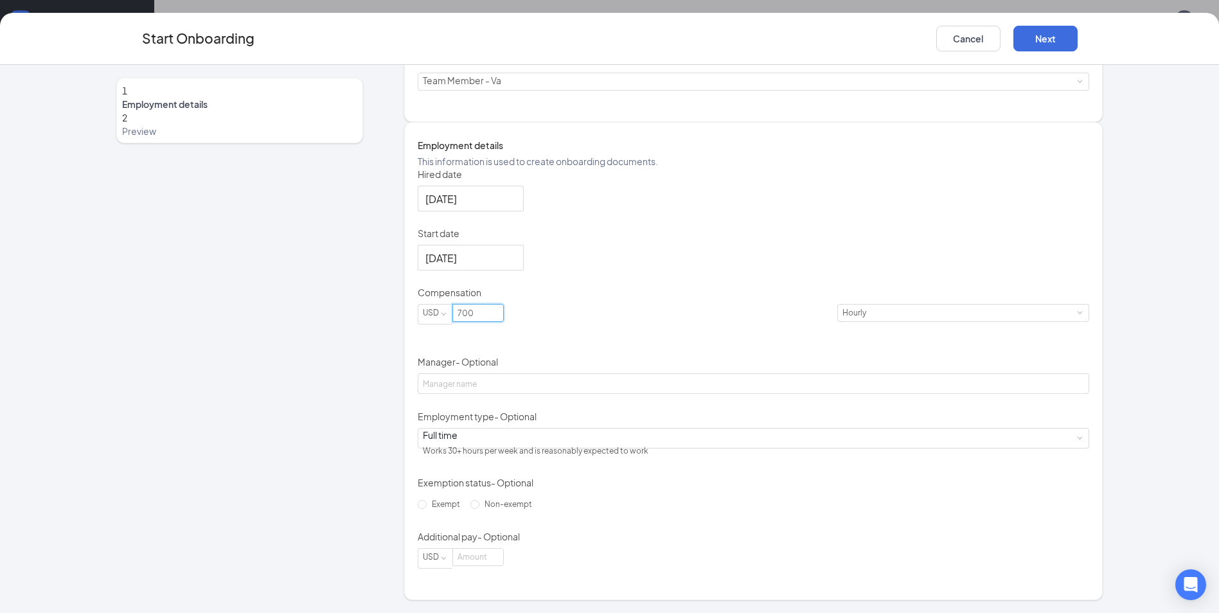
drag, startPoint x: 516, startPoint y: 321, endPoint x: 403, endPoint y: 317, distance: 112.5
click at [403, 317] on div "1 Employment details 2 Preview AT [PERSON_NAME] [EMAIL_ADDRESS][DOMAIN_NAME] · …" at bounding box center [609, 277] width 987 height 645
type input "12.5"
click at [849, 326] on div "Hired date [DATE] Start date [DATE] Compensation USD 12.5 Hourly Manager - Opti…" at bounding box center [754, 368] width 672 height 401
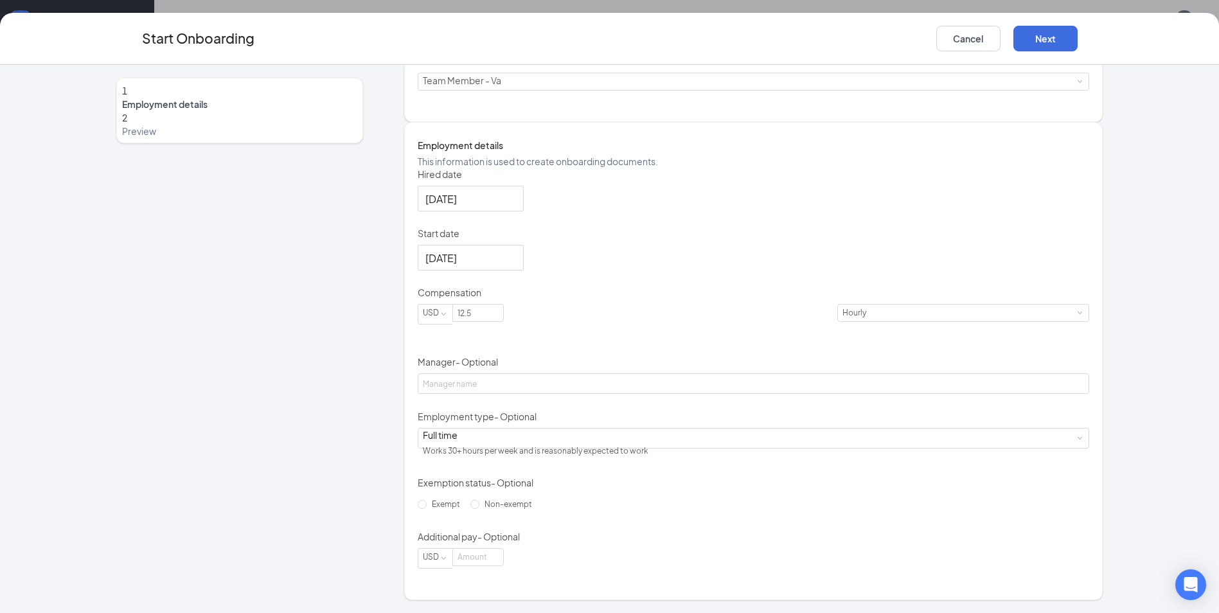
click at [1032, 20] on div "Start Onboarding Cancel Next" at bounding box center [609, 39] width 1219 height 52
click at [1042, 31] on button "Next" at bounding box center [1045, 39] width 64 height 26
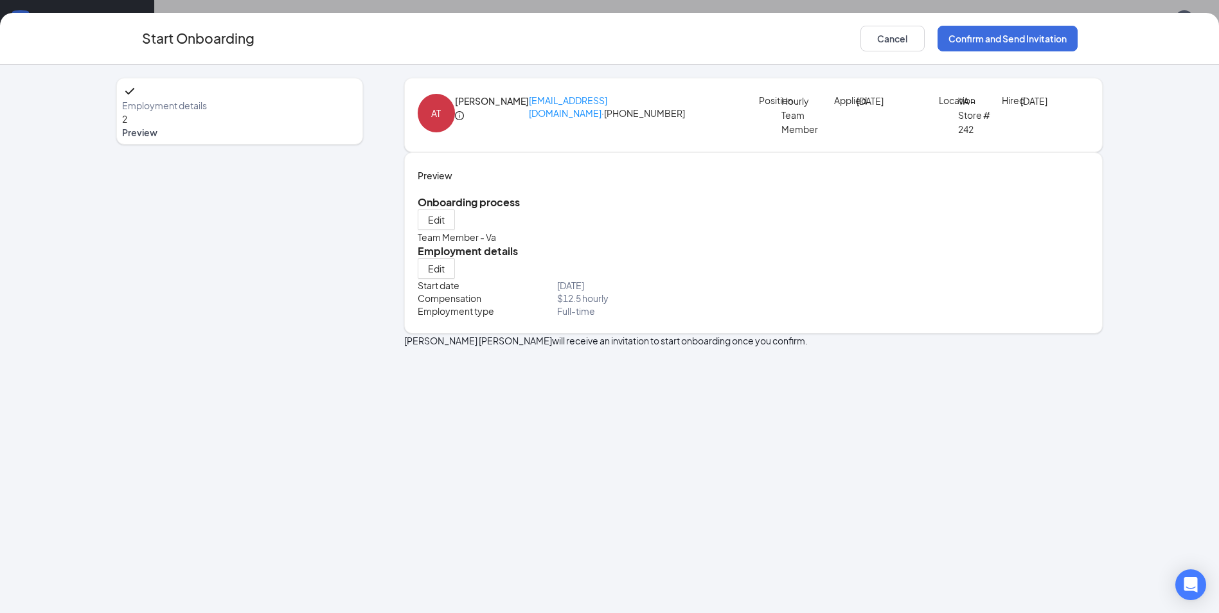
scroll to position [0, 0]
click at [964, 37] on button "Confirm and Send Invitation" at bounding box center [1007, 39] width 140 height 26
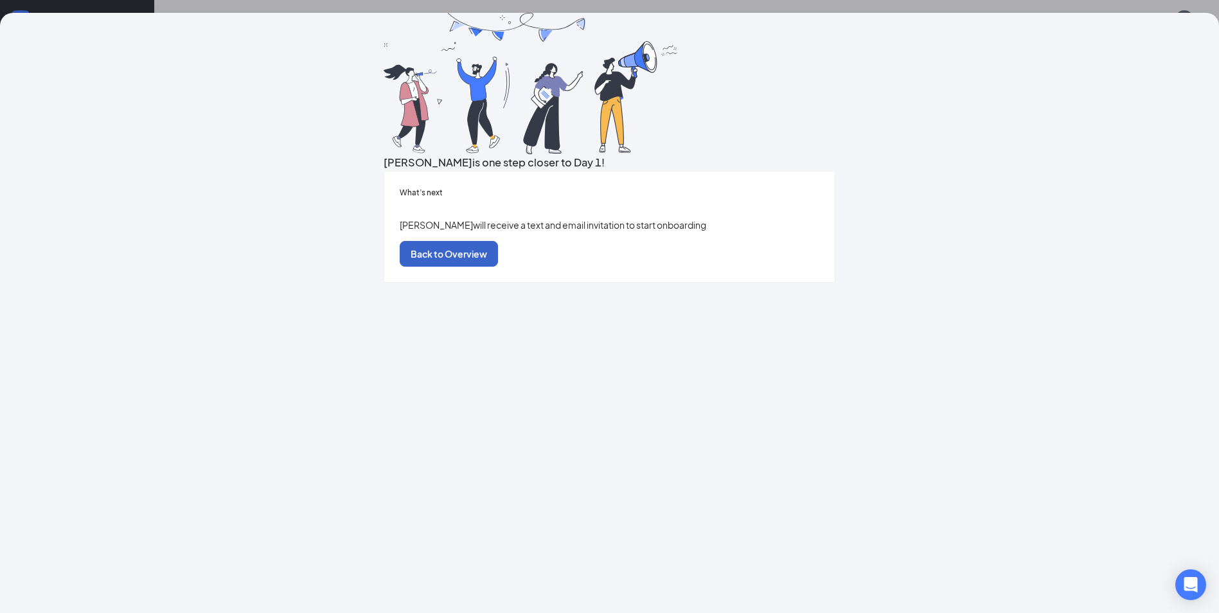
click at [498, 267] on button "Back to Overview" at bounding box center [449, 254] width 98 height 26
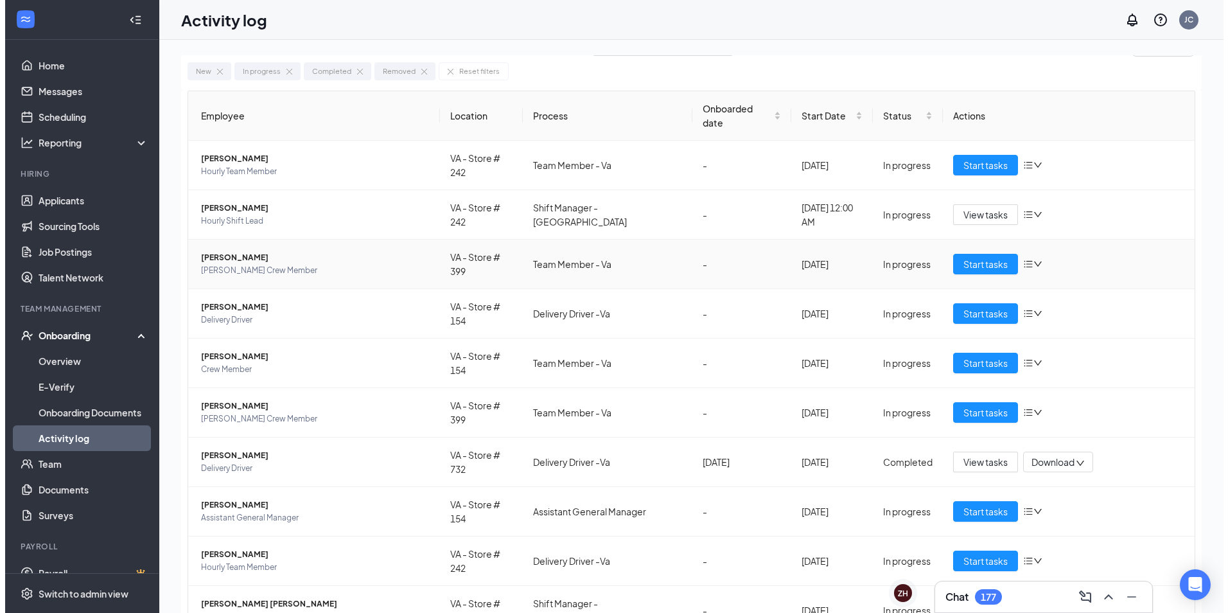
scroll to position [48, 0]
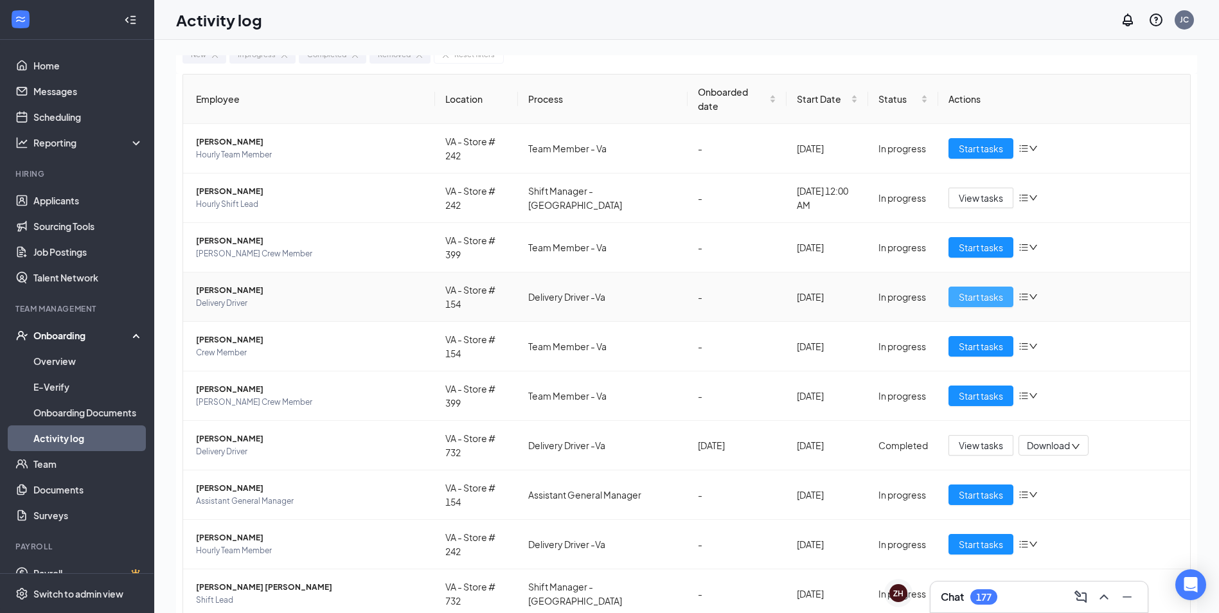
click at [980, 290] on span "Start tasks" at bounding box center [980, 297] width 44 height 14
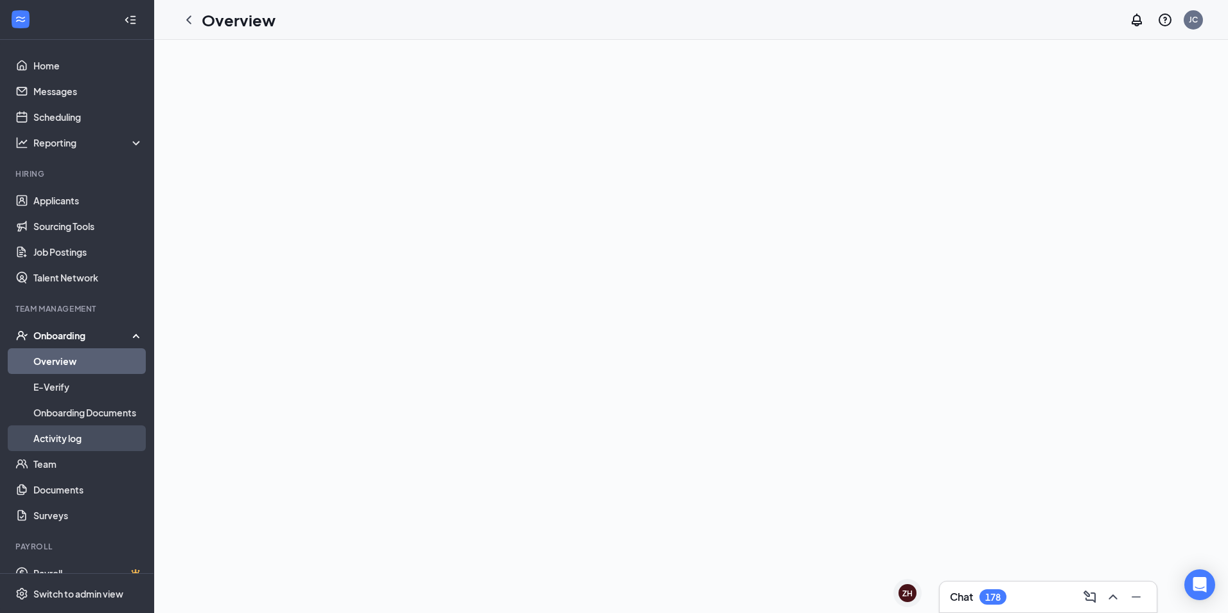
click at [77, 427] on link "Activity log" at bounding box center [88, 438] width 110 height 26
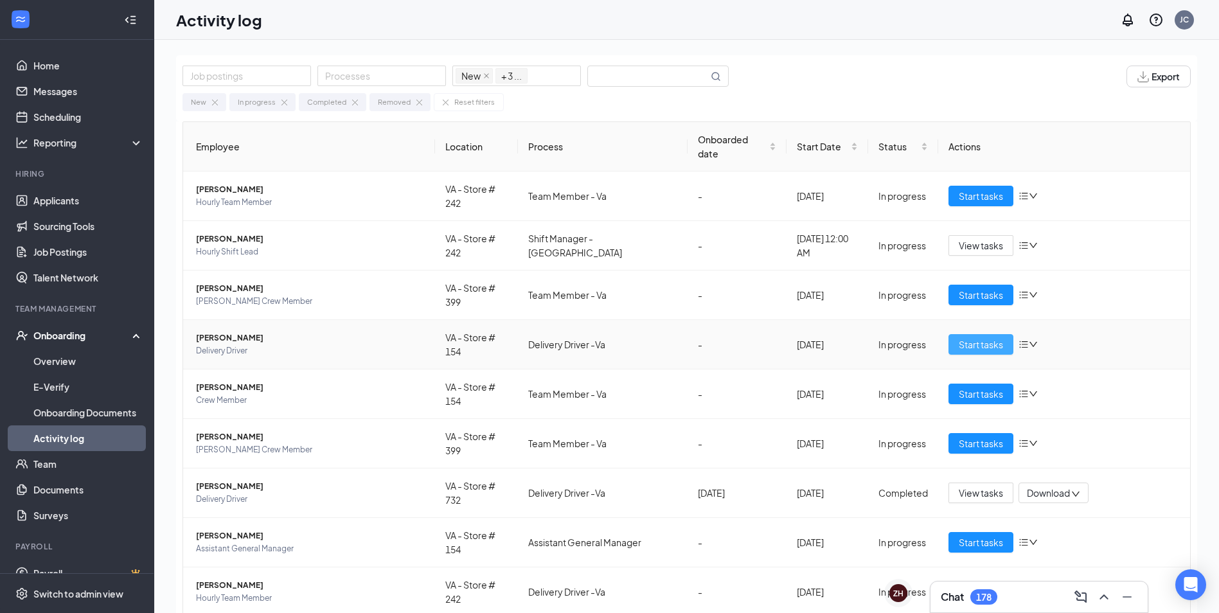
click at [971, 337] on span "Start tasks" at bounding box center [980, 344] width 44 height 14
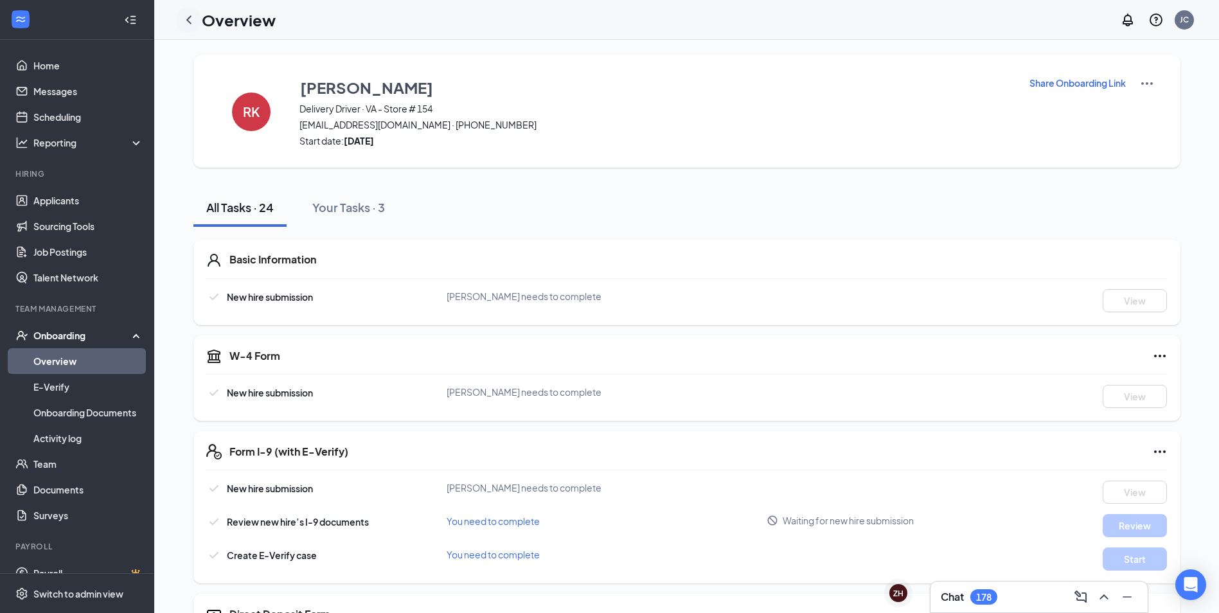
click at [188, 20] on icon "ChevronLeft" at bounding box center [188, 19] width 5 height 8
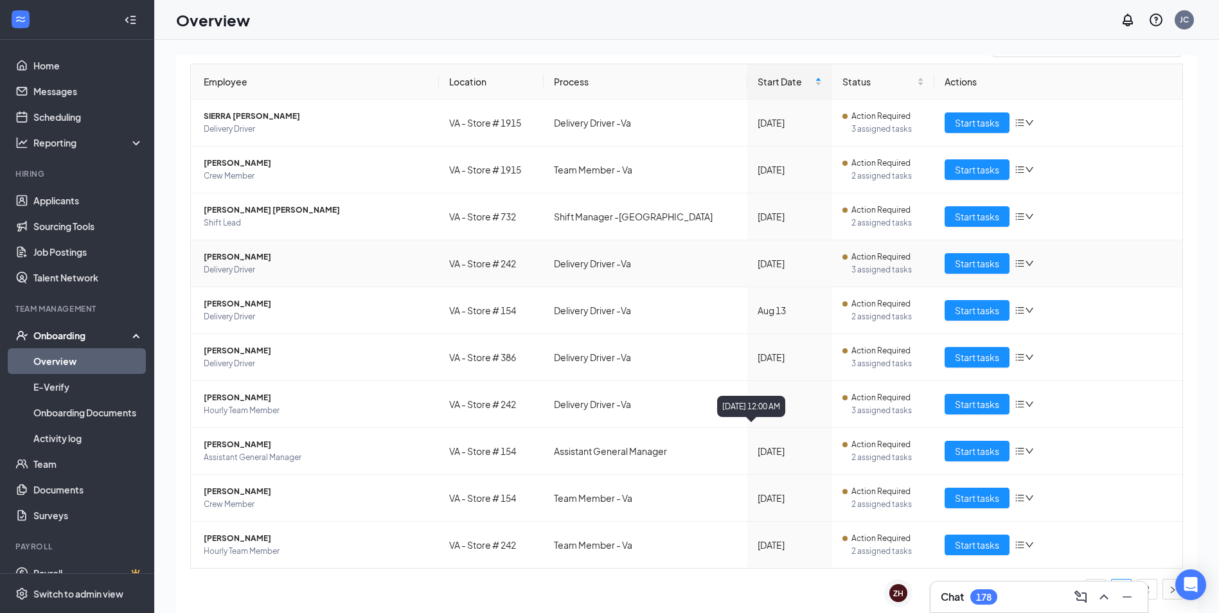
scroll to position [58, 0]
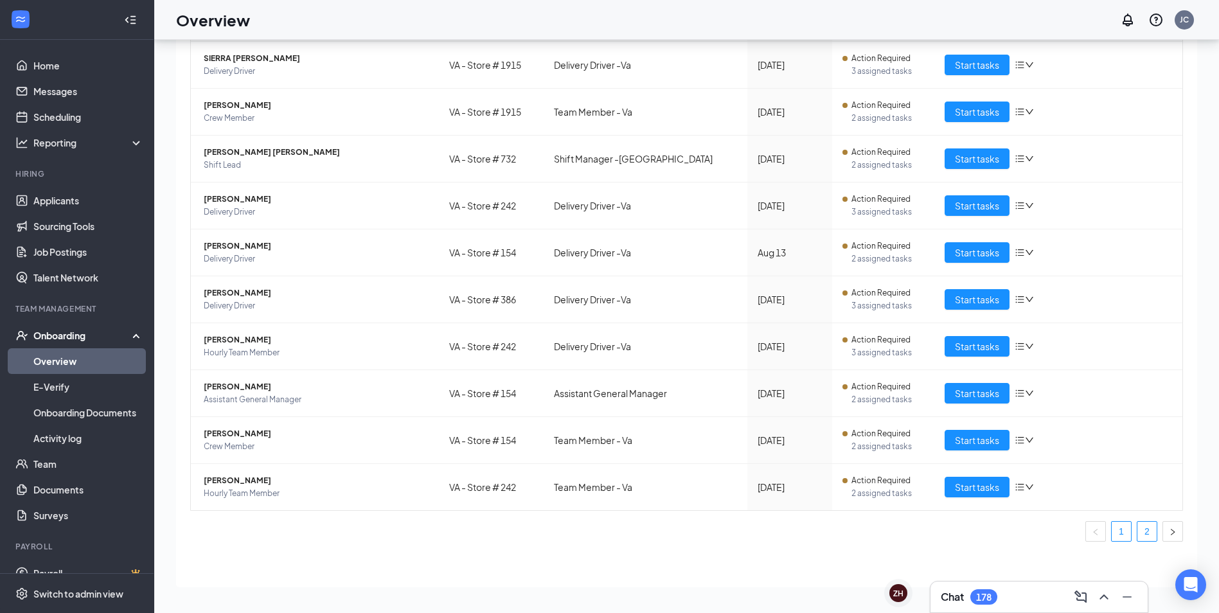
click at [1139, 536] on link "2" at bounding box center [1146, 531] width 19 height 19
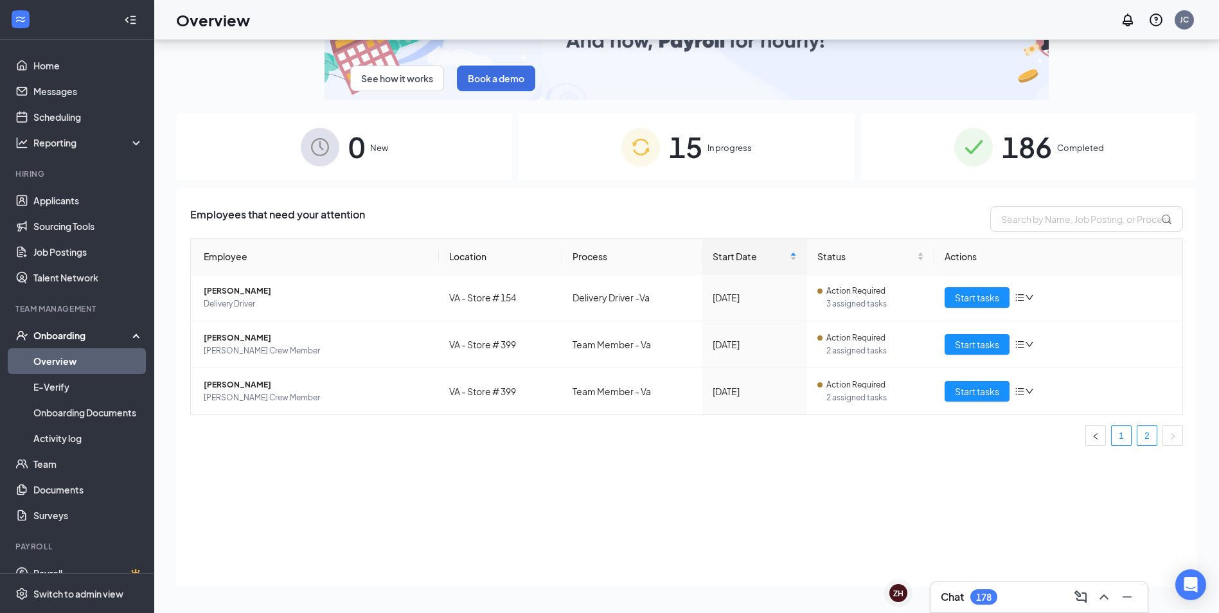
click at [1118, 425] on li "1" at bounding box center [1121, 435] width 21 height 21
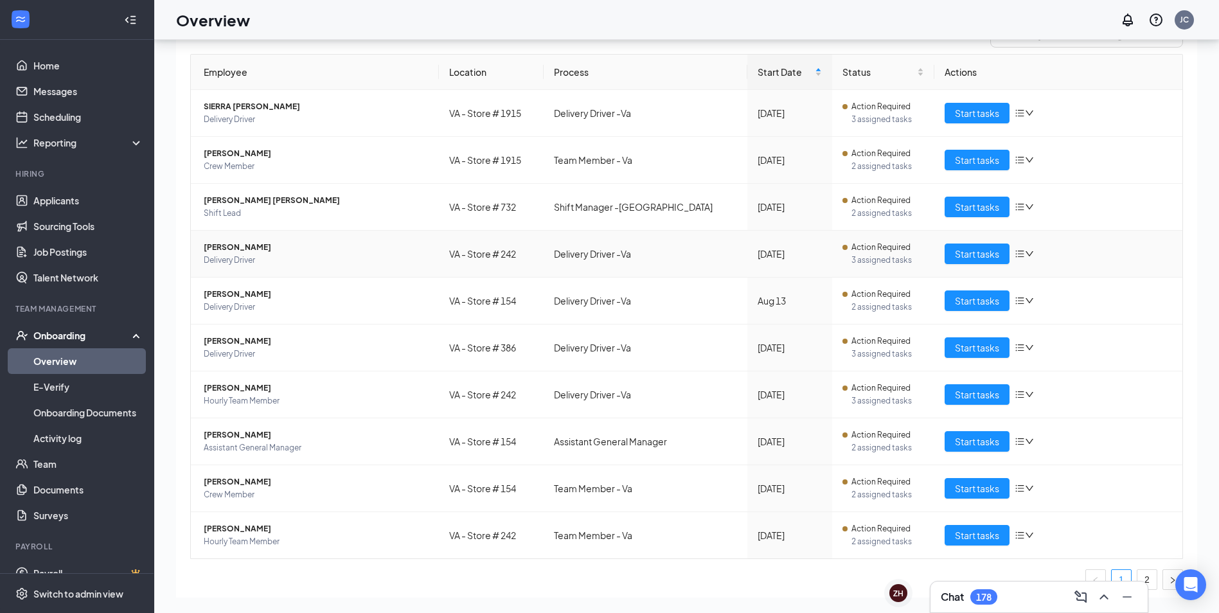
scroll to position [193, 0]
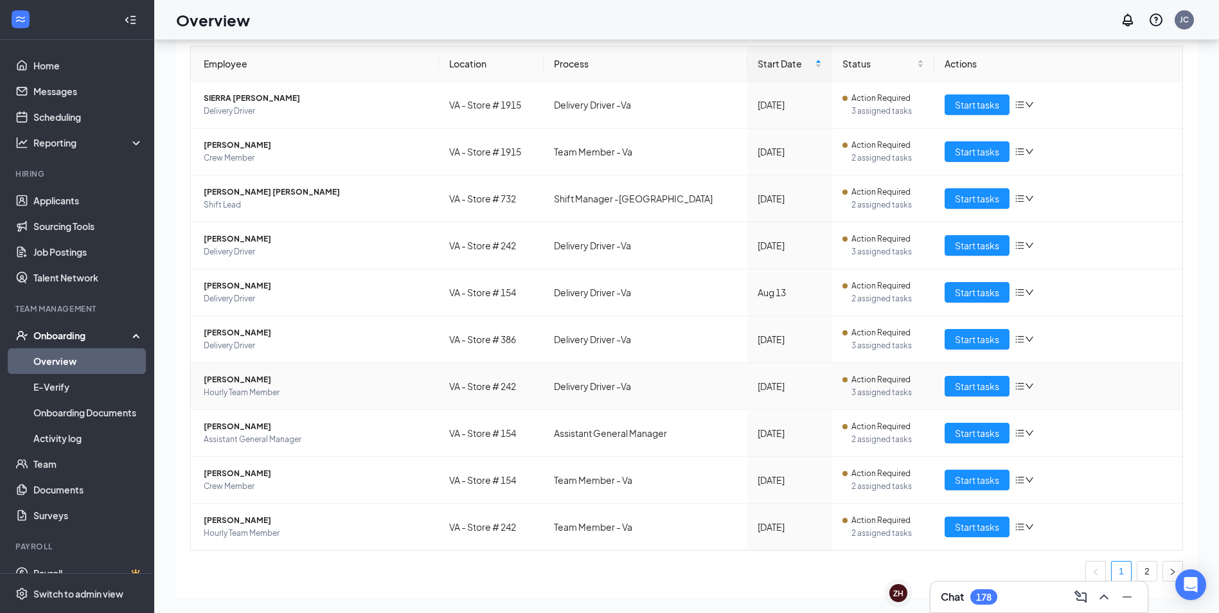
click at [1026, 388] on icon "down" at bounding box center [1029, 386] width 9 height 9
click at [944, 386] on button "Start tasks" at bounding box center [976, 386] width 65 height 21
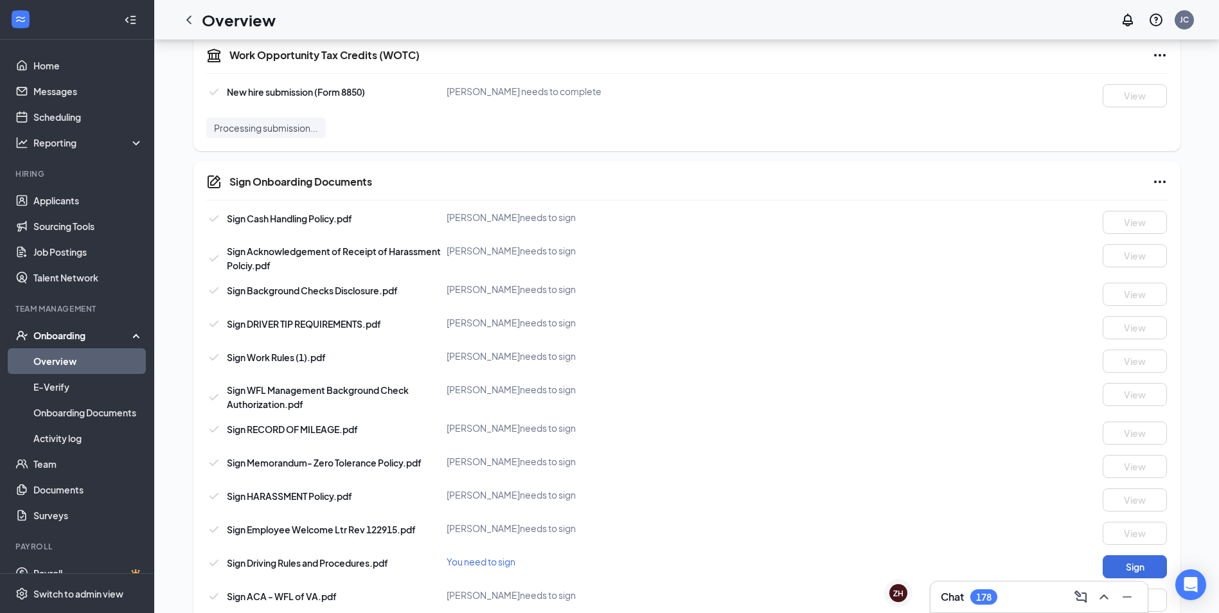
scroll to position [942, 0]
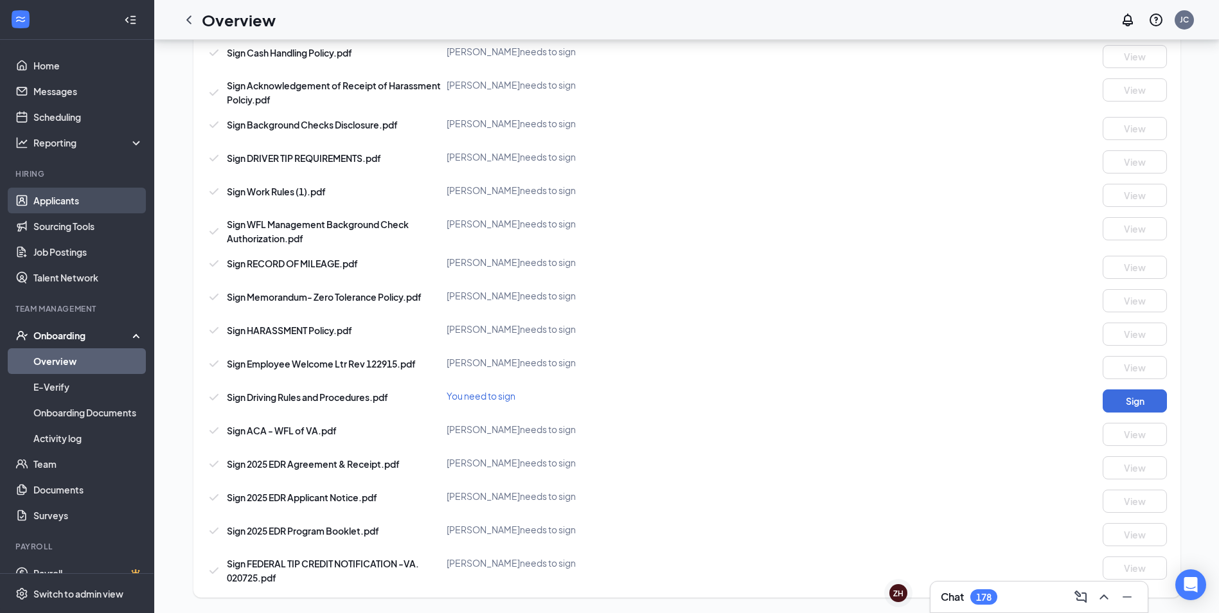
click at [75, 203] on link "Applicants" at bounding box center [88, 201] width 110 height 26
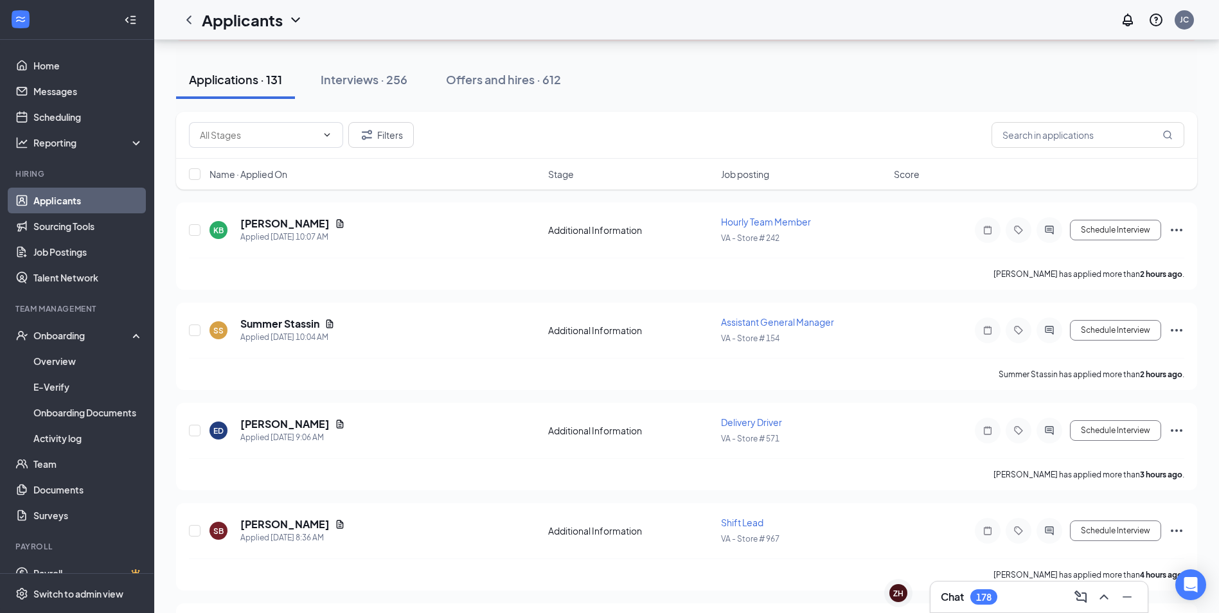
scroll to position [128, 0]
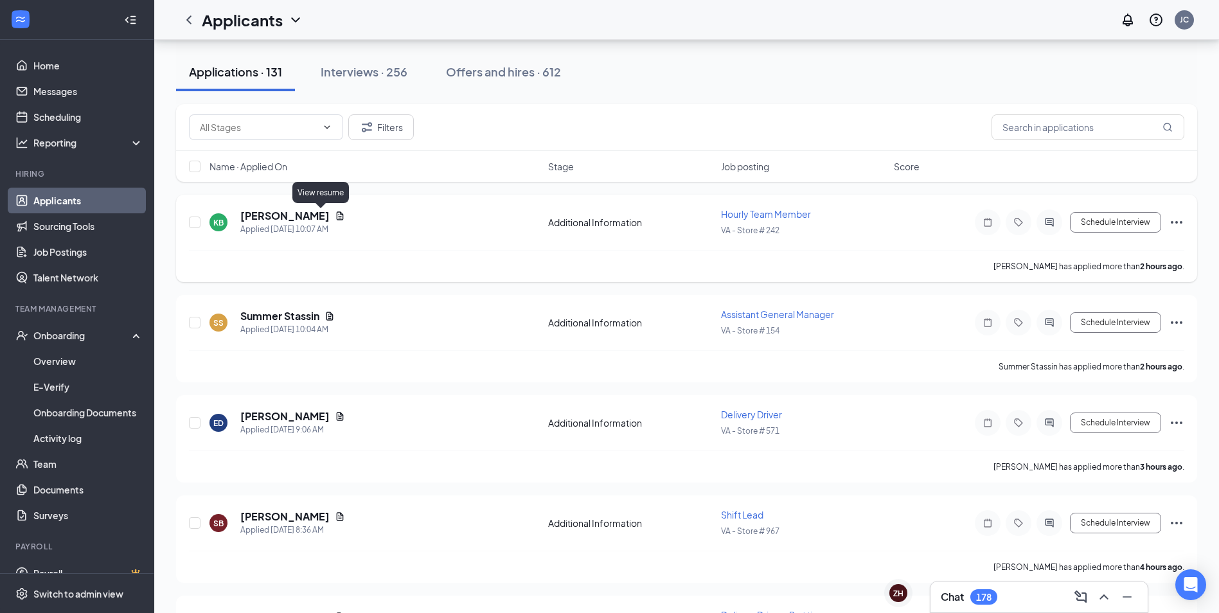
click at [335, 217] on icon "Document" at bounding box center [340, 216] width 10 height 10
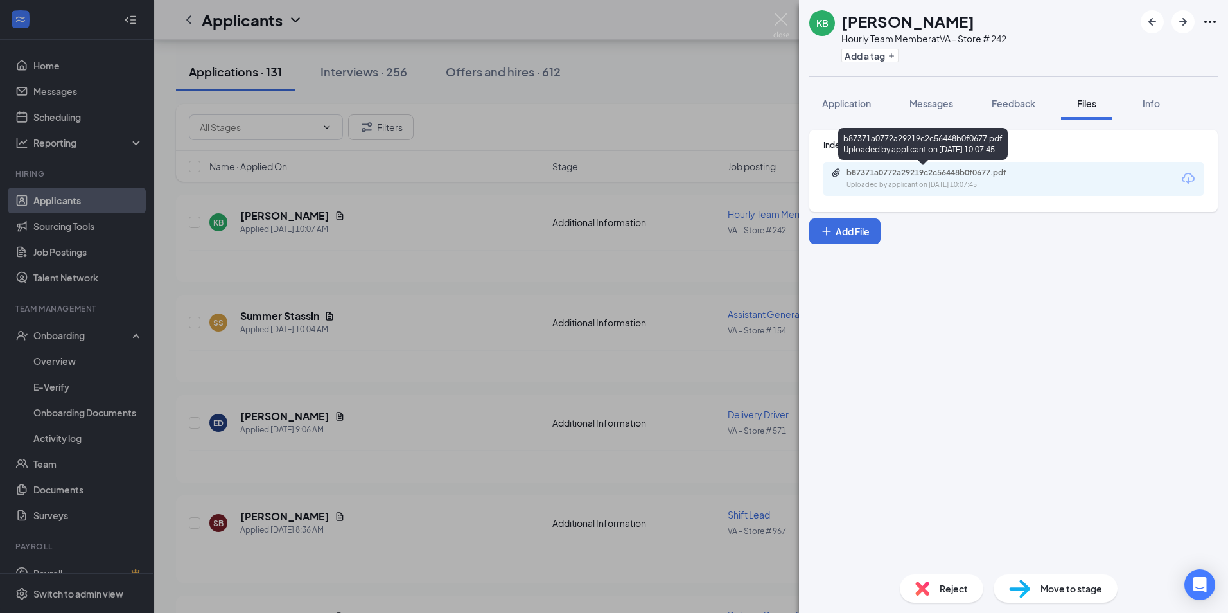
click at [931, 179] on div "b87371a0772a29219c2c56448b0f0677.pdf Uploaded by applicant on Aug 26, 2025 at 1…" at bounding box center [935, 179] width 208 height 22
click at [722, 57] on div "KB Katelin Barber Hourly Team Member at VA - Store # 242 Add a tag Application …" at bounding box center [614, 306] width 1228 height 613
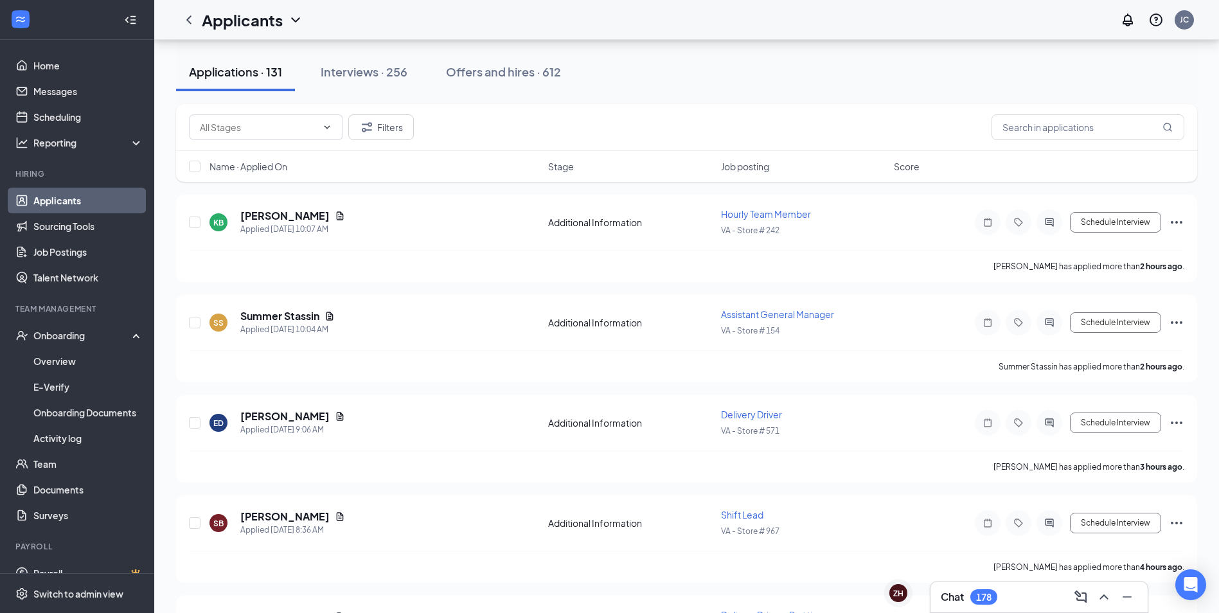
click at [1005, 601] on div "Chat 178" at bounding box center [1038, 596] width 197 height 21
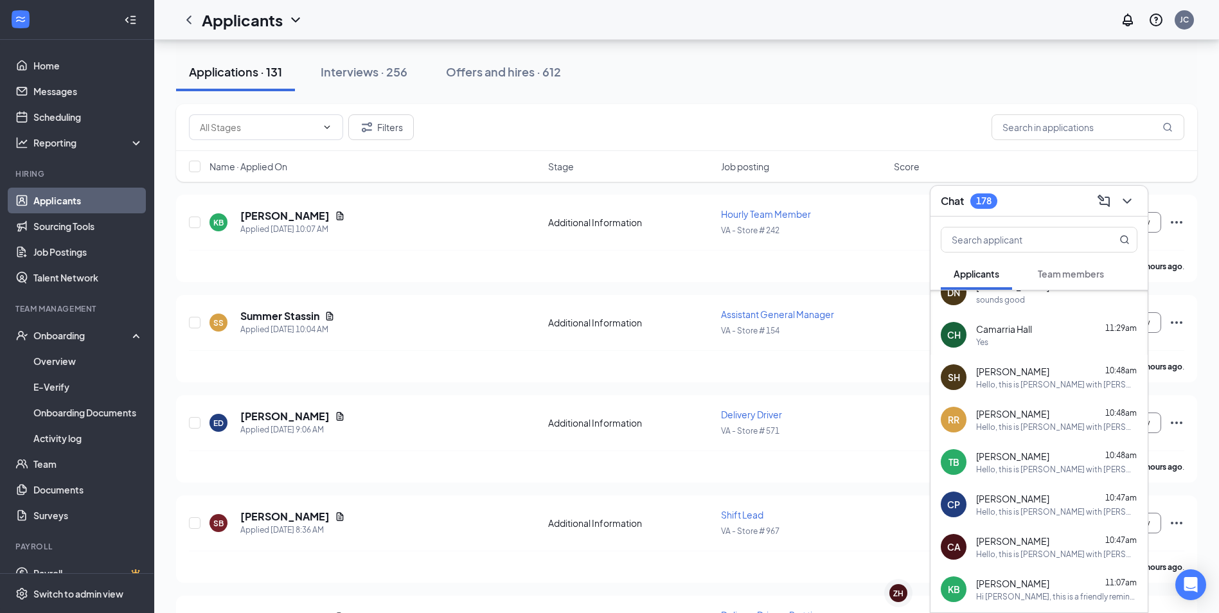
scroll to position [128, 0]
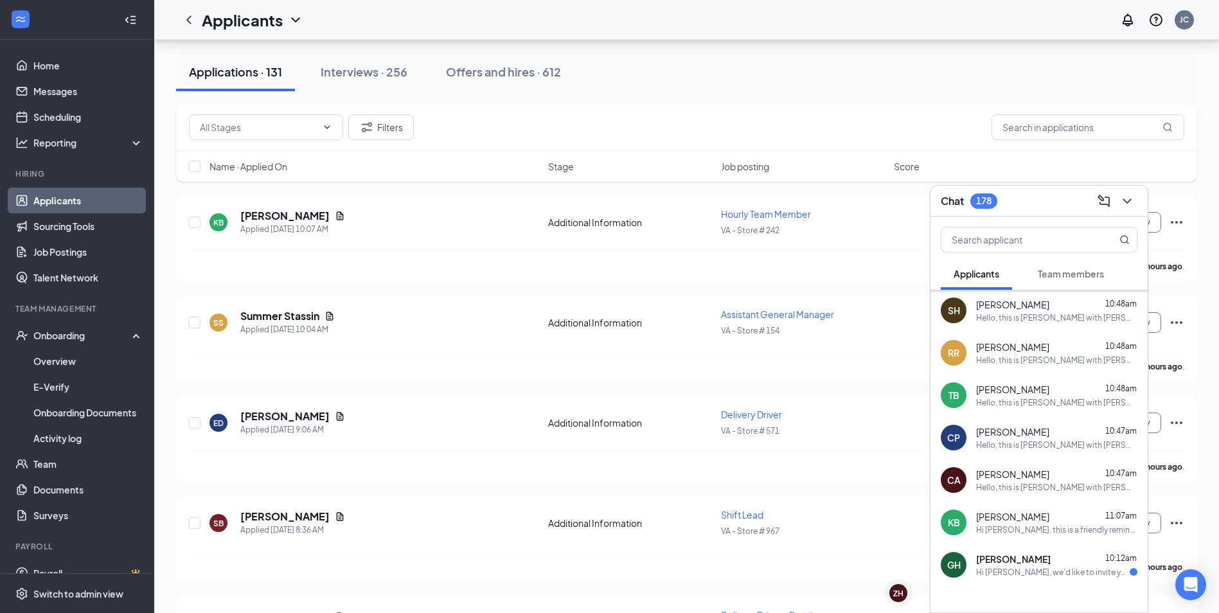
click at [1014, 522] on span "[PERSON_NAME]" at bounding box center [1012, 516] width 73 height 13
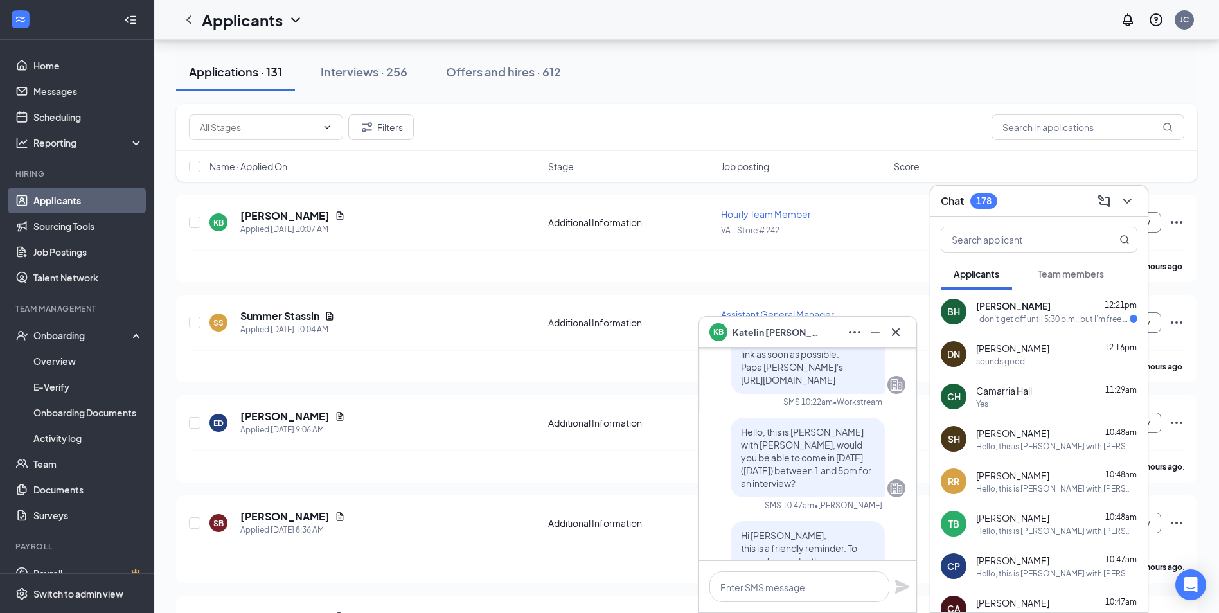
scroll to position [64, 0]
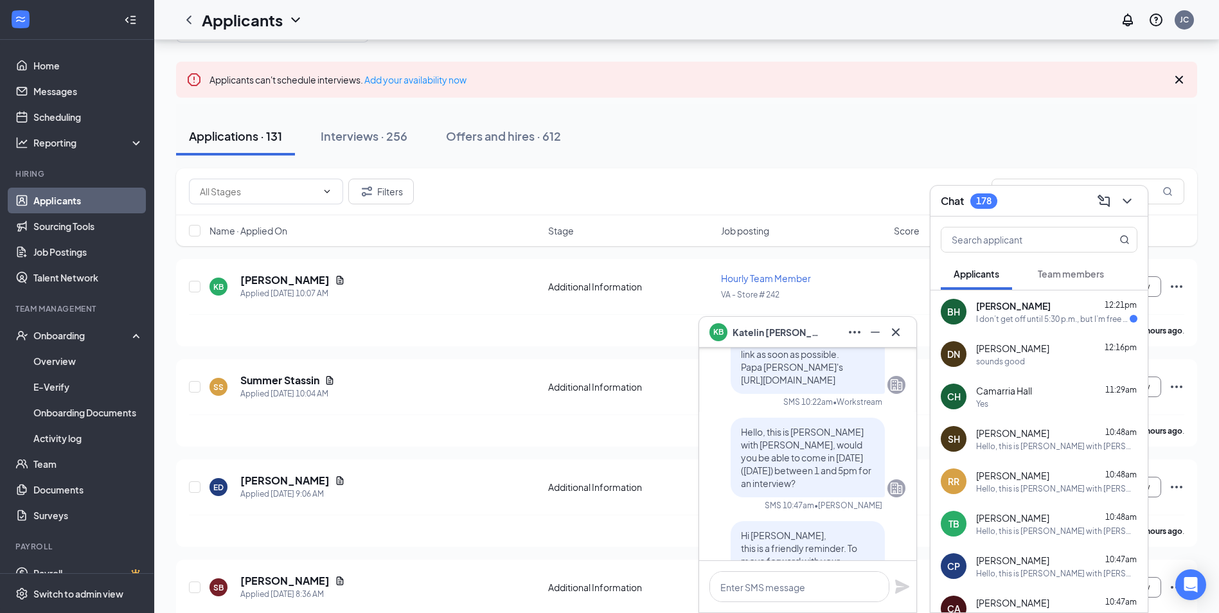
click at [1021, 321] on div "I don’t get off until 5:30 p.m., but I’m free on Saturdays and Sundays." at bounding box center [1053, 318] width 154 height 11
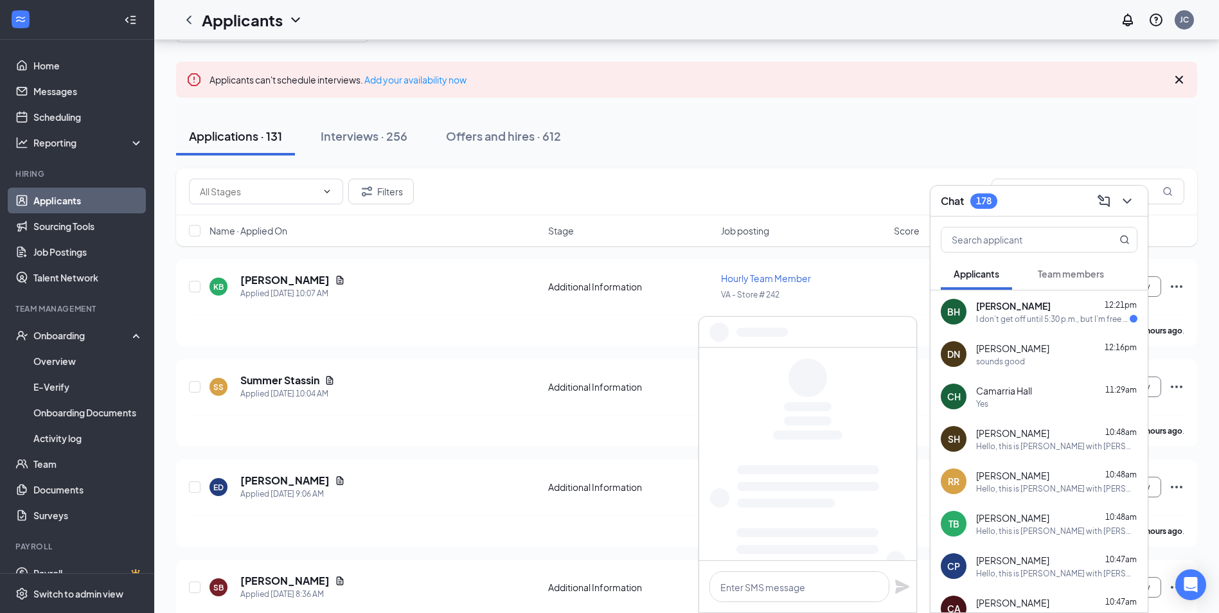
scroll to position [0, 0]
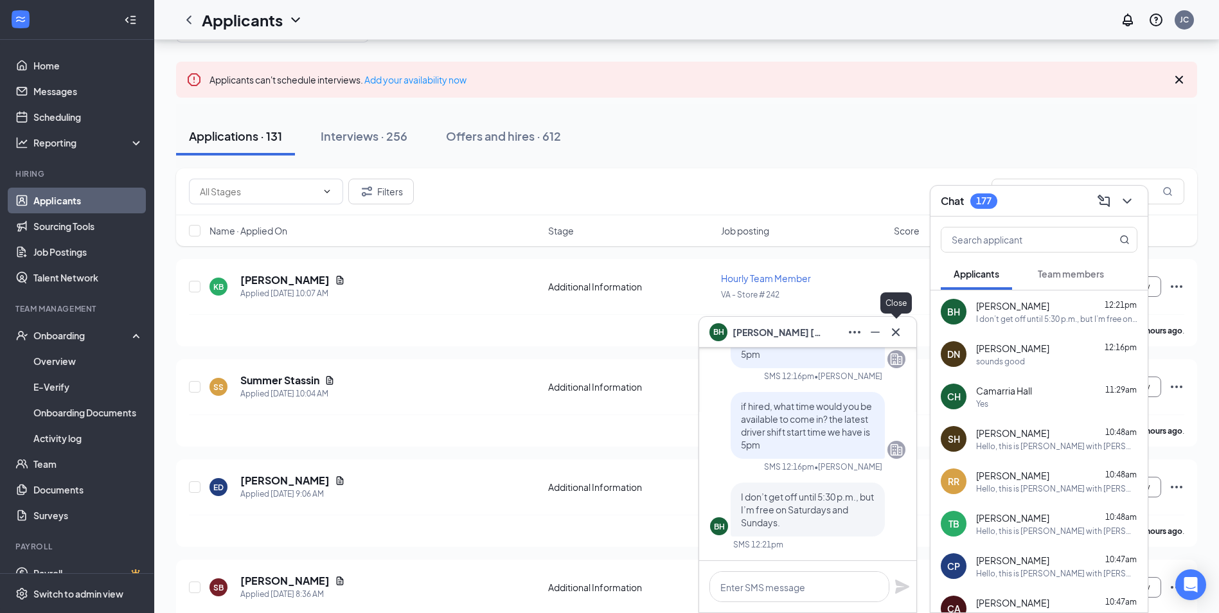
click at [894, 333] on icon "Cross" at bounding box center [895, 331] width 15 height 15
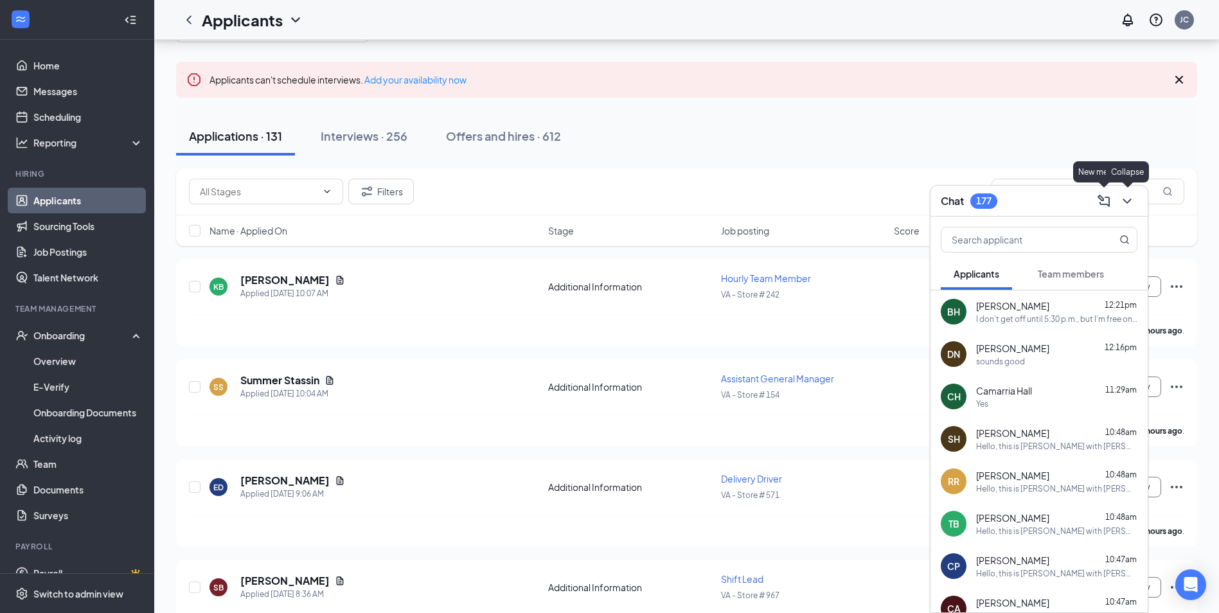
click at [1126, 201] on icon "ChevronDown" at bounding box center [1126, 200] width 8 height 5
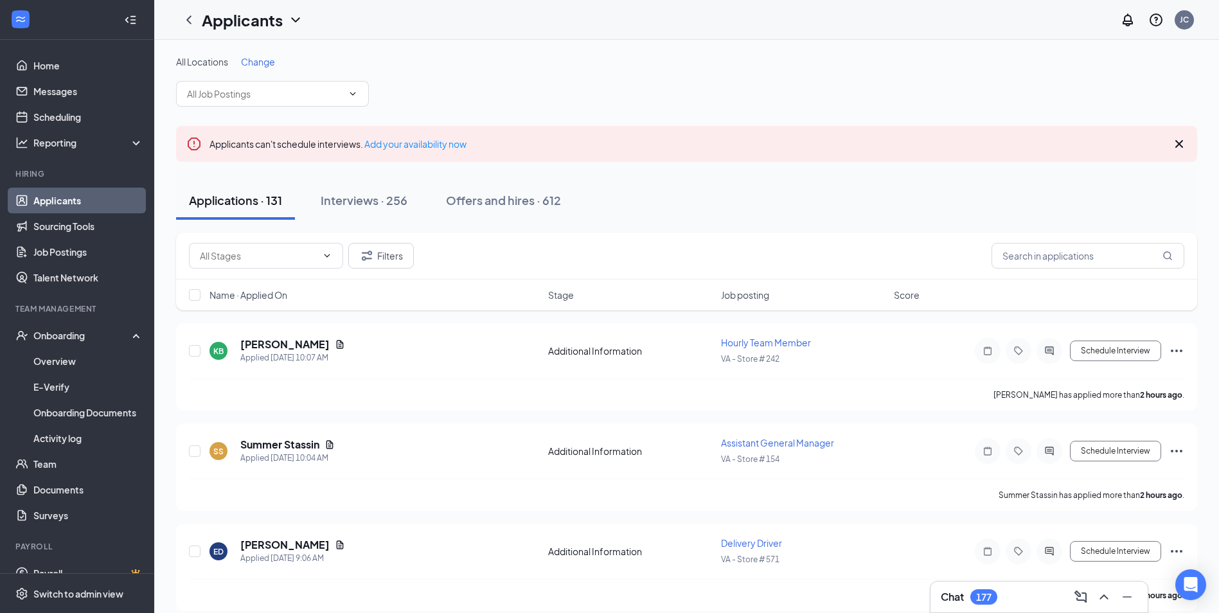
click at [249, 57] on span "Change" at bounding box center [258, 62] width 34 height 12
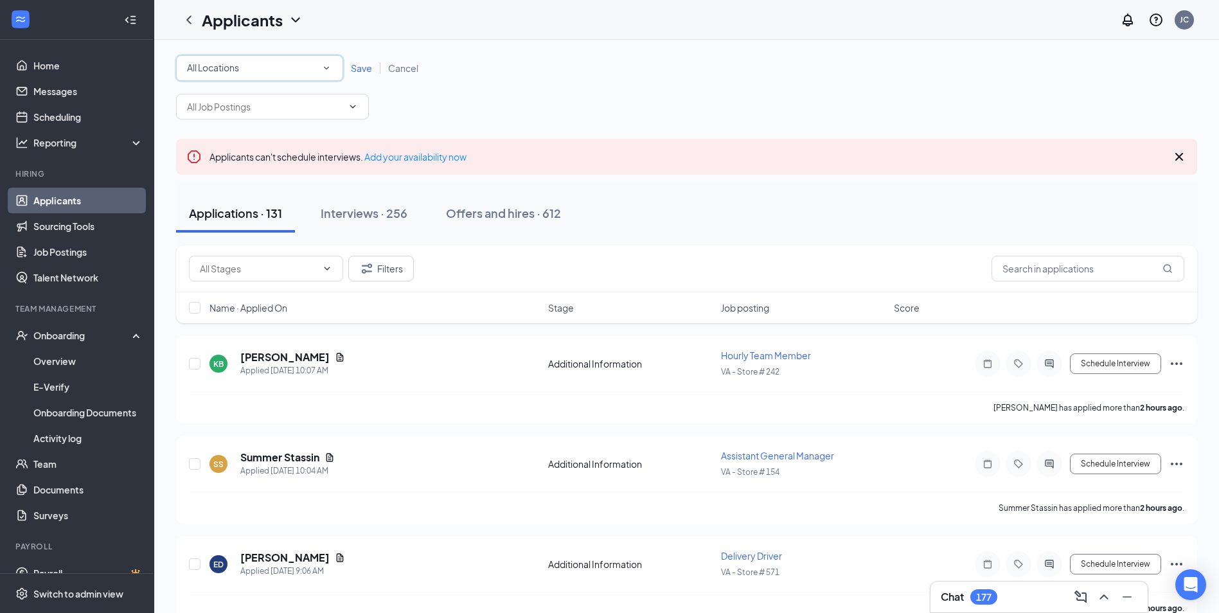
click at [255, 69] on div "All Locations" at bounding box center [259, 67] width 145 height 15
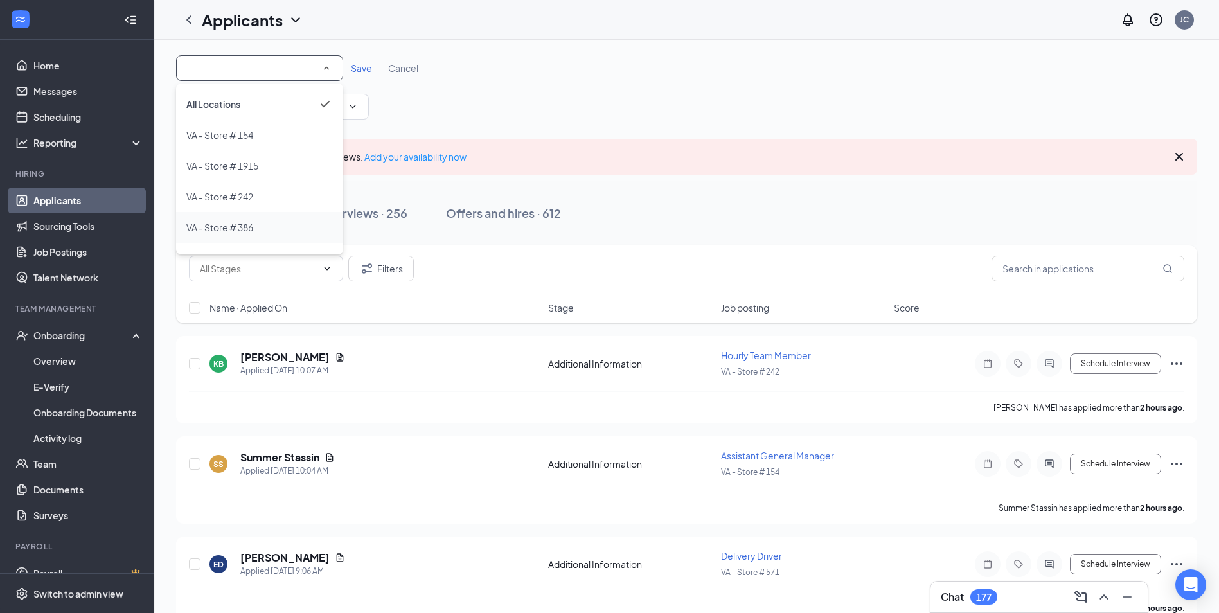
click at [258, 231] on div "VA - Store # 386" at bounding box center [259, 227] width 146 height 15
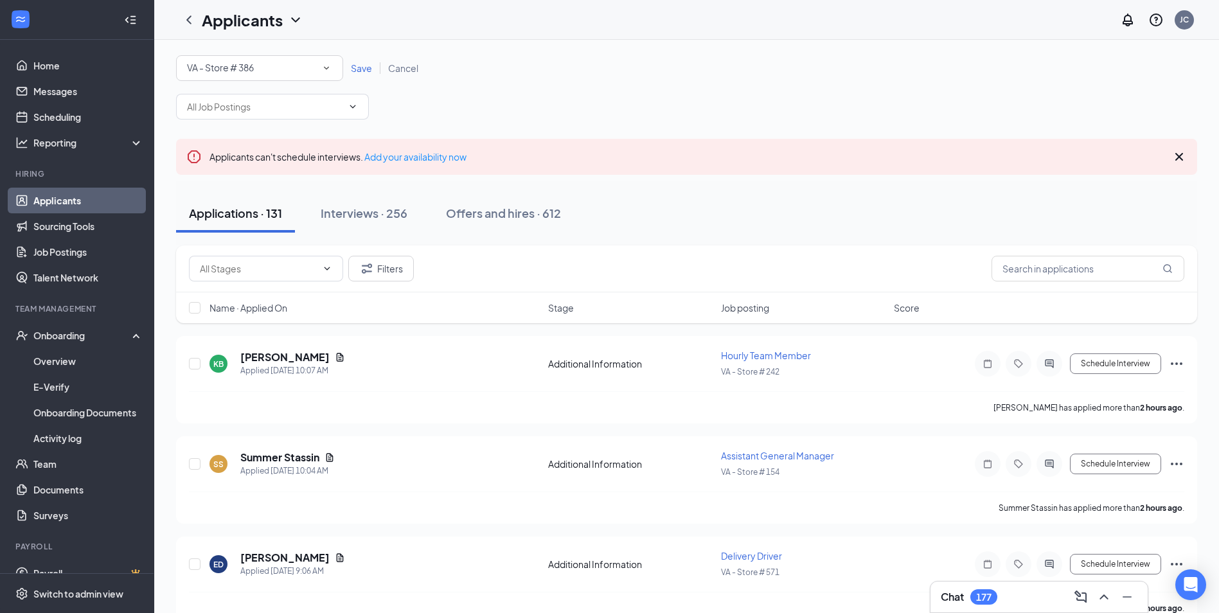
click at [360, 72] on span "Save" at bounding box center [361, 68] width 21 height 12
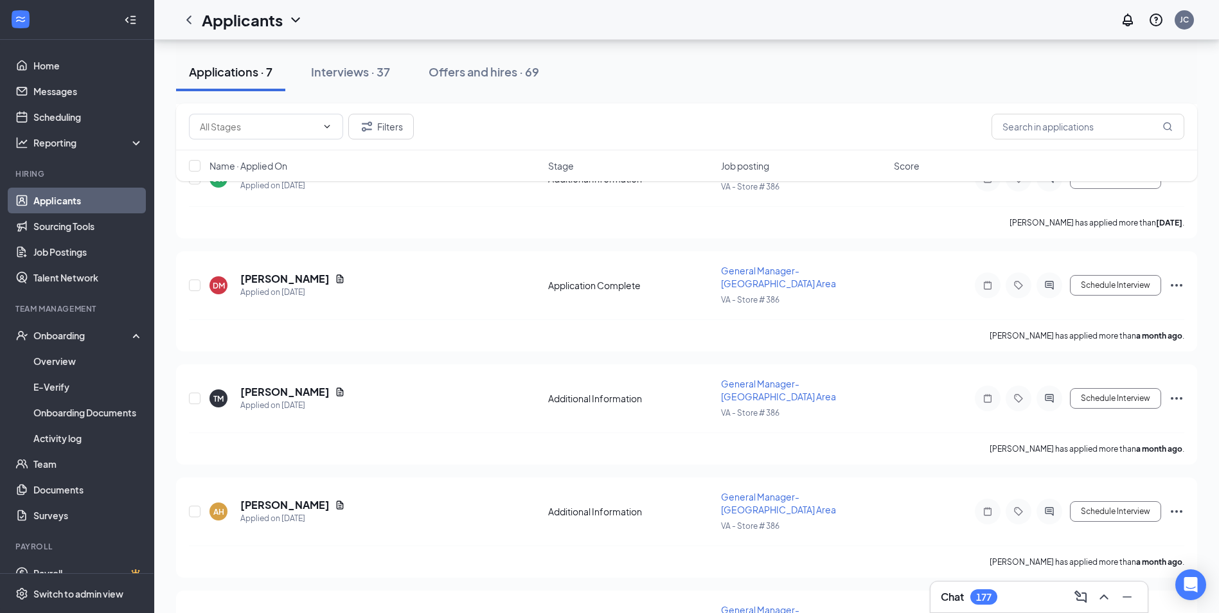
scroll to position [414, 0]
